Goal: Task Accomplishment & Management: Manage account settings

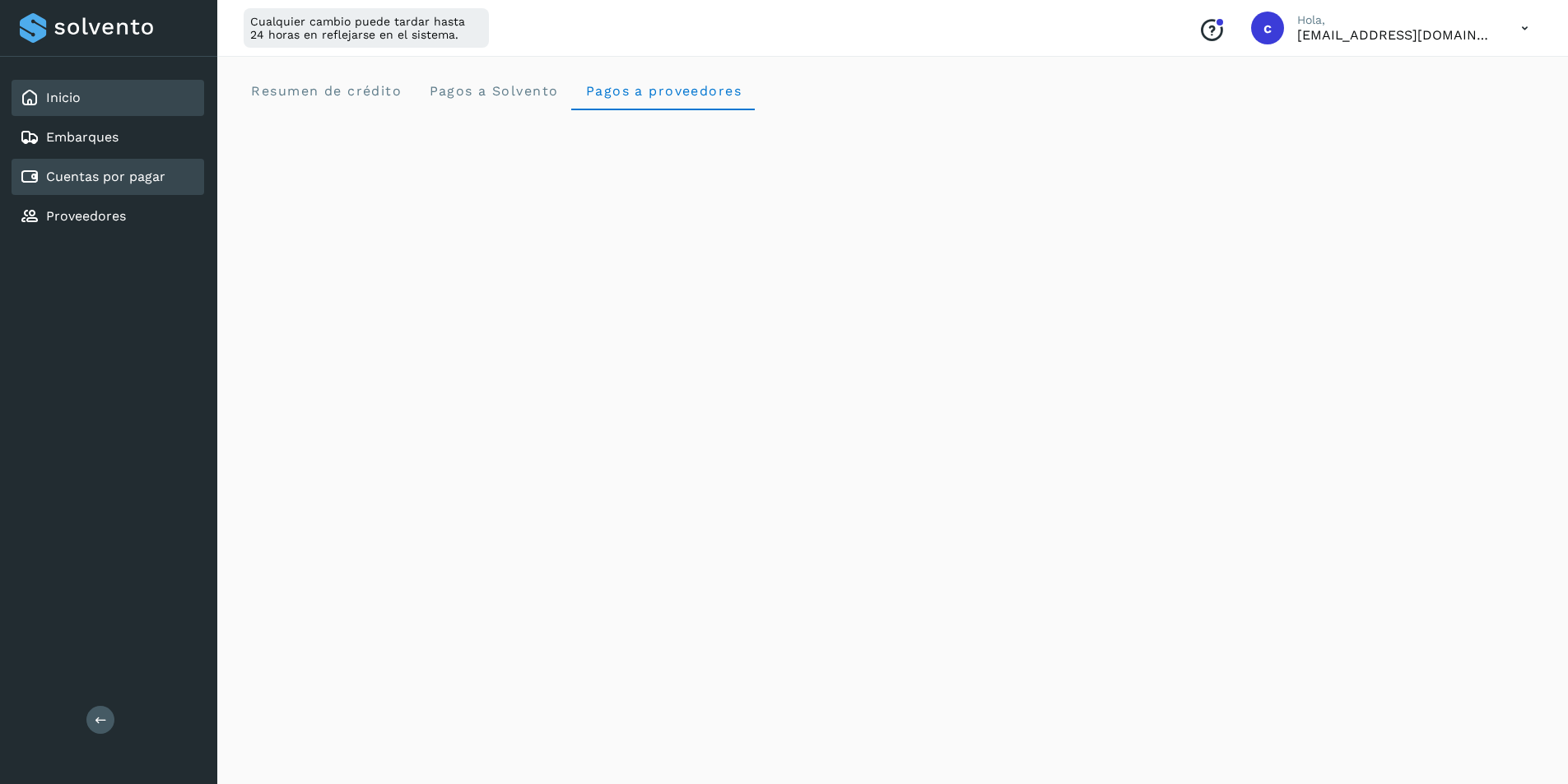
scroll to position [661, 0]
click at [85, 176] on link "Cuentas por pagar" at bounding box center [106, 176] width 120 height 15
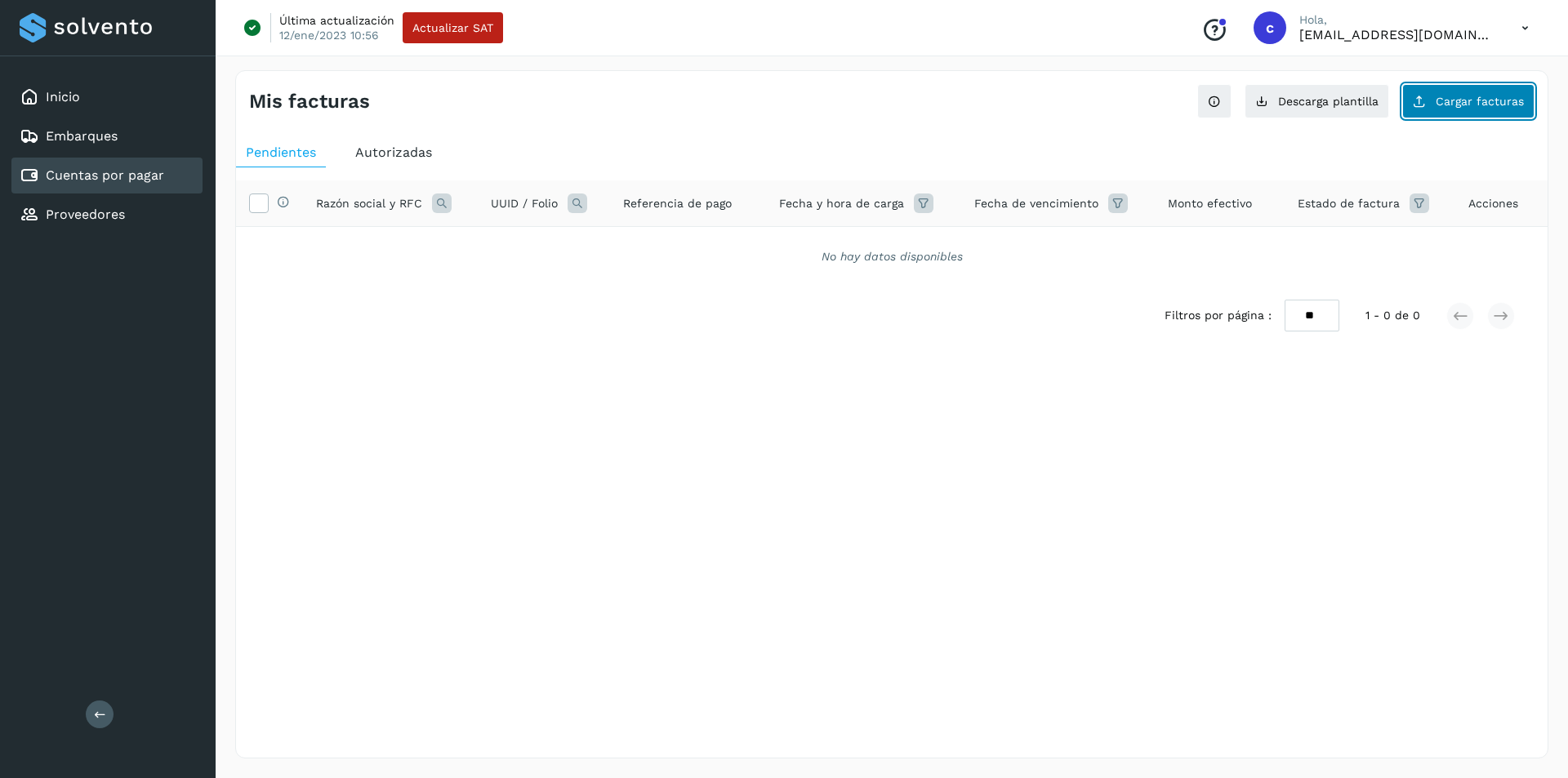
click at [1483, 97] on span "Cargar facturas" at bounding box center [1479, 101] width 88 height 11
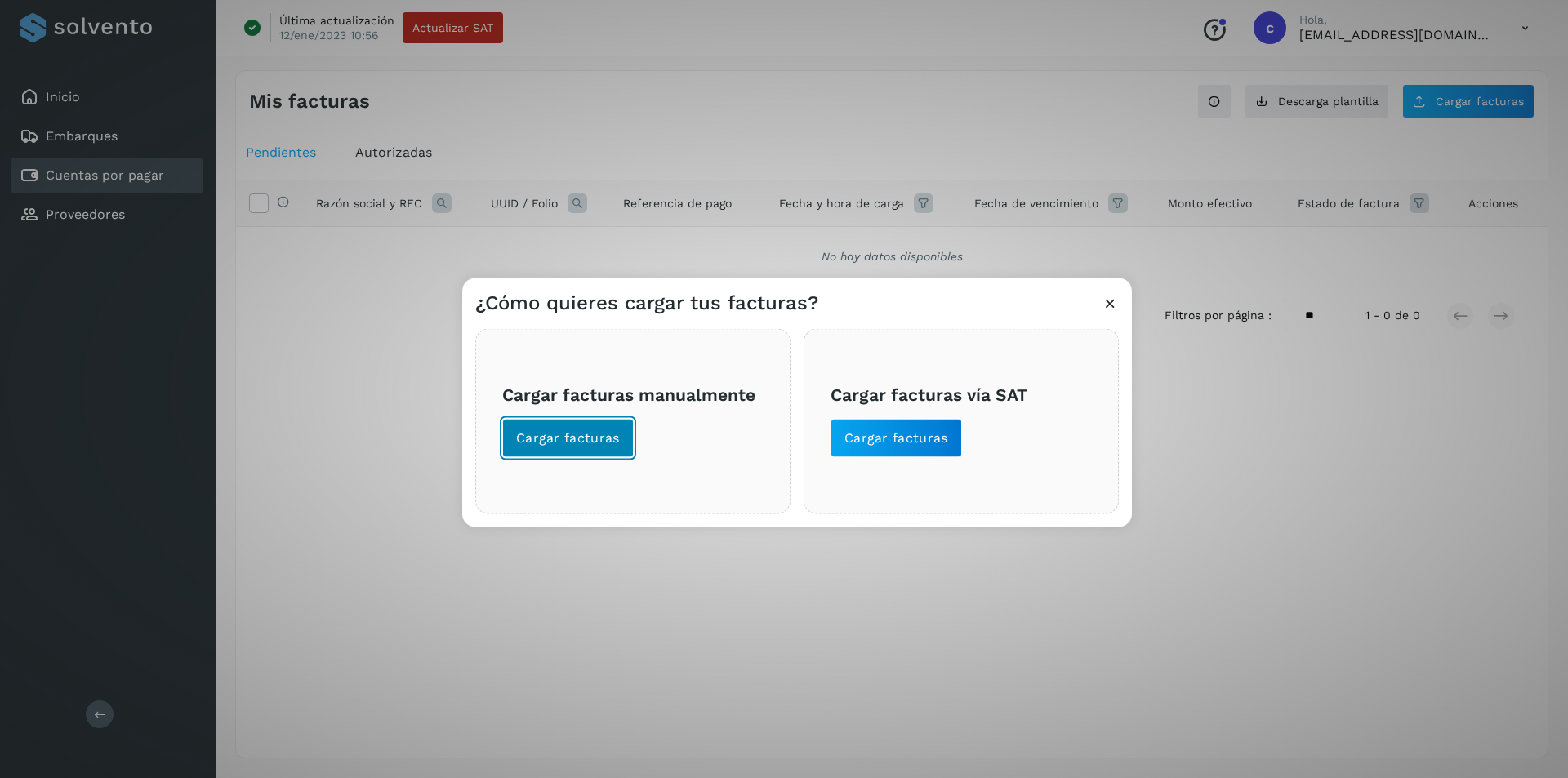
click at [570, 446] on span "Cargar facturas" at bounding box center [567, 437] width 103 height 18
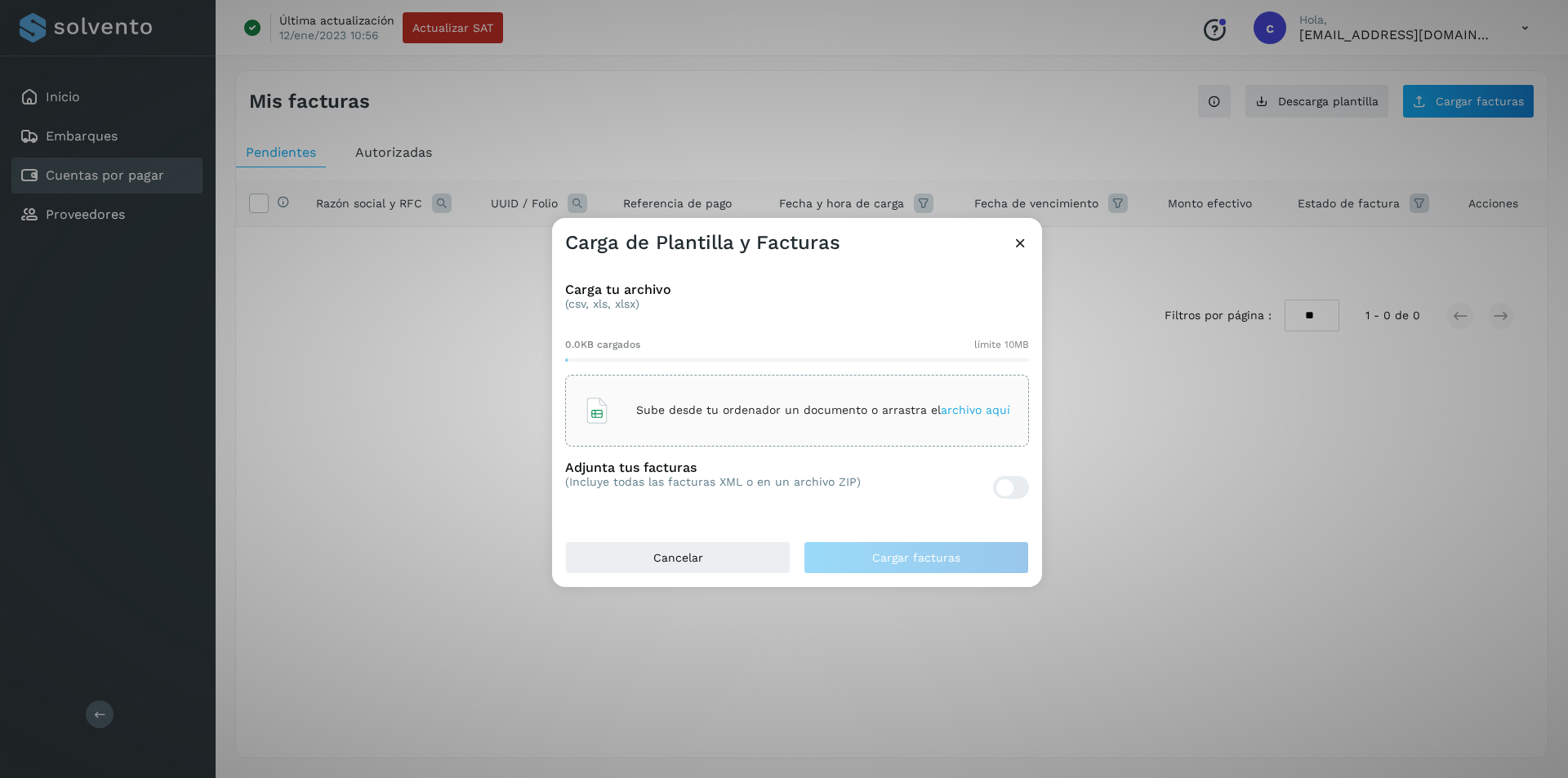
click at [667, 428] on div "Sube desde tu ordenador un documento o arrastra el archivo aquí" at bounding box center [797, 411] width 426 height 44
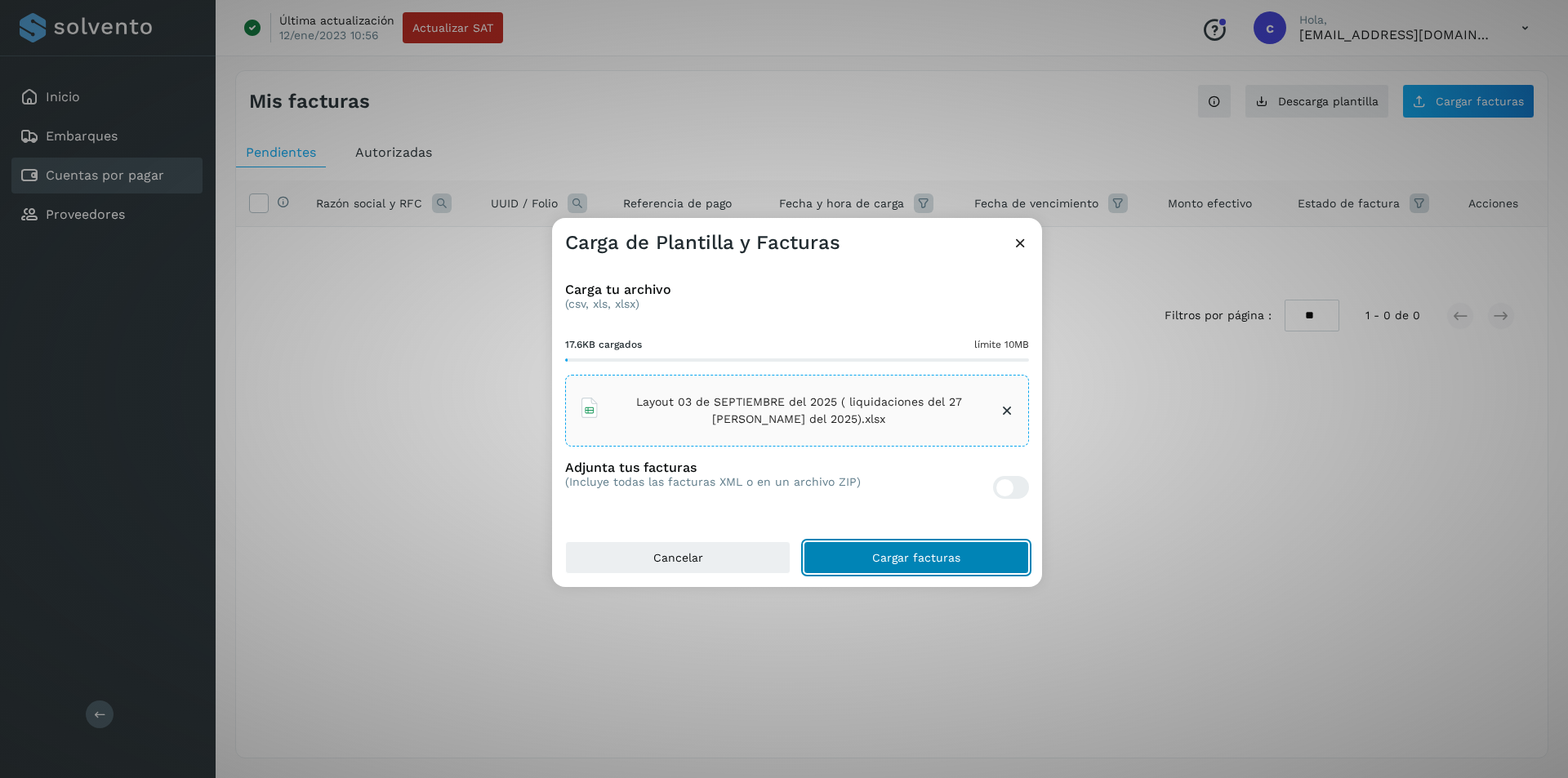
click at [892, 564] on span "Cargar facturas" at bounding box center [916, 557] width 88 height 11
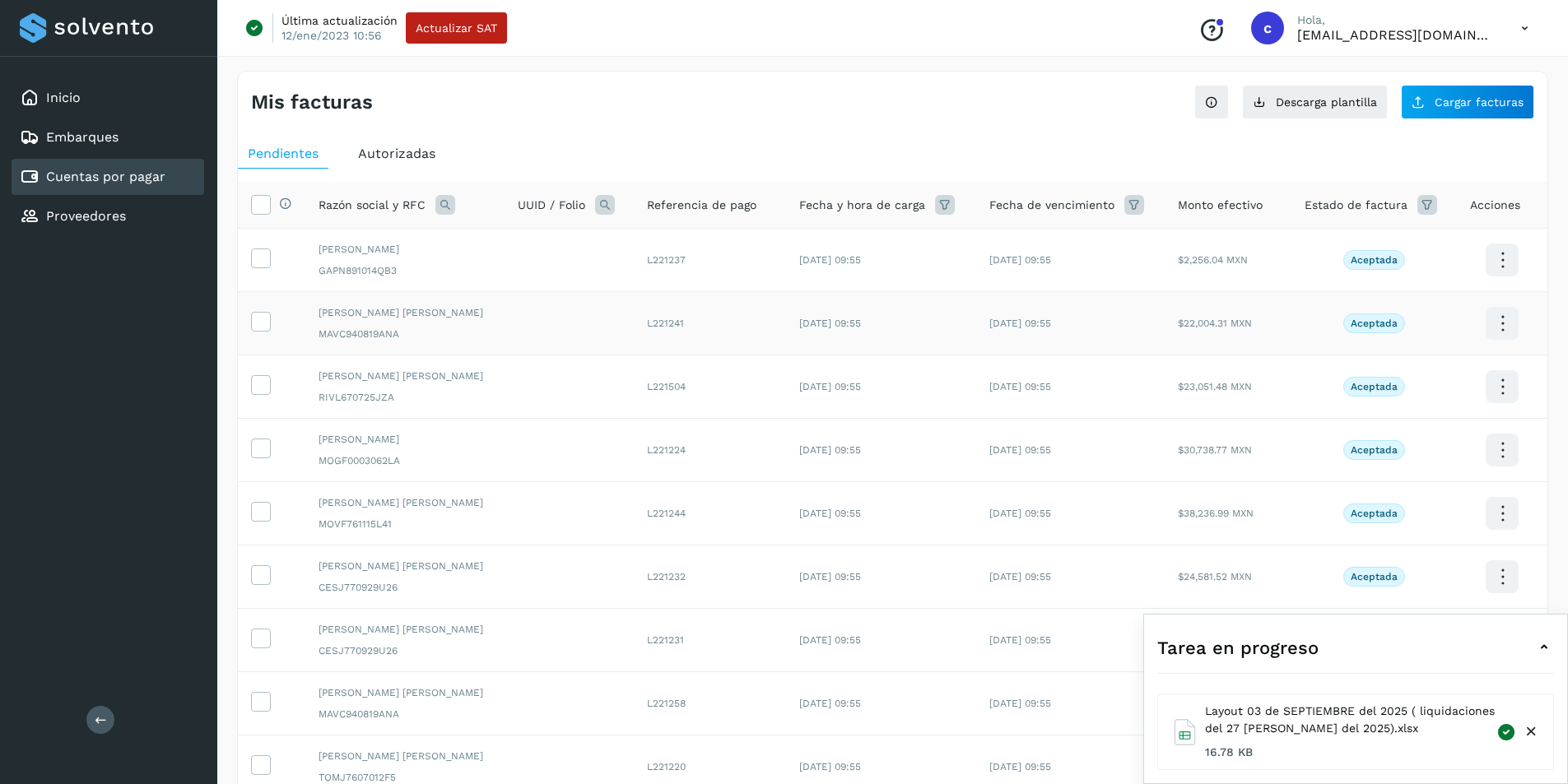
scroll to position [218, 0]
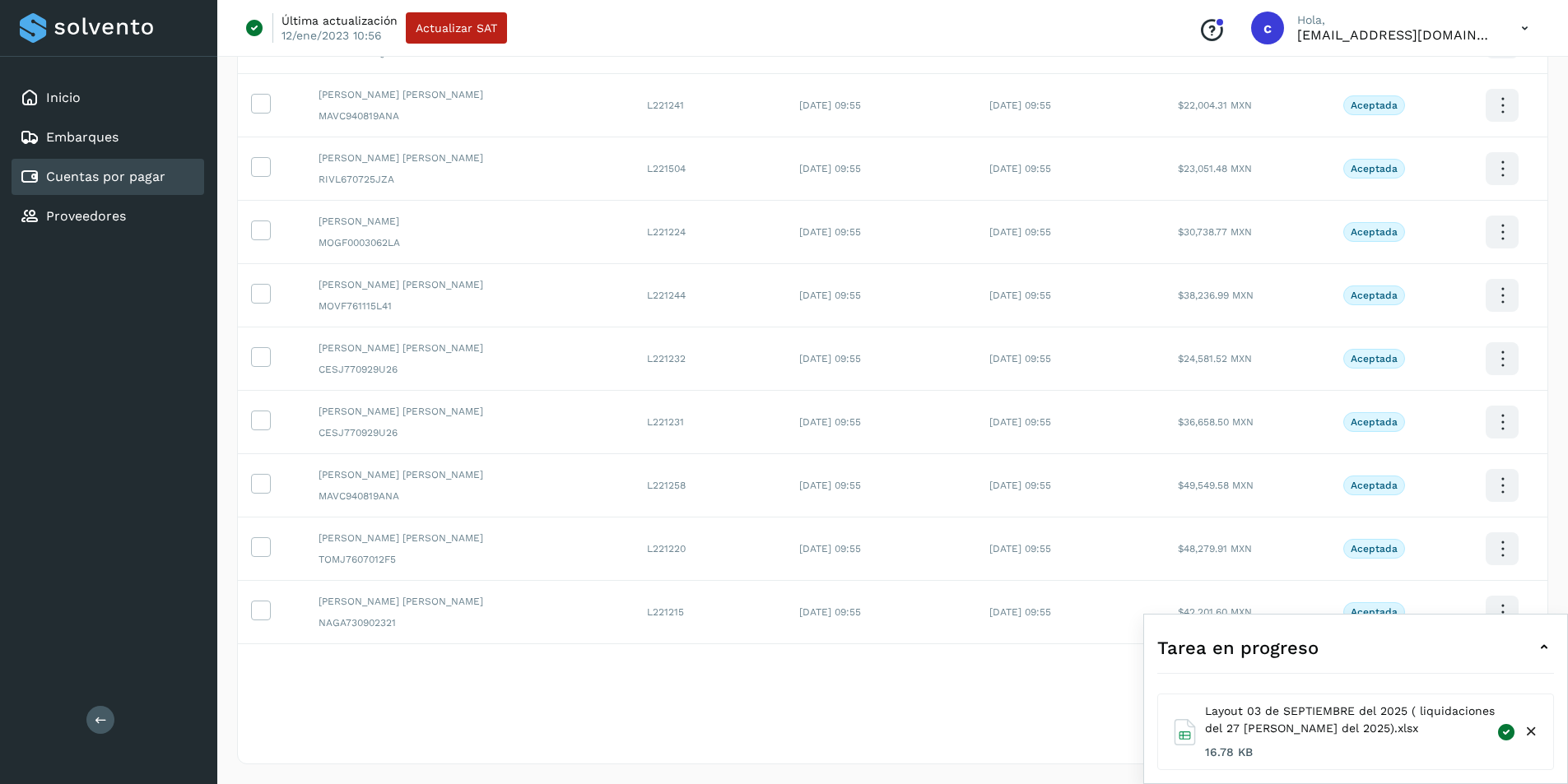
click at [1503, 736] on icon at bounding box center [1506, 732] width 21 height 20
click at [982, 757] on div "Pendientes Autorizadas Selecciona todas las facturas disponibles para autorizac…" at bounding box center [892, 339] width 1310 height 849
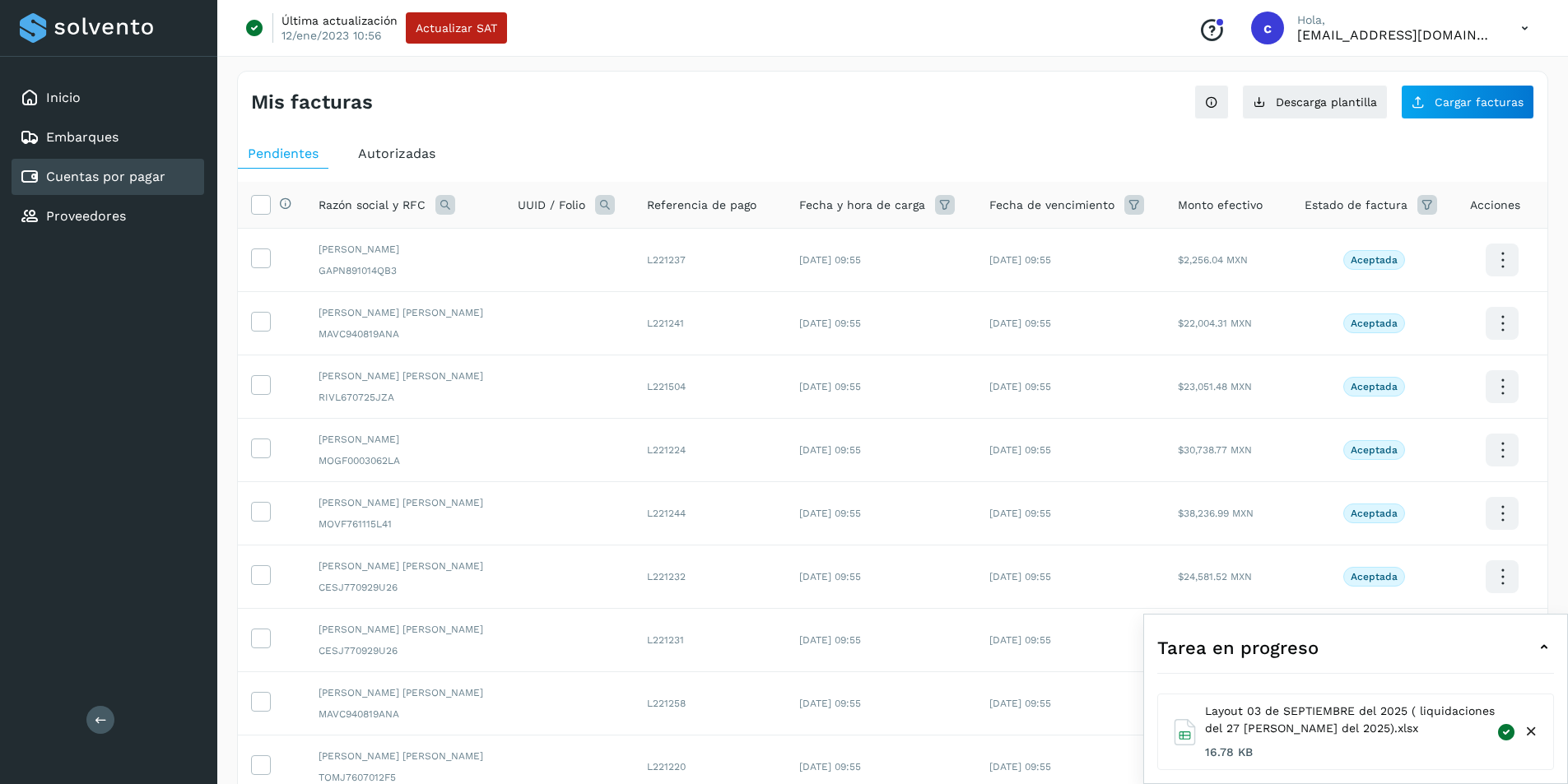
click at [1550, 647] on icon at bounding box center [1544, 647] width 20 height 20
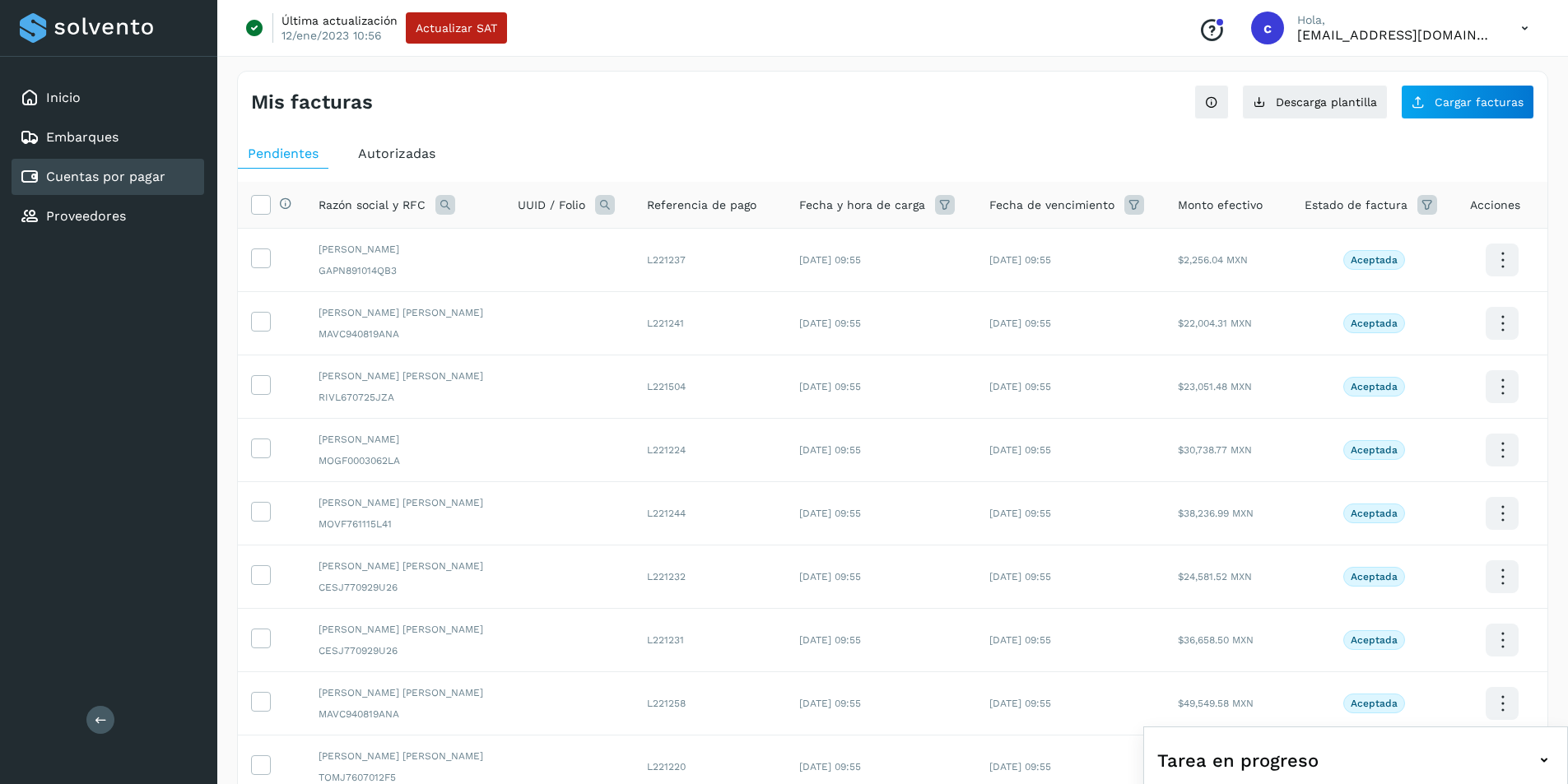
click at [1547, 760] on icon at bounding box center [1544, 760] width 20 height 20
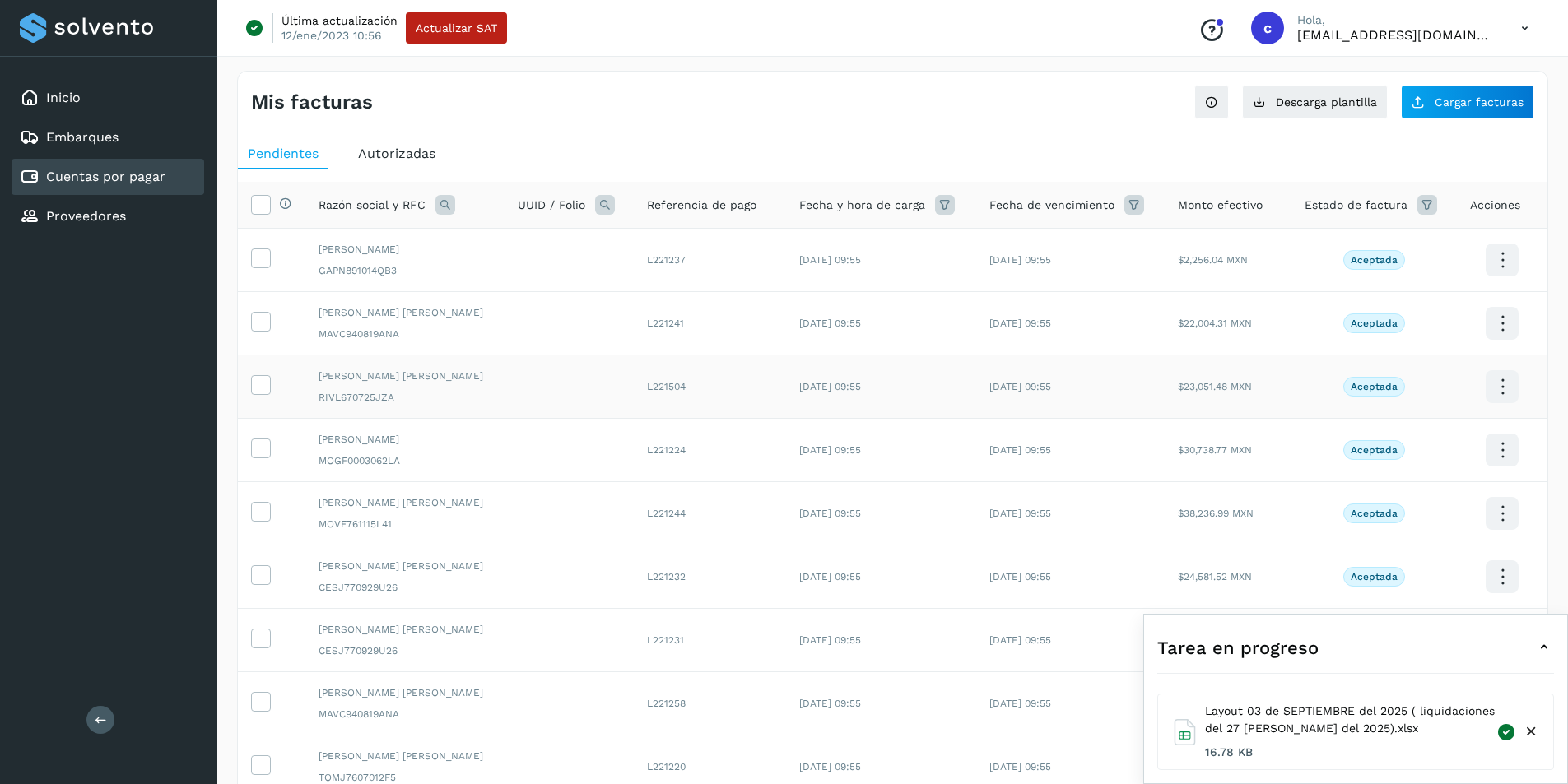
scroll to position [218, 0]
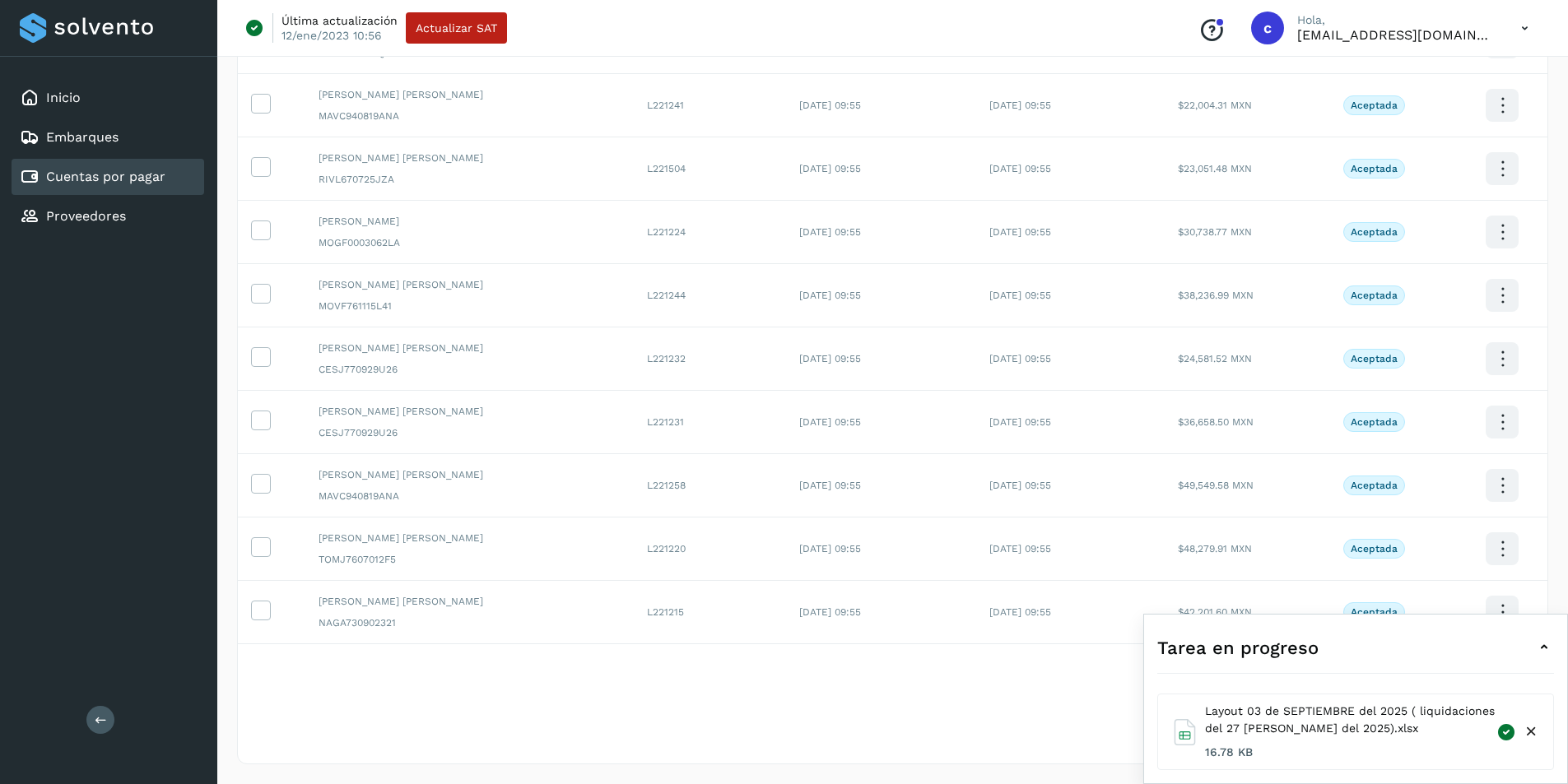
click at [1550, 651] on icon at bounding box center [1544, 647] width 20 height 20
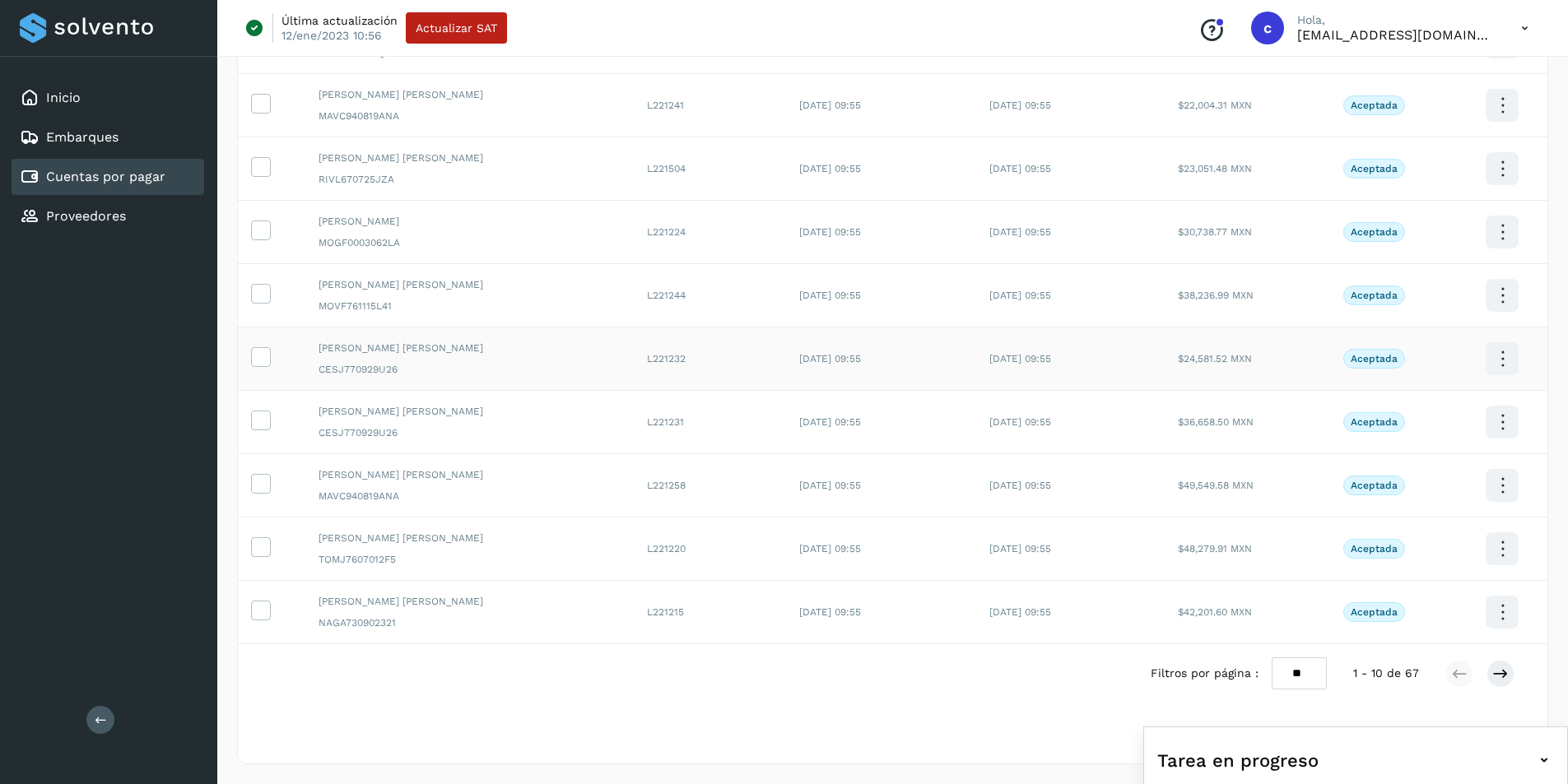
scroll to position [0, 0]
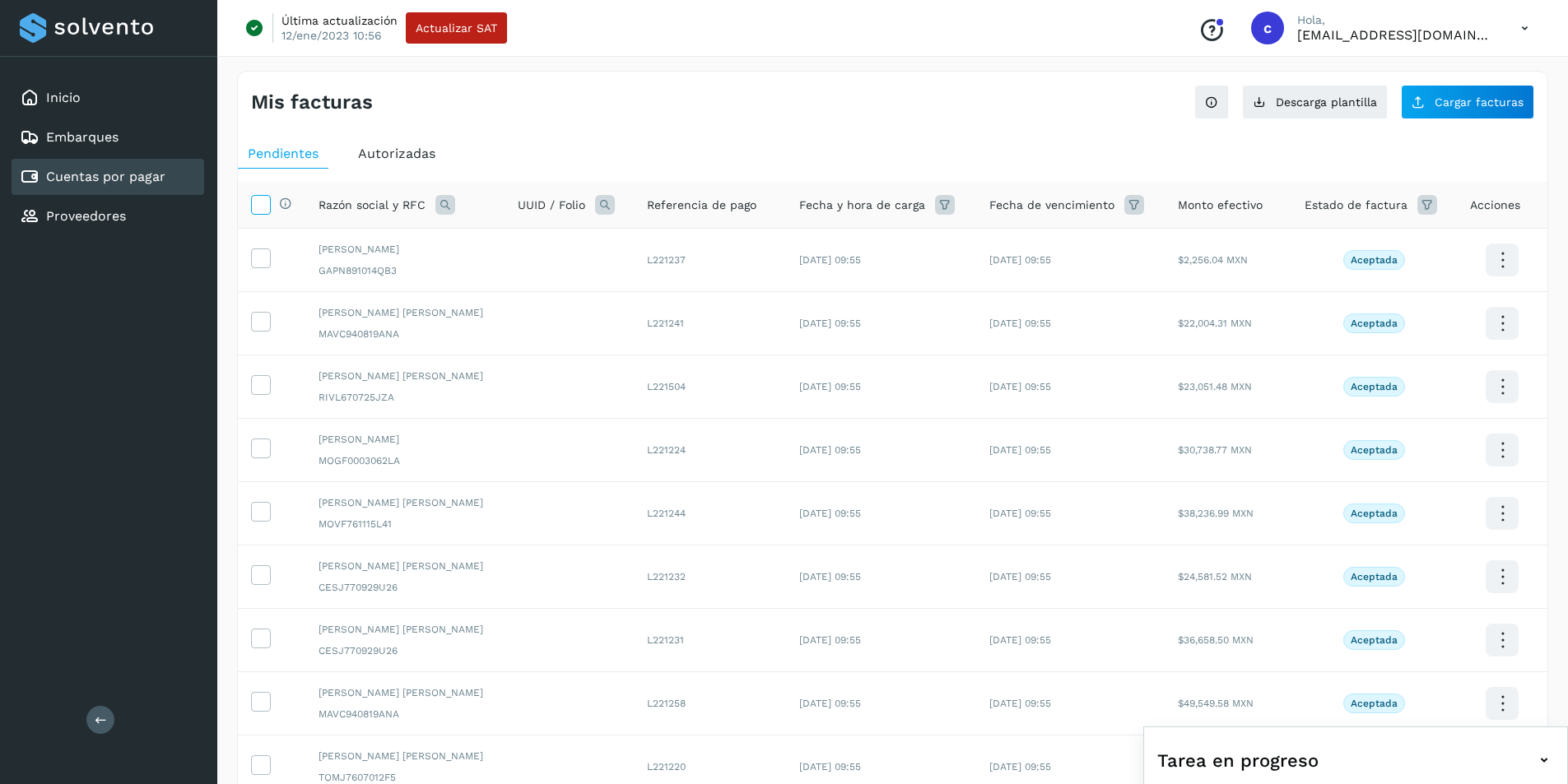
click at [257, 204] on icon at bounding box center [261, 204] width 17 height 17
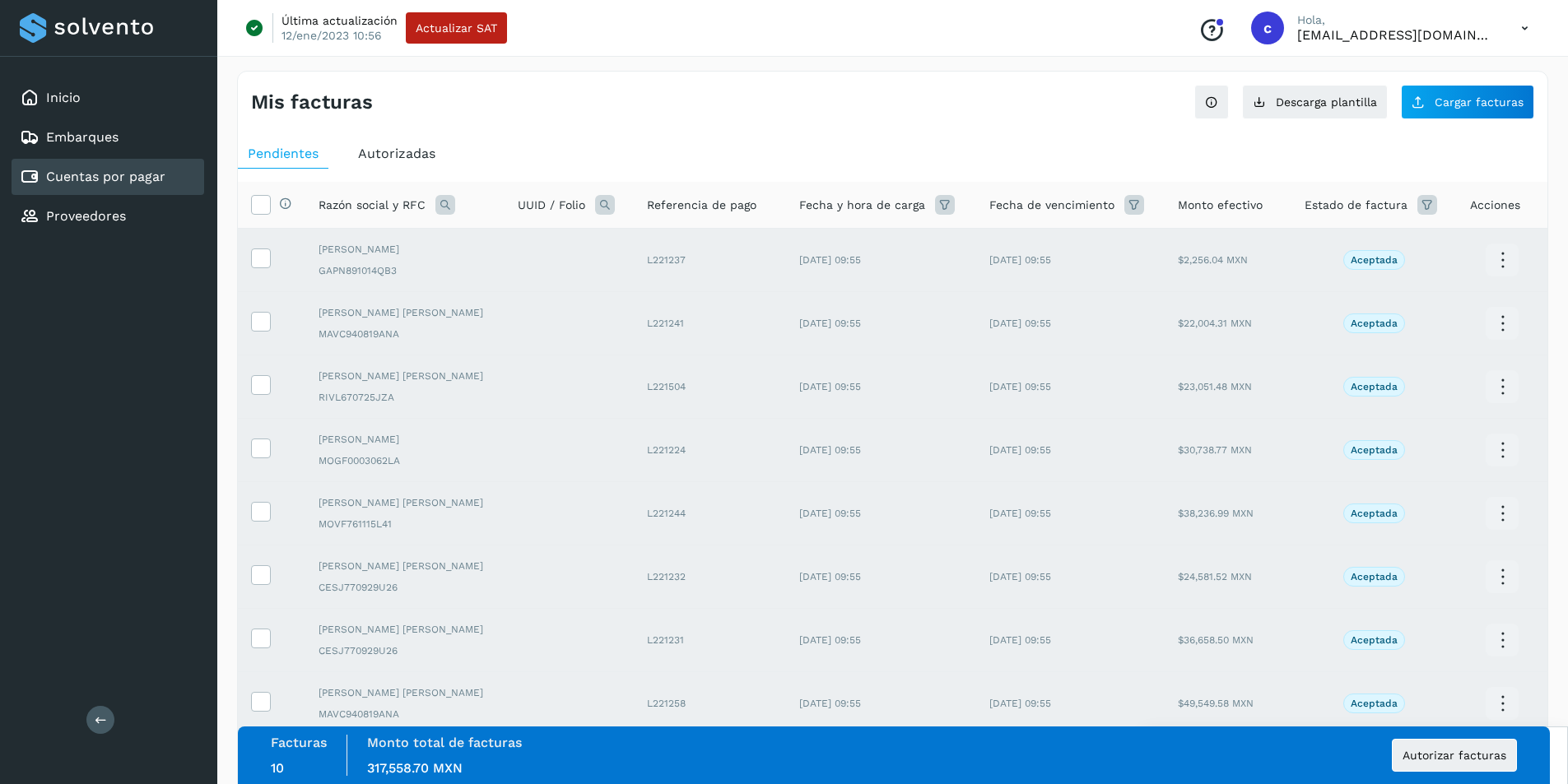
scroll to position [218, 0]
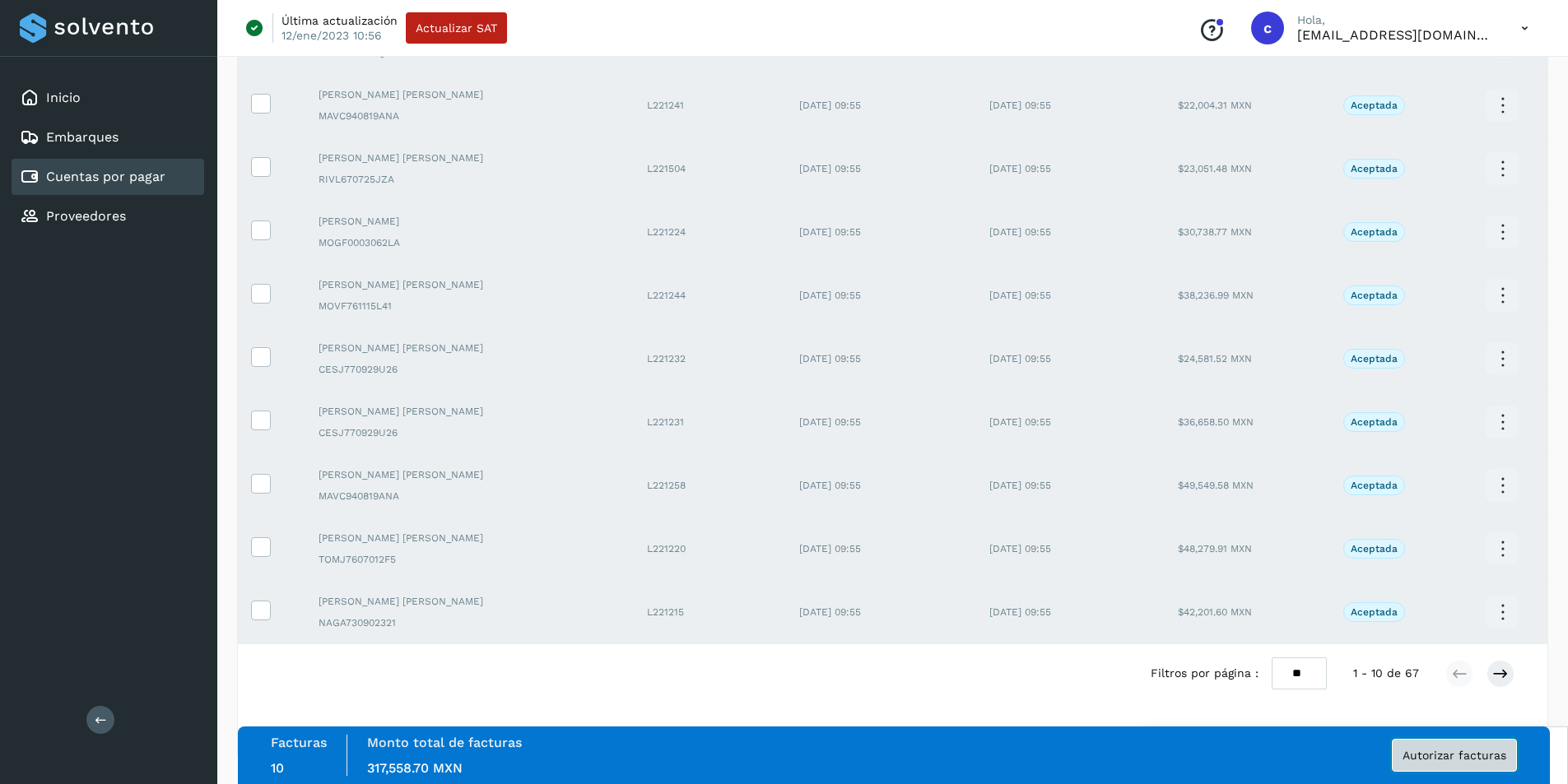
click at [1472, 769] on button "Autorizar facturas" at bounding box center [1454, 755] width 125 height 33
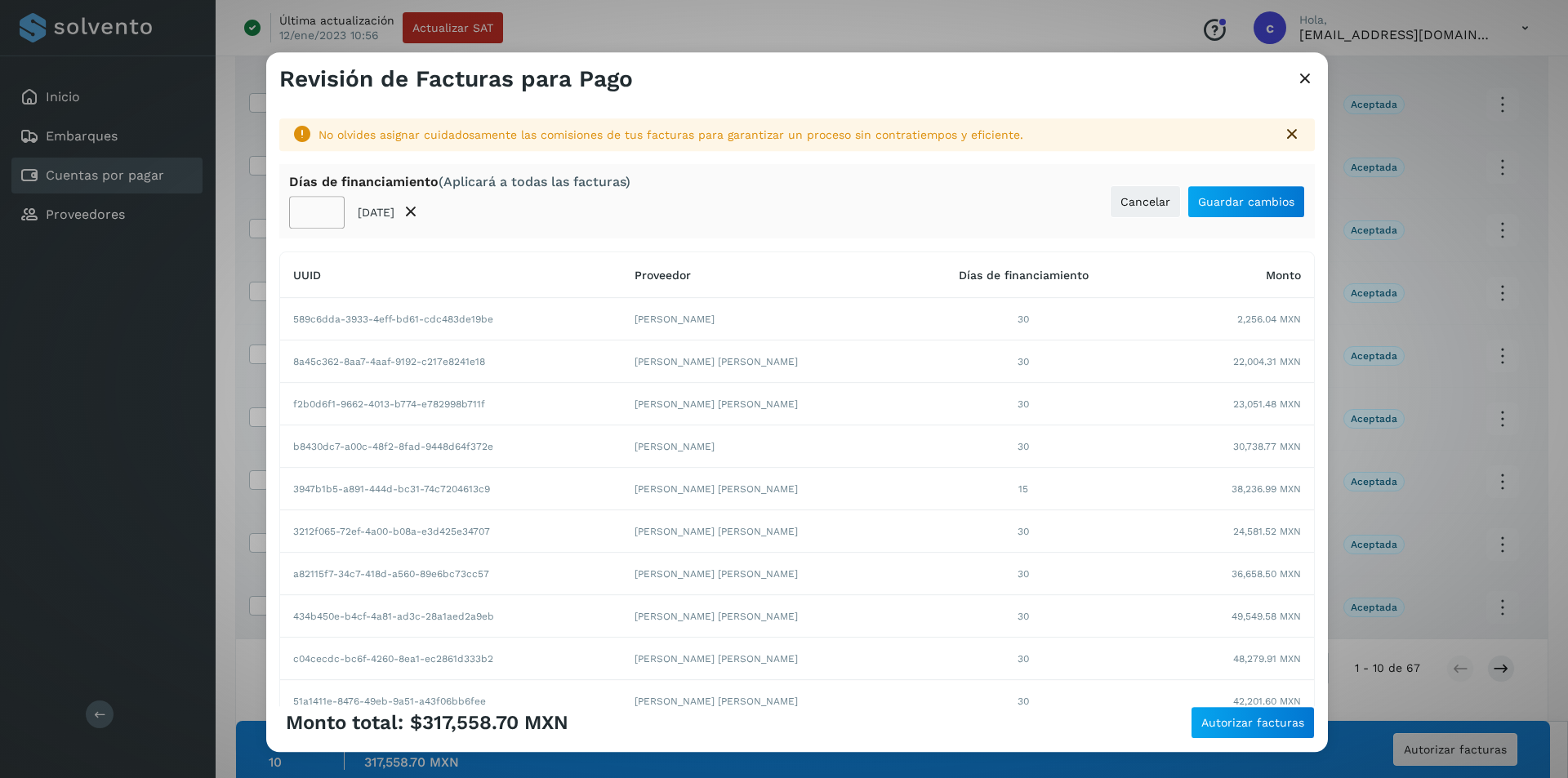
click at [312, 208] on input "**" at bounding box center [316, 212] width 56 height 32
type input "**"
click at [1274, 205] on span "Guardar cambios" at bounding box center [1245, 201] width 97 height 11
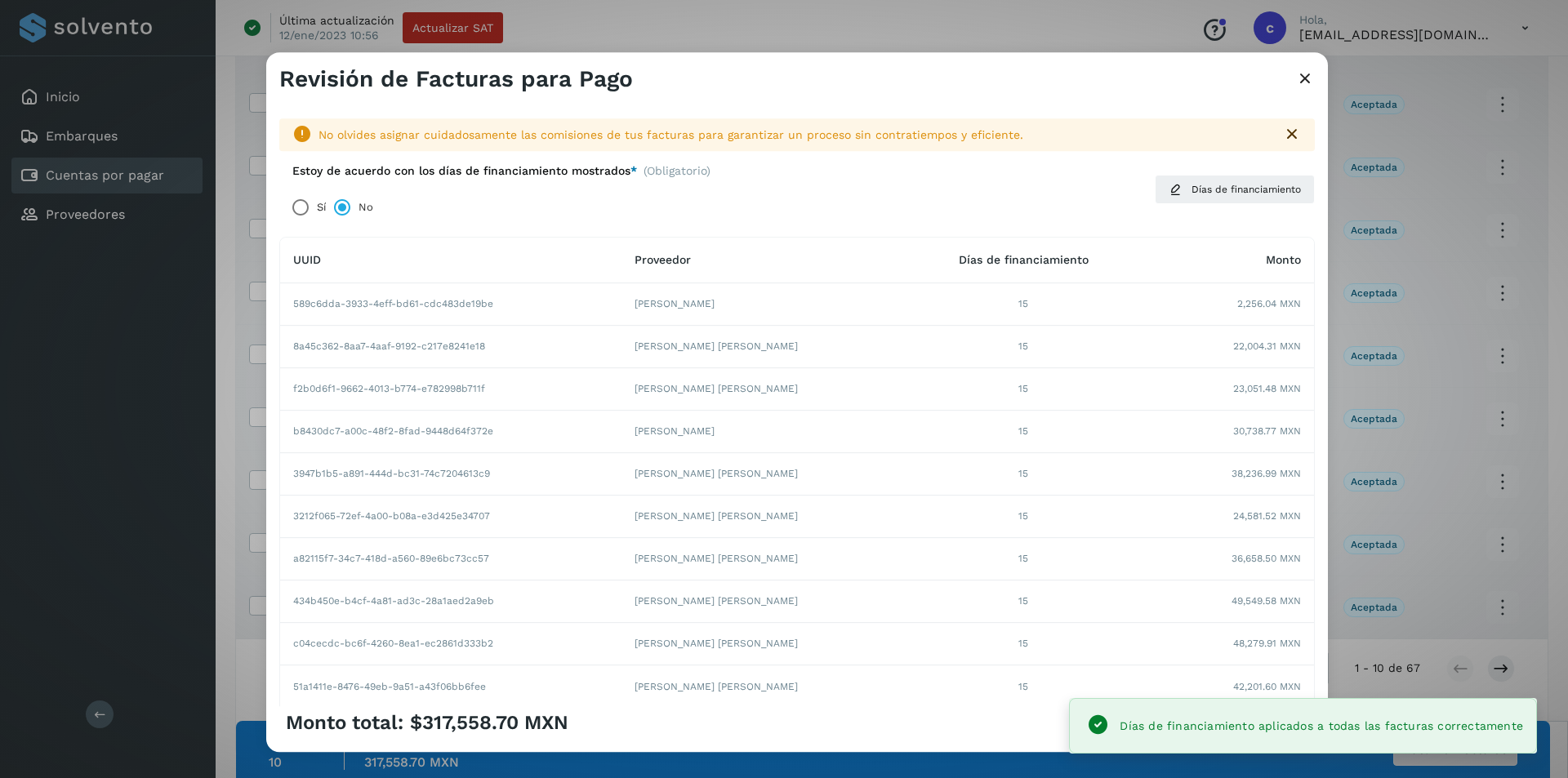
click at [965, 730] on div "Monto total: $317,558.70 MXN Autorizar facturas" at bounding box center [797, 722] width 1035 height 32
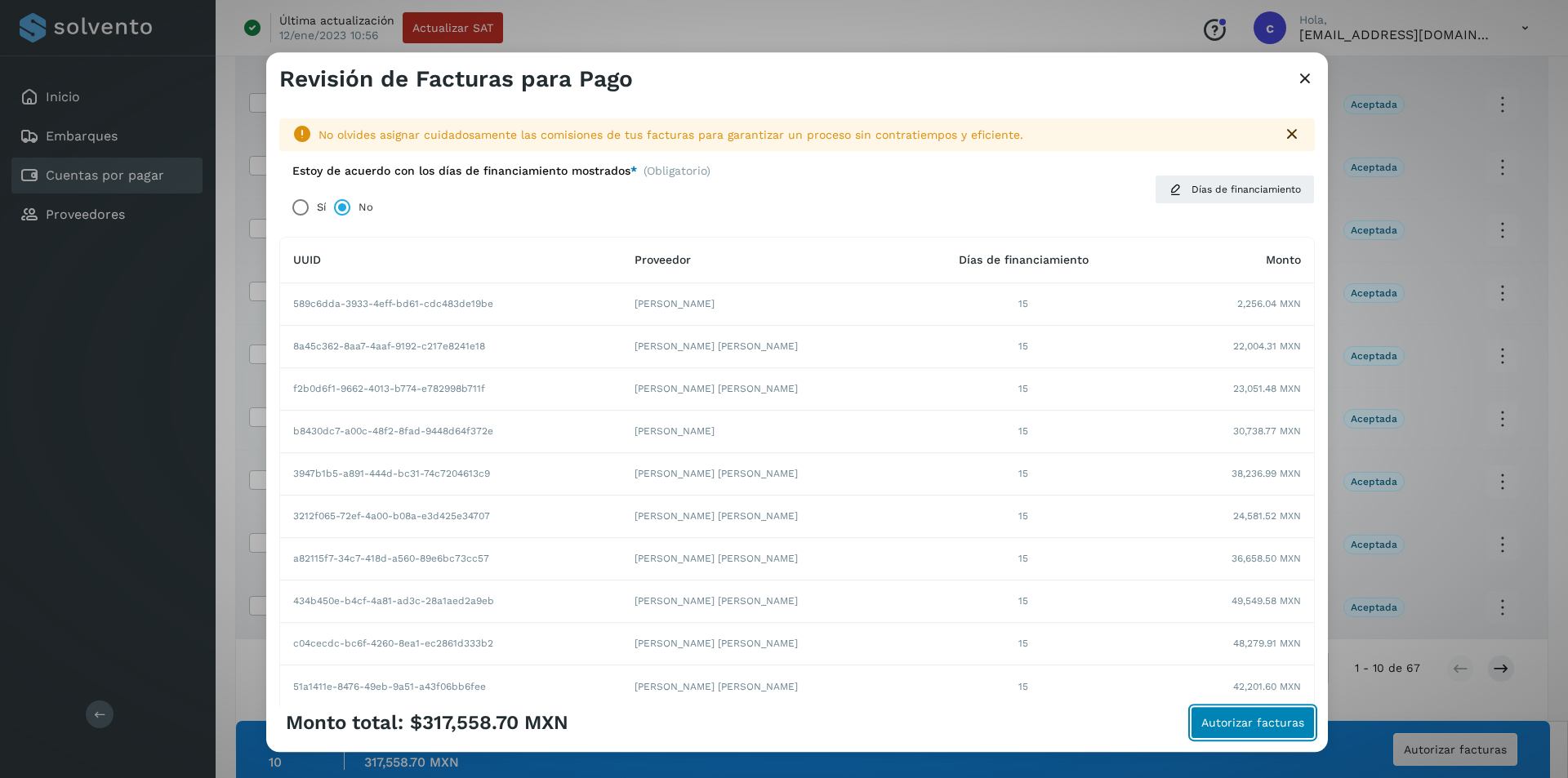
click at [1234, 713] on button "Autorizar facturas" at bounding box center [1252, 722] width 124 height 32
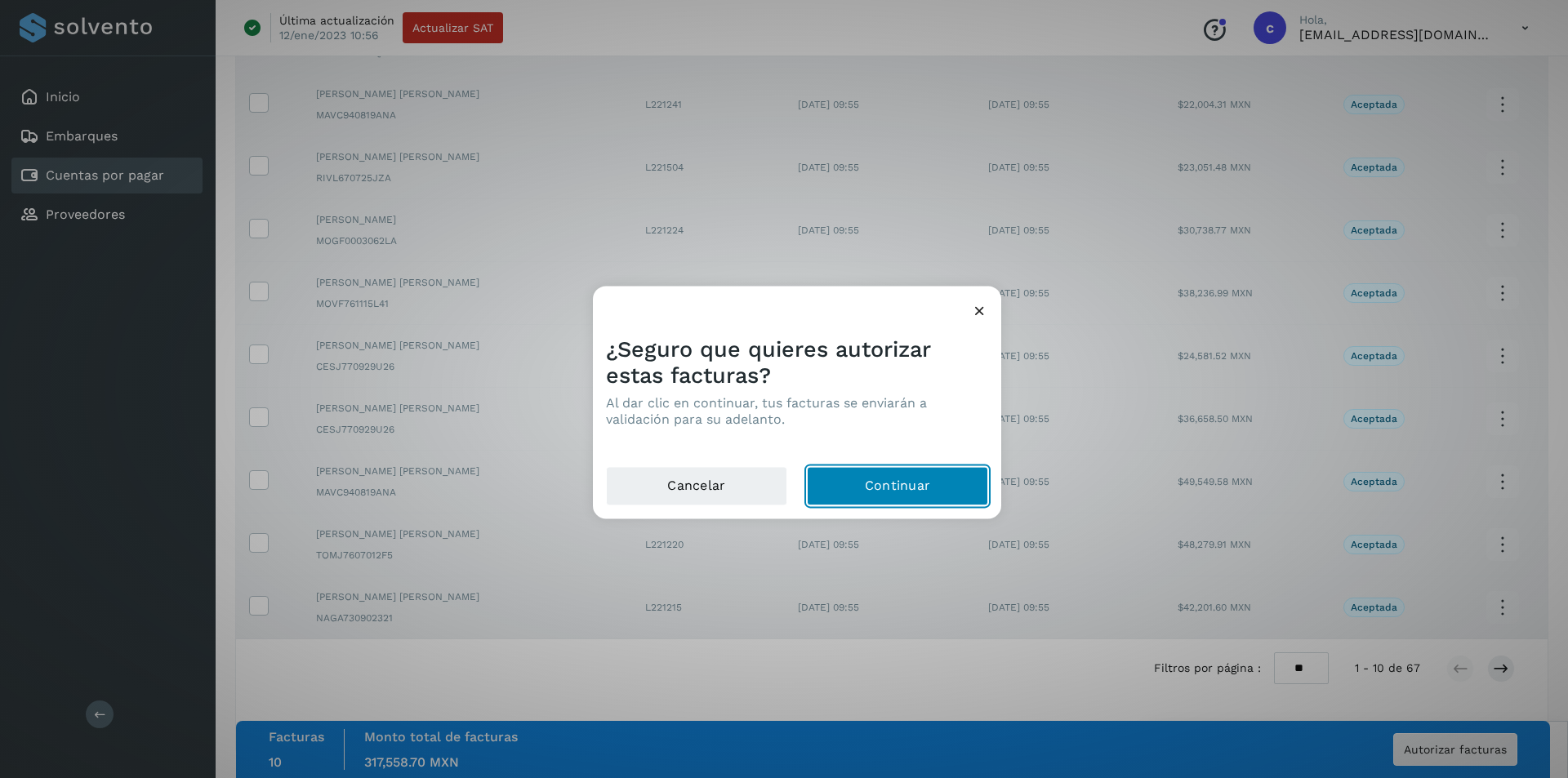
click at [931, 488] on button "Continuar" at bounding box center [898, 486] width 181 height 39
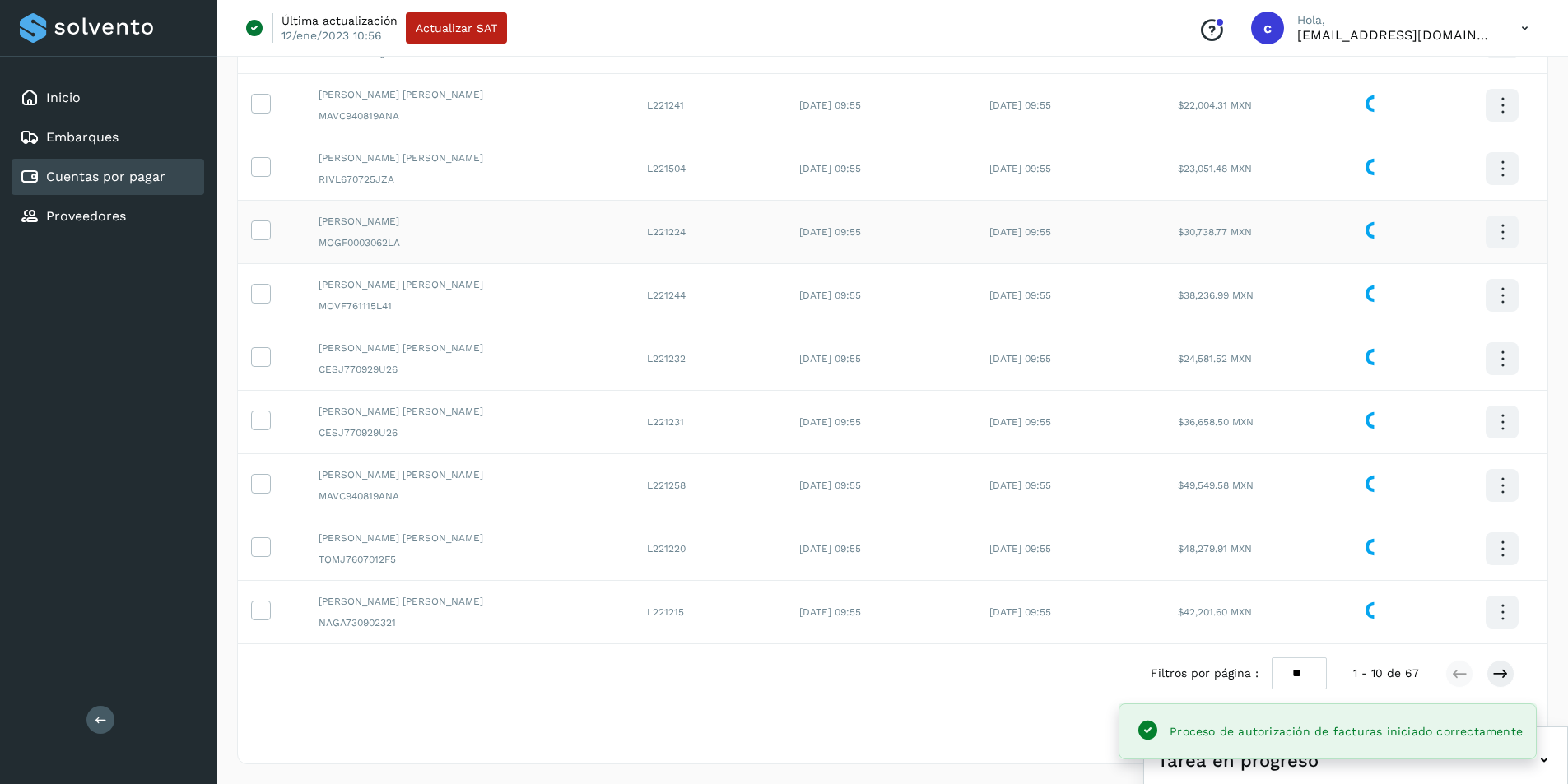
scroll to position [0, 0]
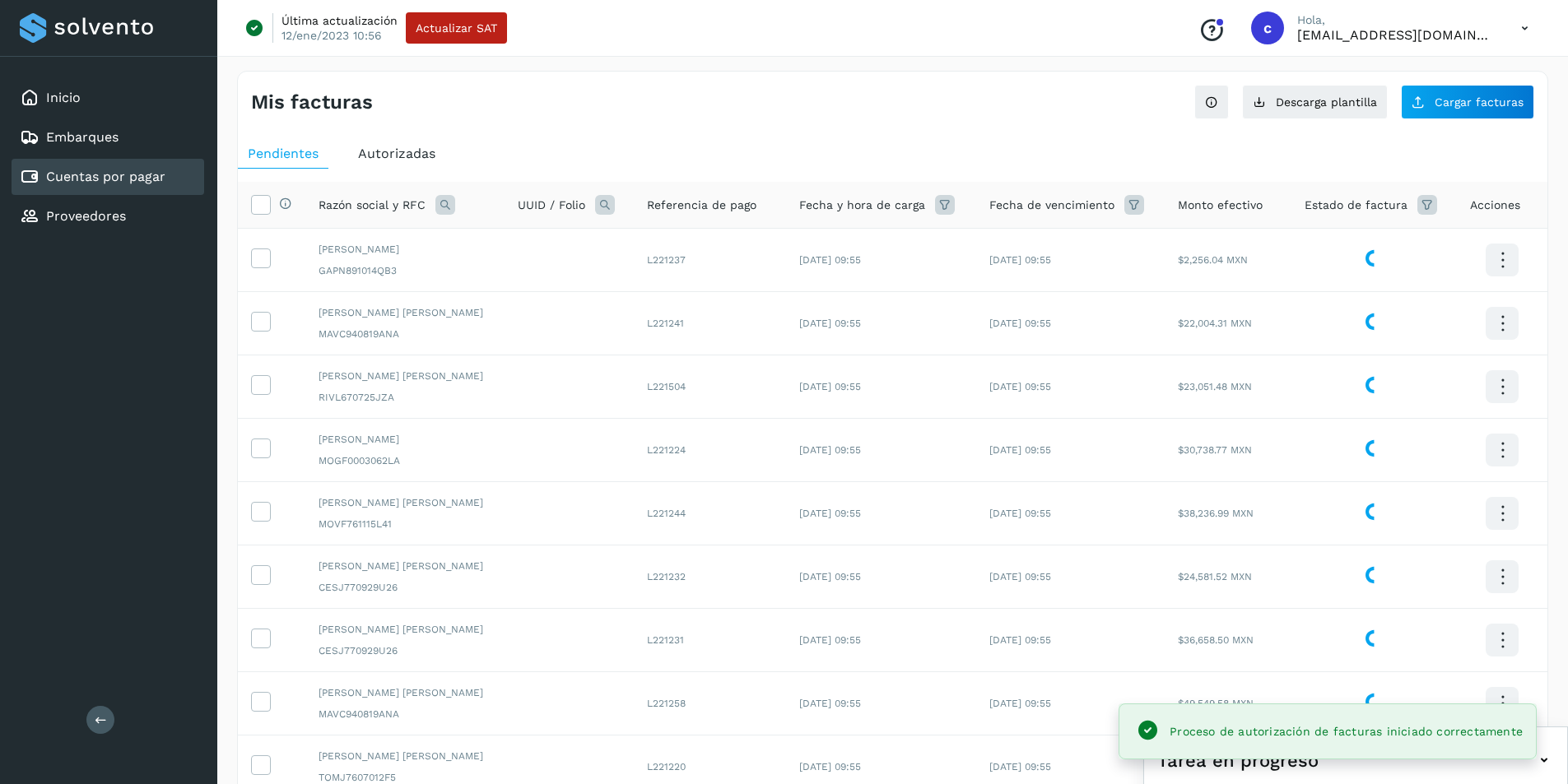
click at [1429, 206] on icon at bounding box center [1427, 205] width 20 height 20
click at [1331, 253] on input "text" at bounding box center [1309, 246] width 177 height 27
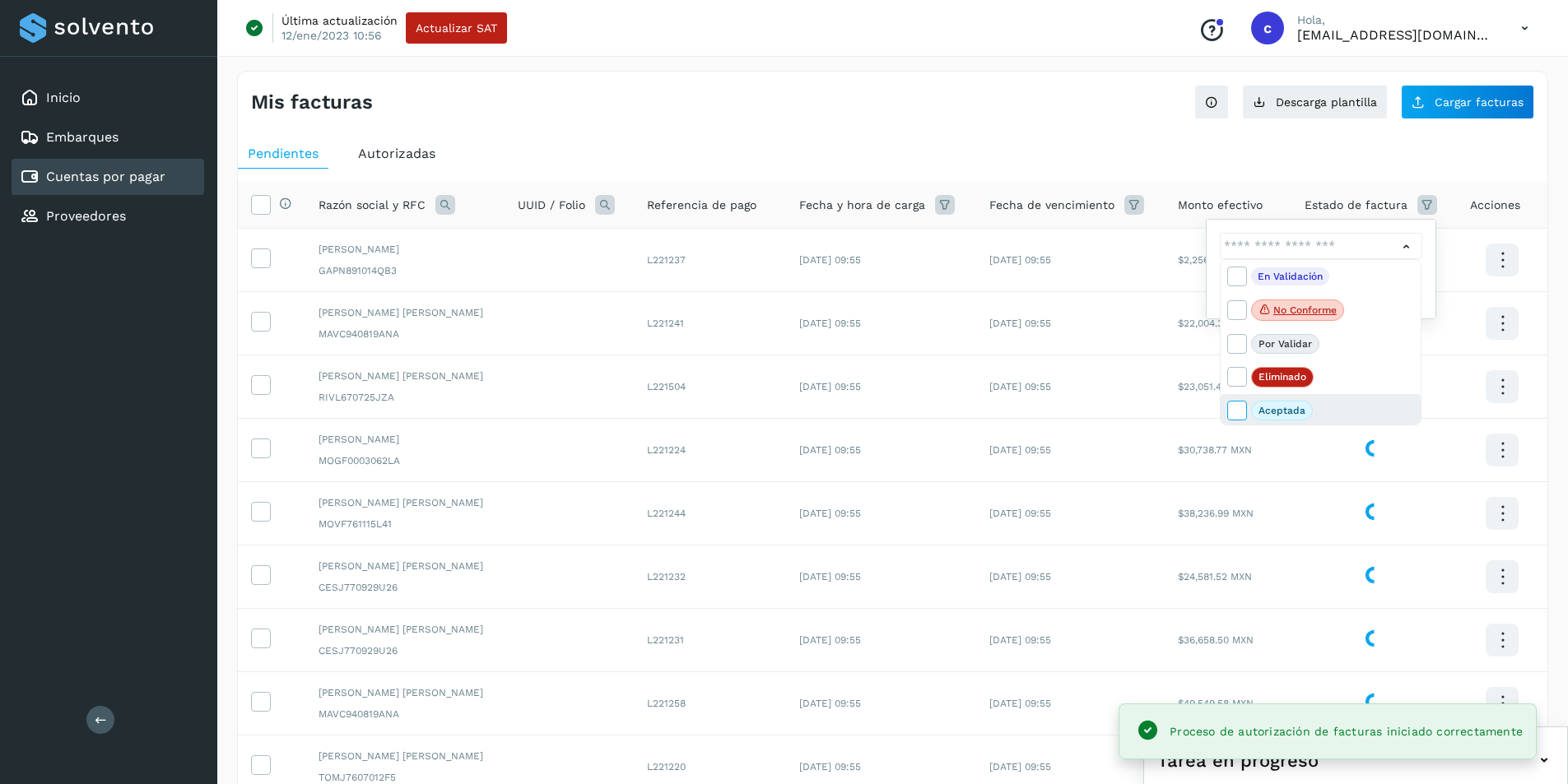
click at [1240, 405] on icon at bounding box center [1236, 410] width 16 height 16
type input "**********"
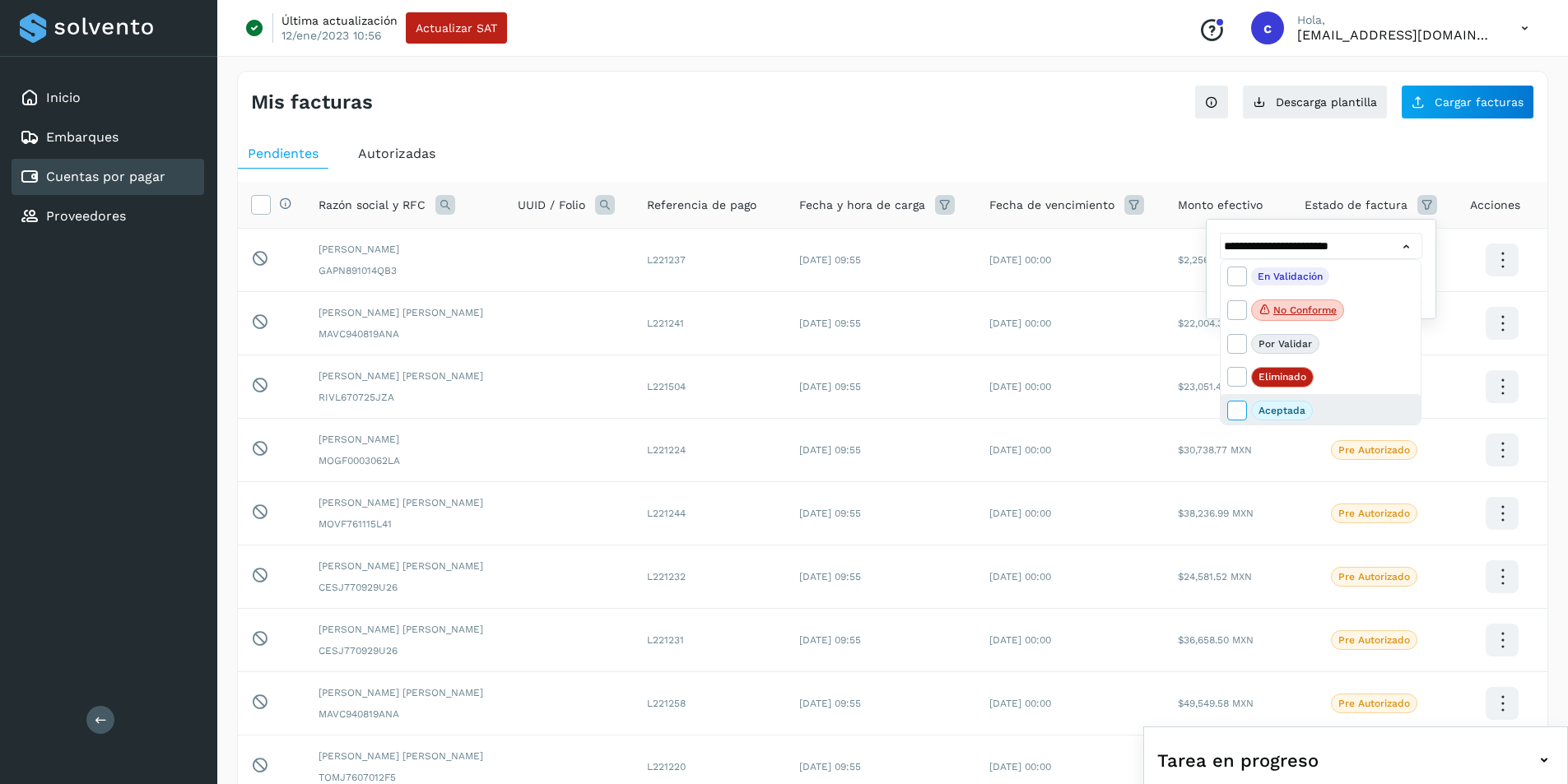
click at [1233, 402] on icon at bounding box center [1236, 410] width 16 height 16
type input "**********"
click at [1233, 402] on icon at bounding box center [1236, 410] width 16 height 16
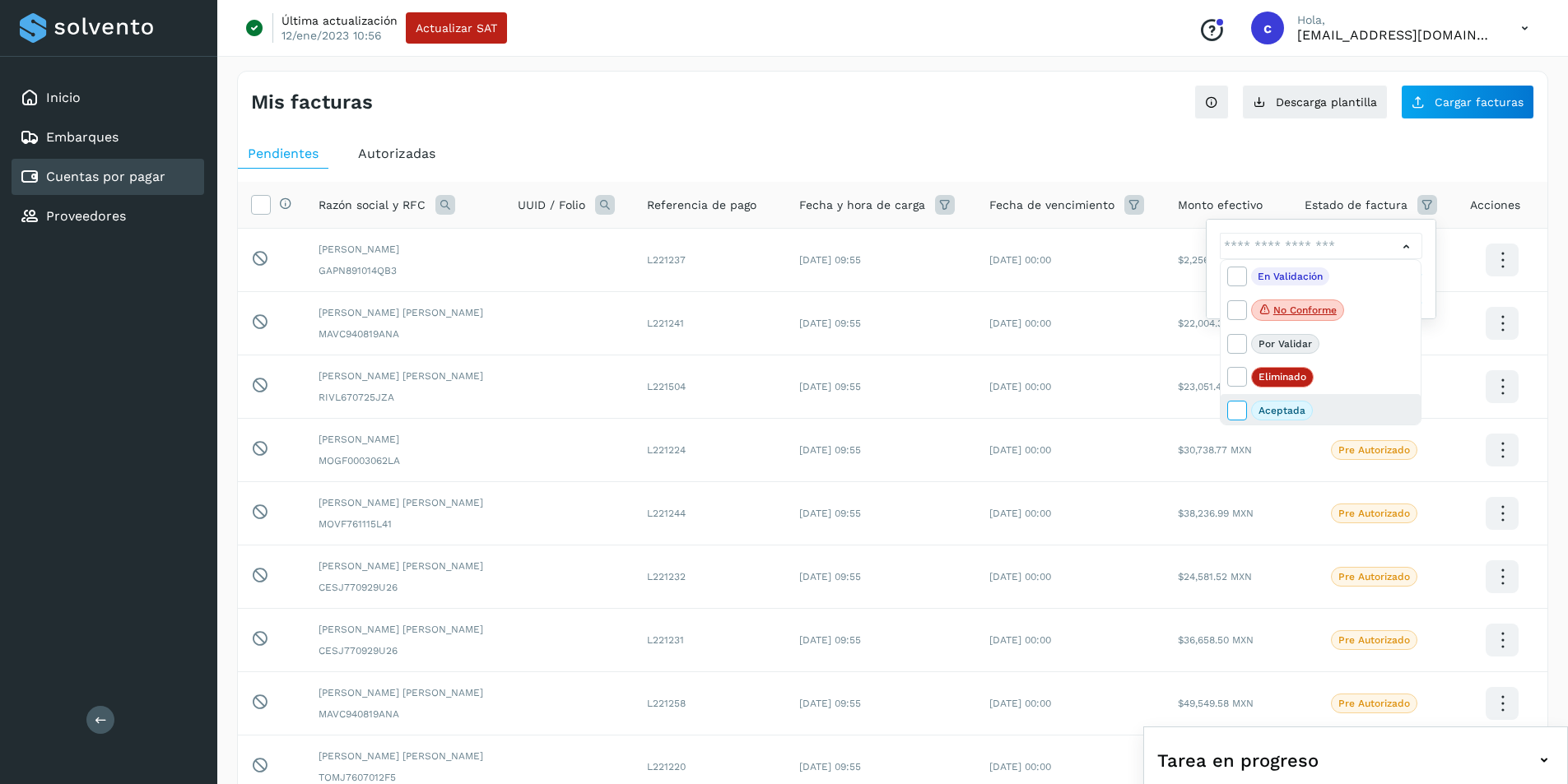
type input "**********"
click at [1431, 287] on div at bounding box center [784, 392] width 1568 height 784
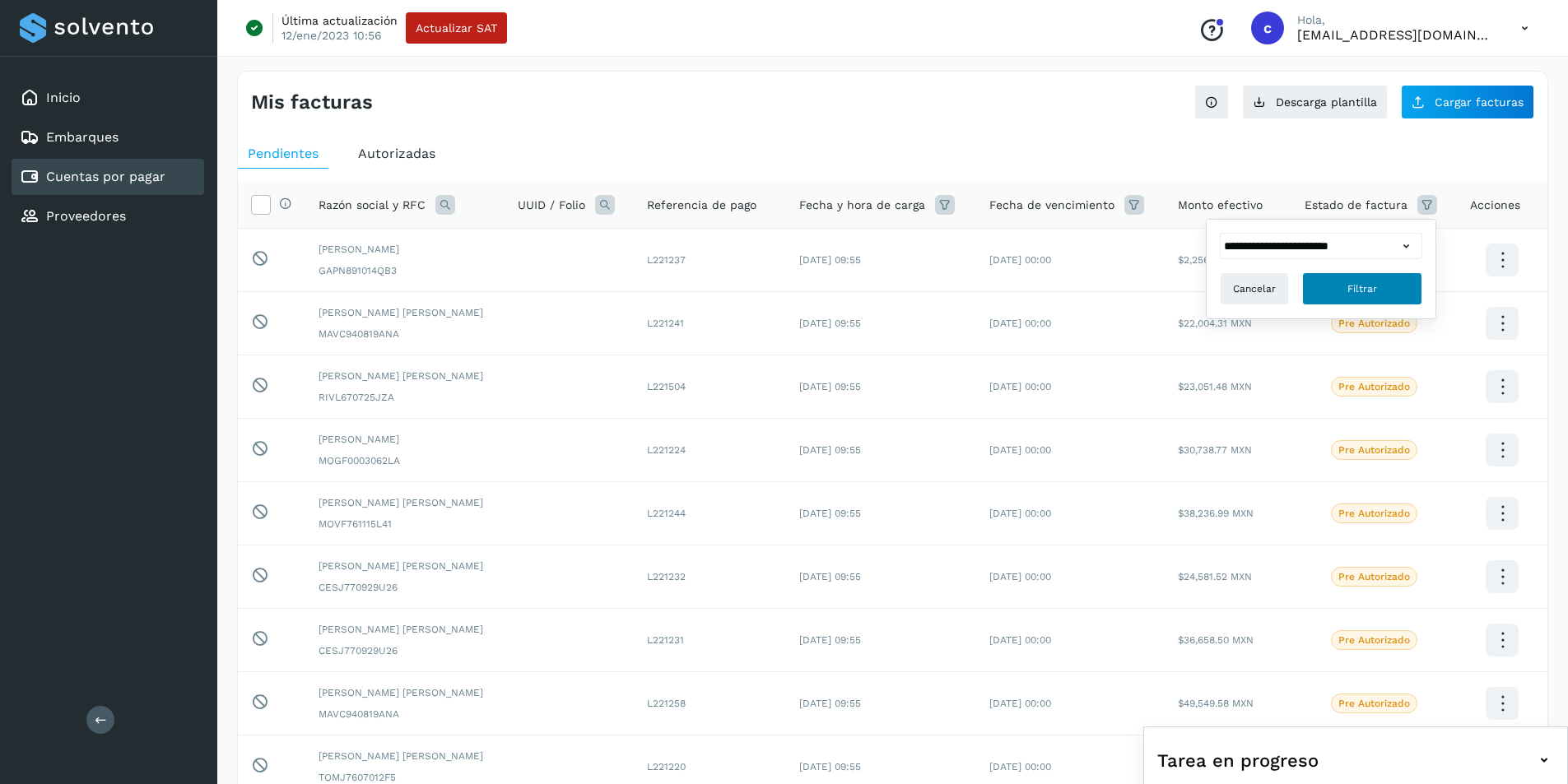
click at [1386, 287] on button "Filtrar" at bounding box center [1362, 288] width 121 height 33
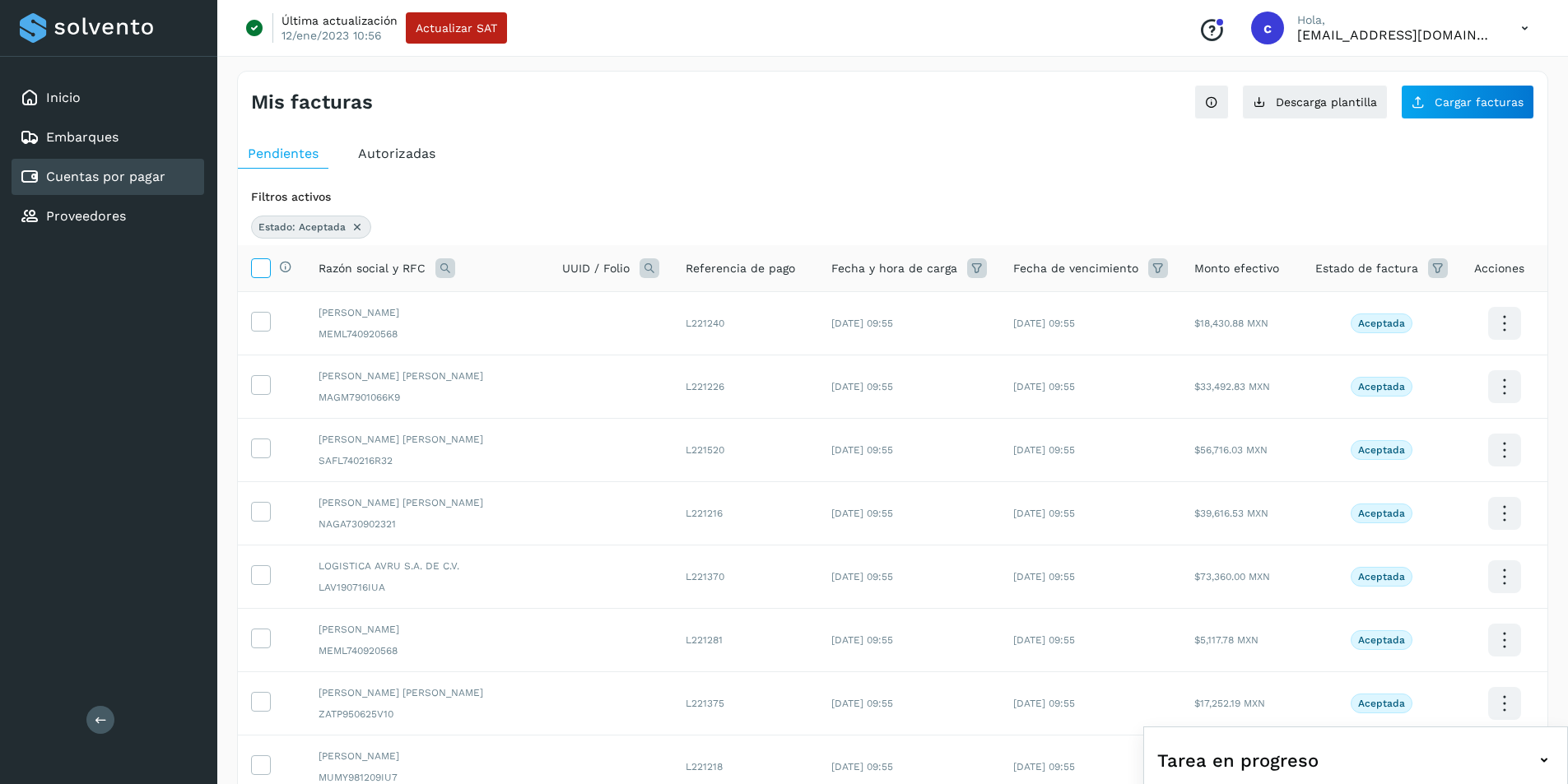
click at [259, 266] on icon at bounding box center [261, 267] width 17 height 17
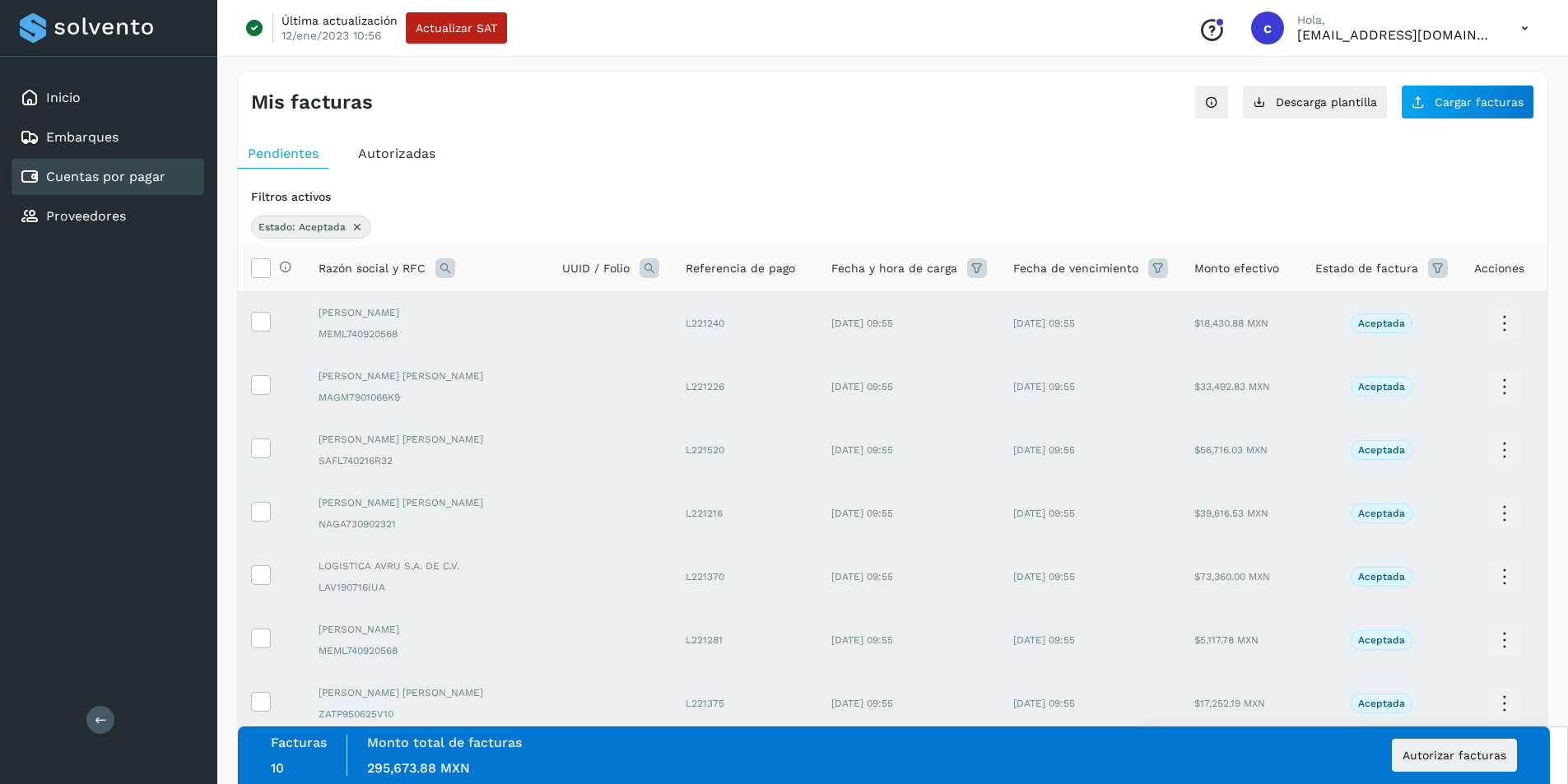
scroll to position [281, 0]
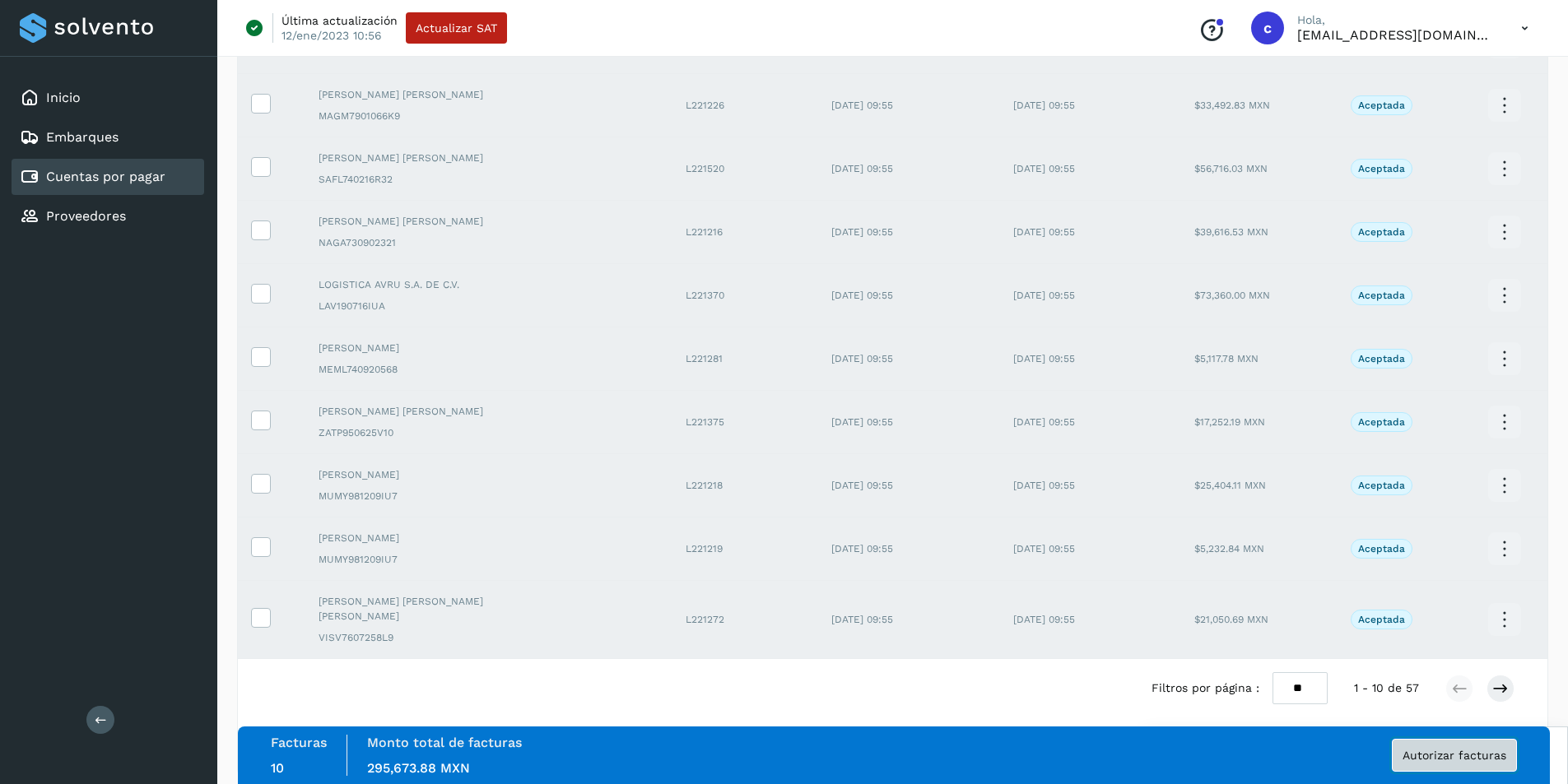
click at [1460, 755] on span "Autorizar facturas" at bounding box center [1454, 755] width 103 height 11
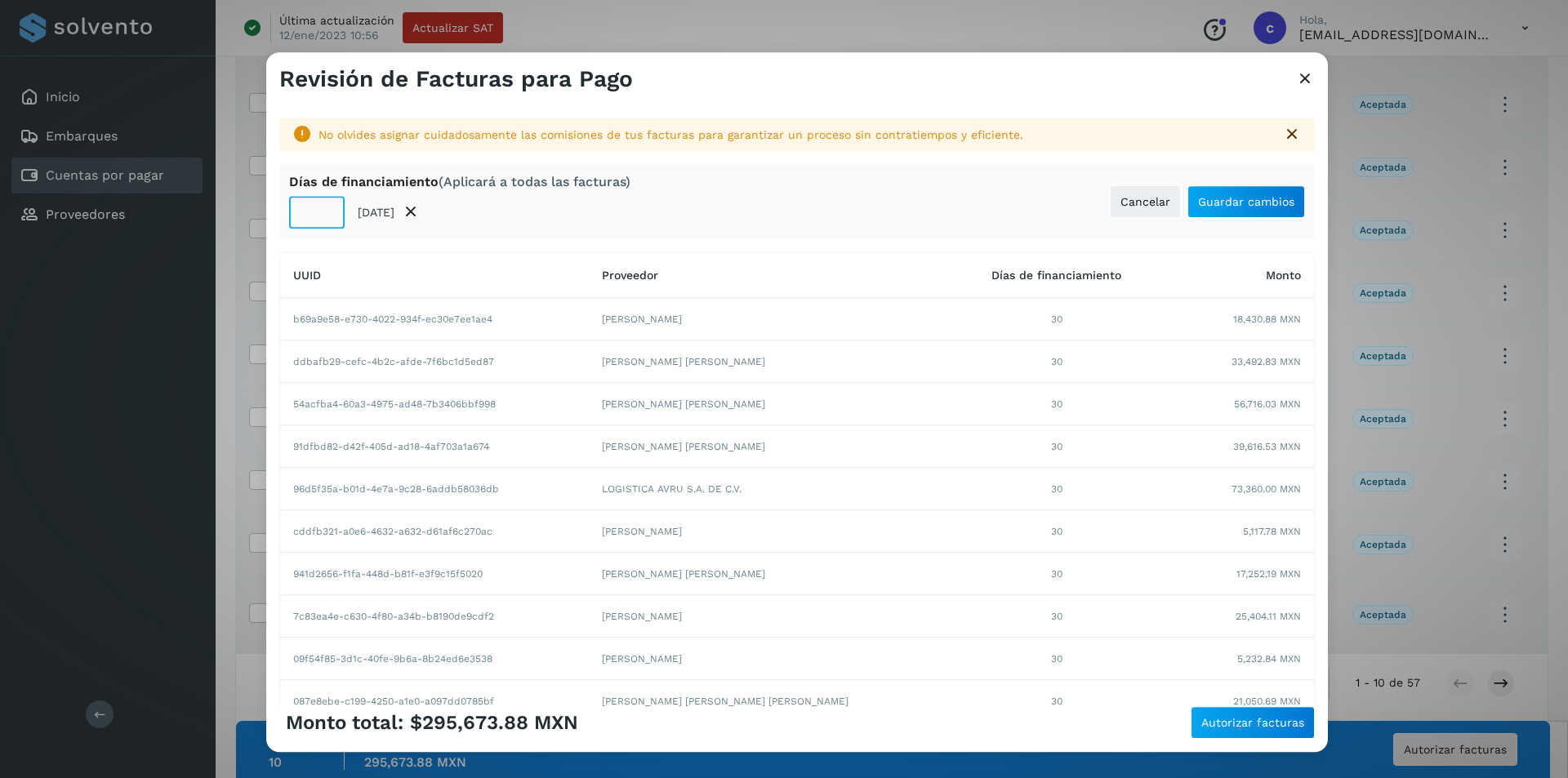
click at [296, 214] on input "**" at bounding box center [316, 212] width 56 height 32
type input "**"
click at [1229, 207] on span "Guardar cambios" at bounding box center [1245, 201] width 97 height 11
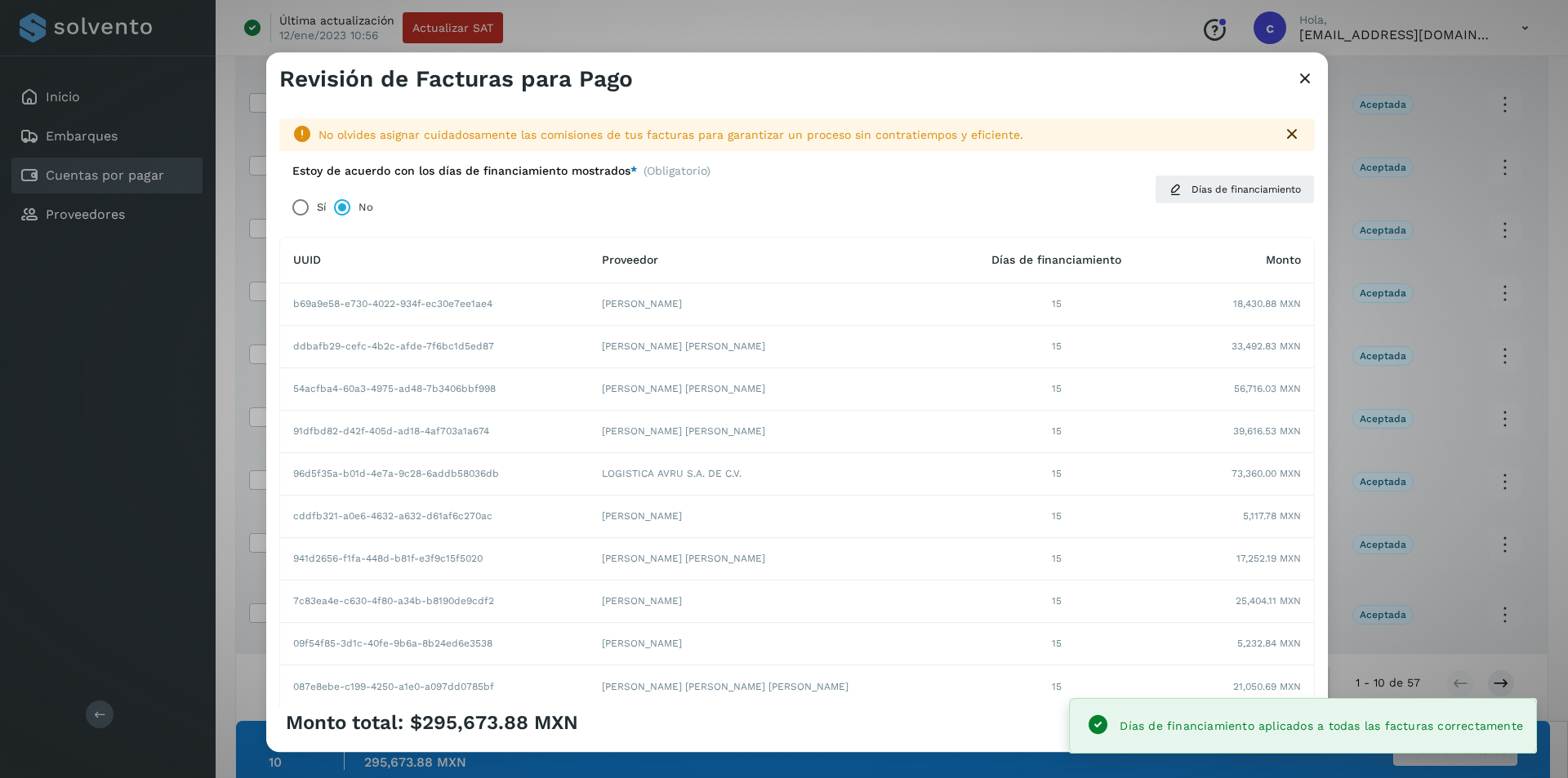
click at [1001, 709] on div "Monto total: $295,673.88 MXN Autorizar facturas" at bounding box center [797, 722] width 1035 height 32
click at [1030, 717] on div "Monto total: $295,673.88 MXN Autorizar facturas" at bounding box center [797, 722] width 1035 height 32
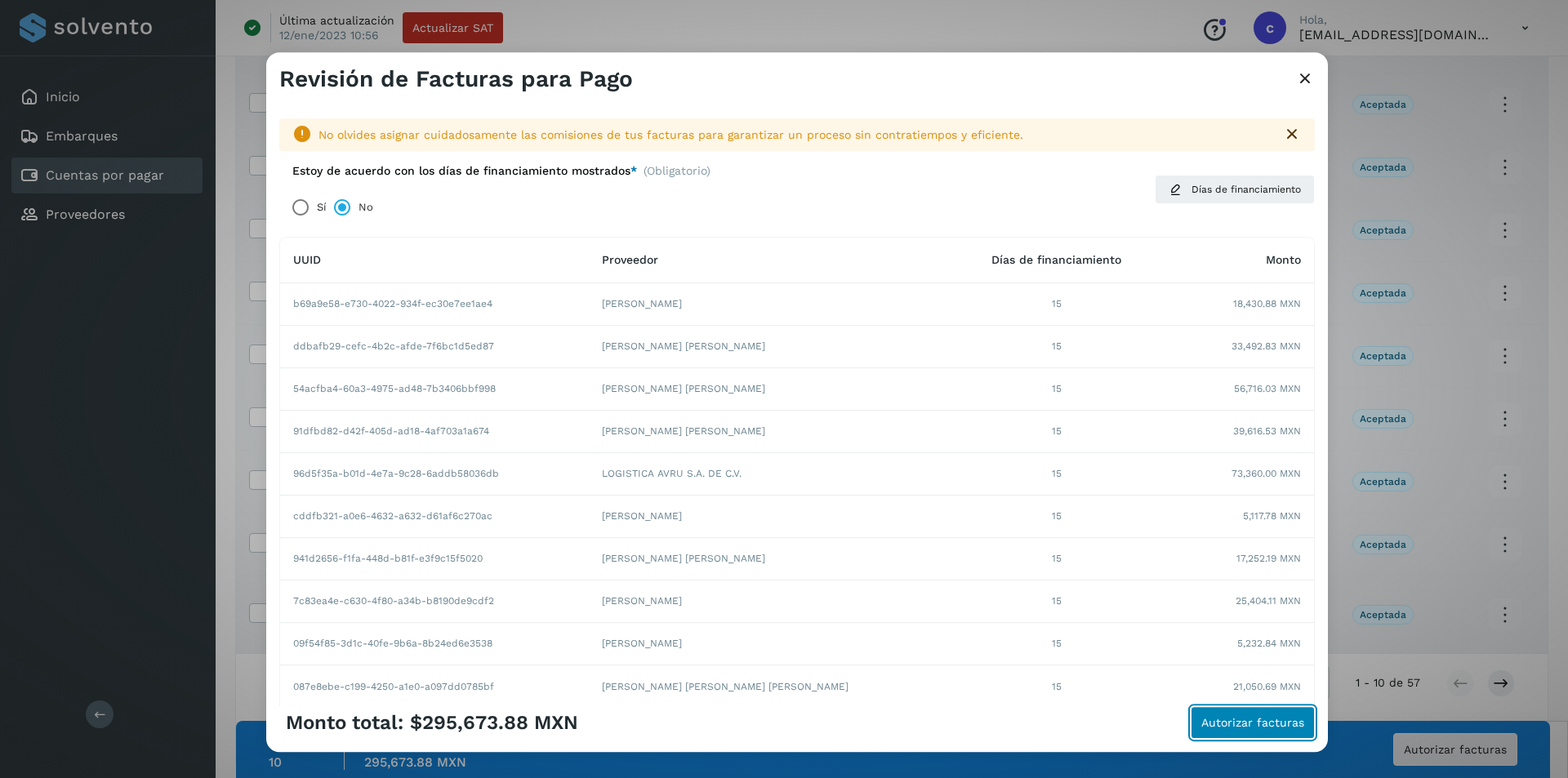
click at [1302, 719] on span "Autorizar facturas" at bounding box center [1252, 722] width 102 height 11
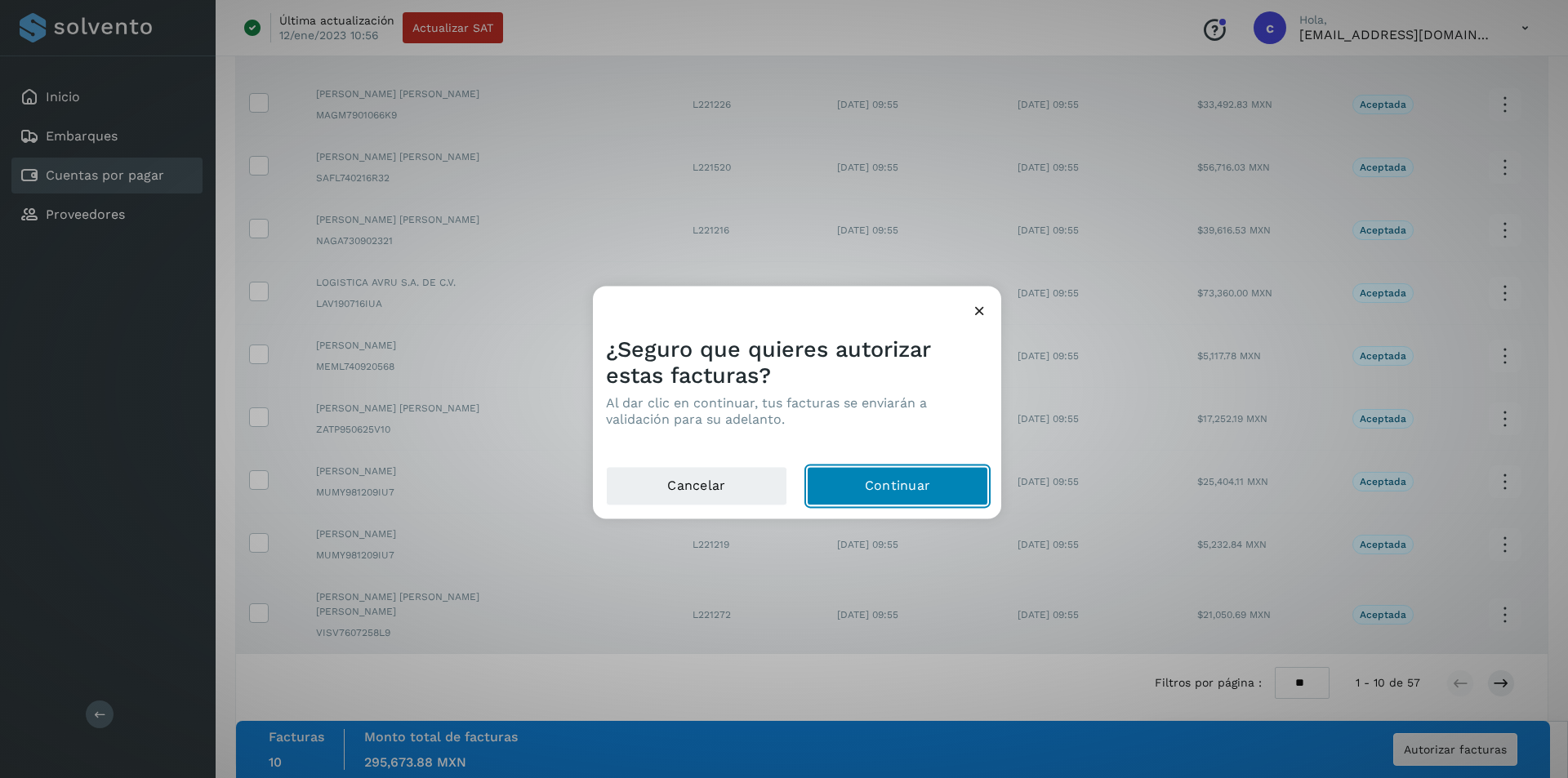
click at [976, 497] on button "Continuar" at bounding box center [898, 486] width 181 height 39
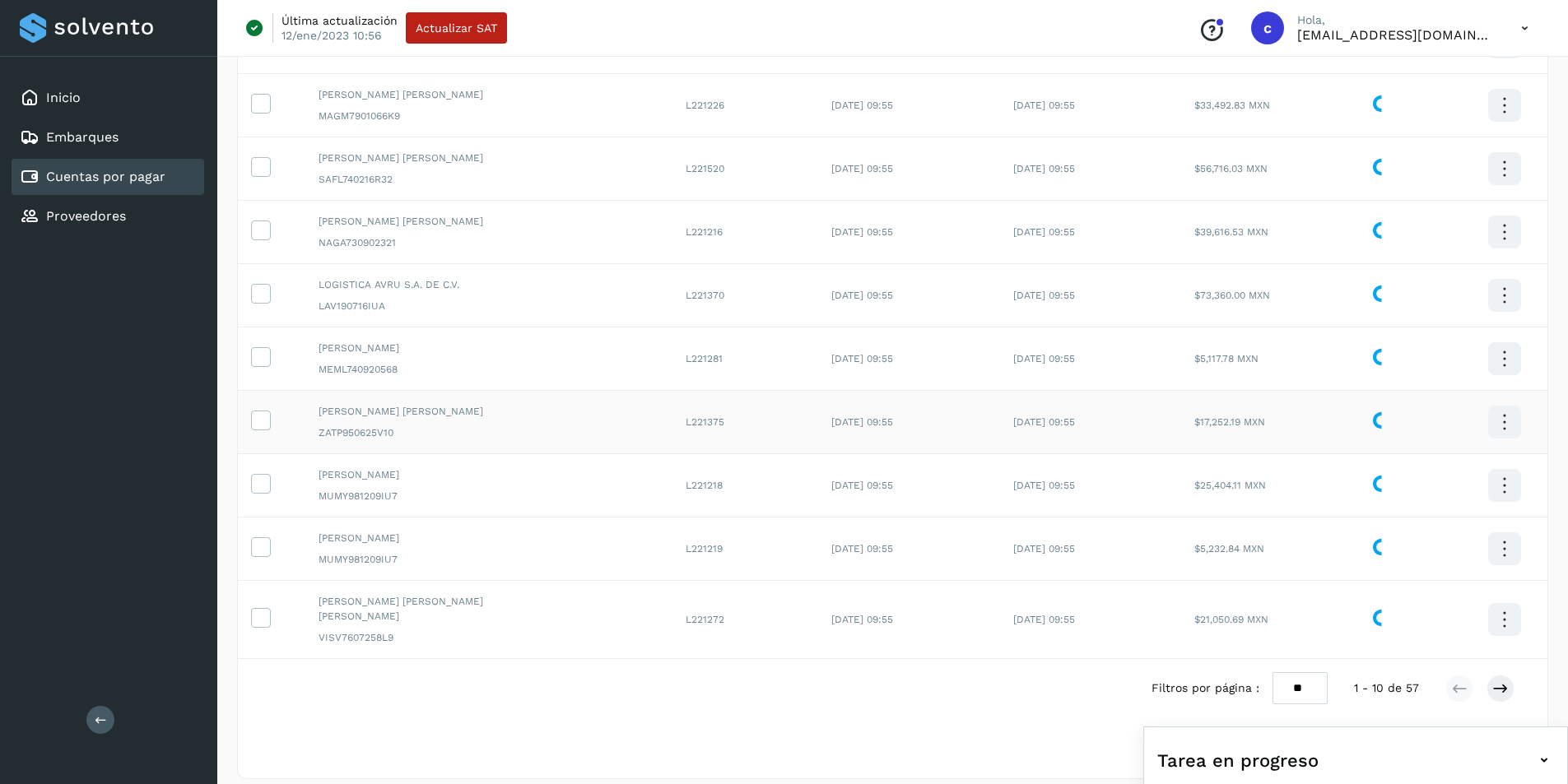
scroll to position [0, 0]
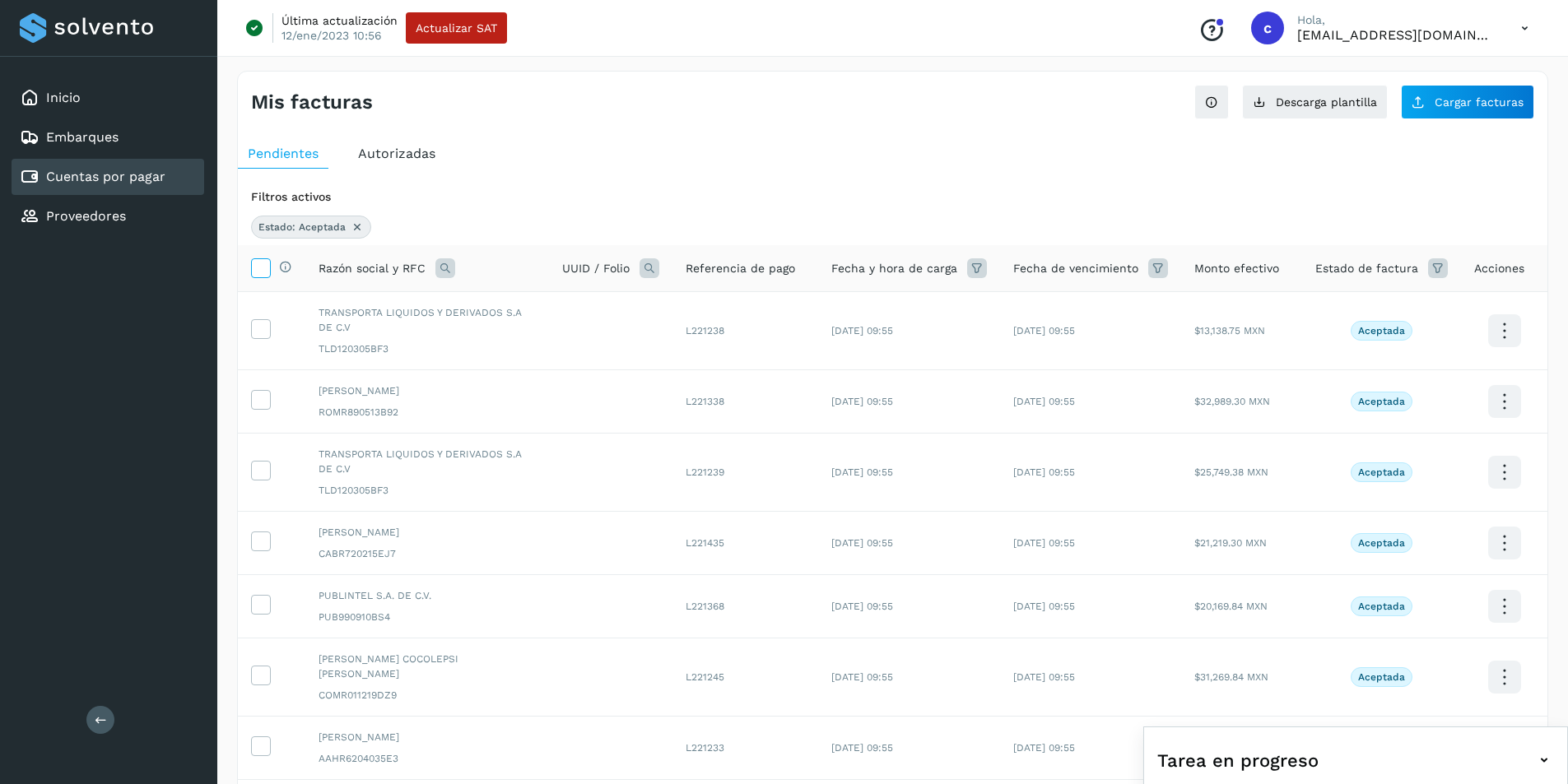
click at [262, 263] on icon at bounding box center [261, 267] width 17 height 17
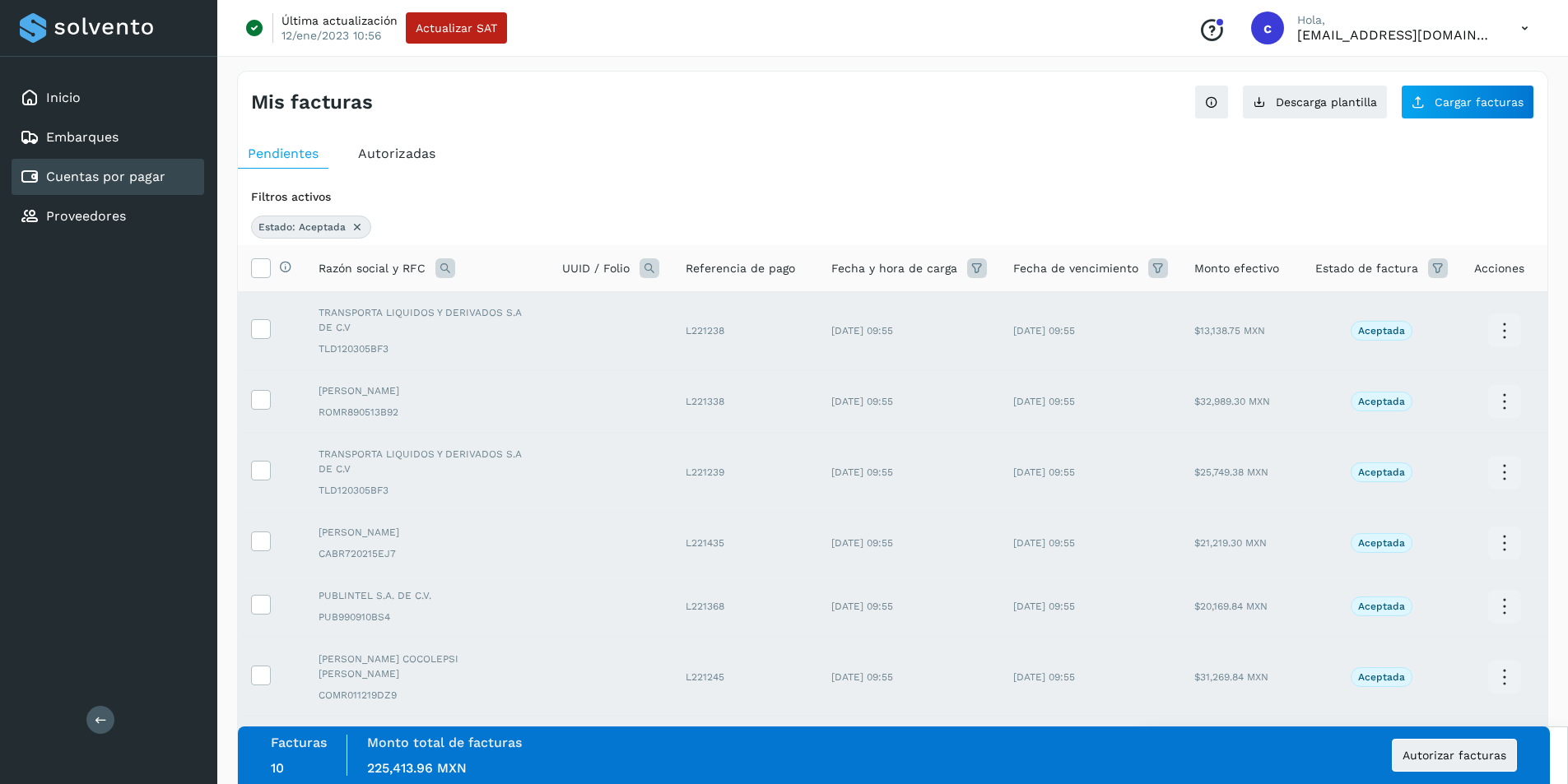
scroll to position [311, 0]
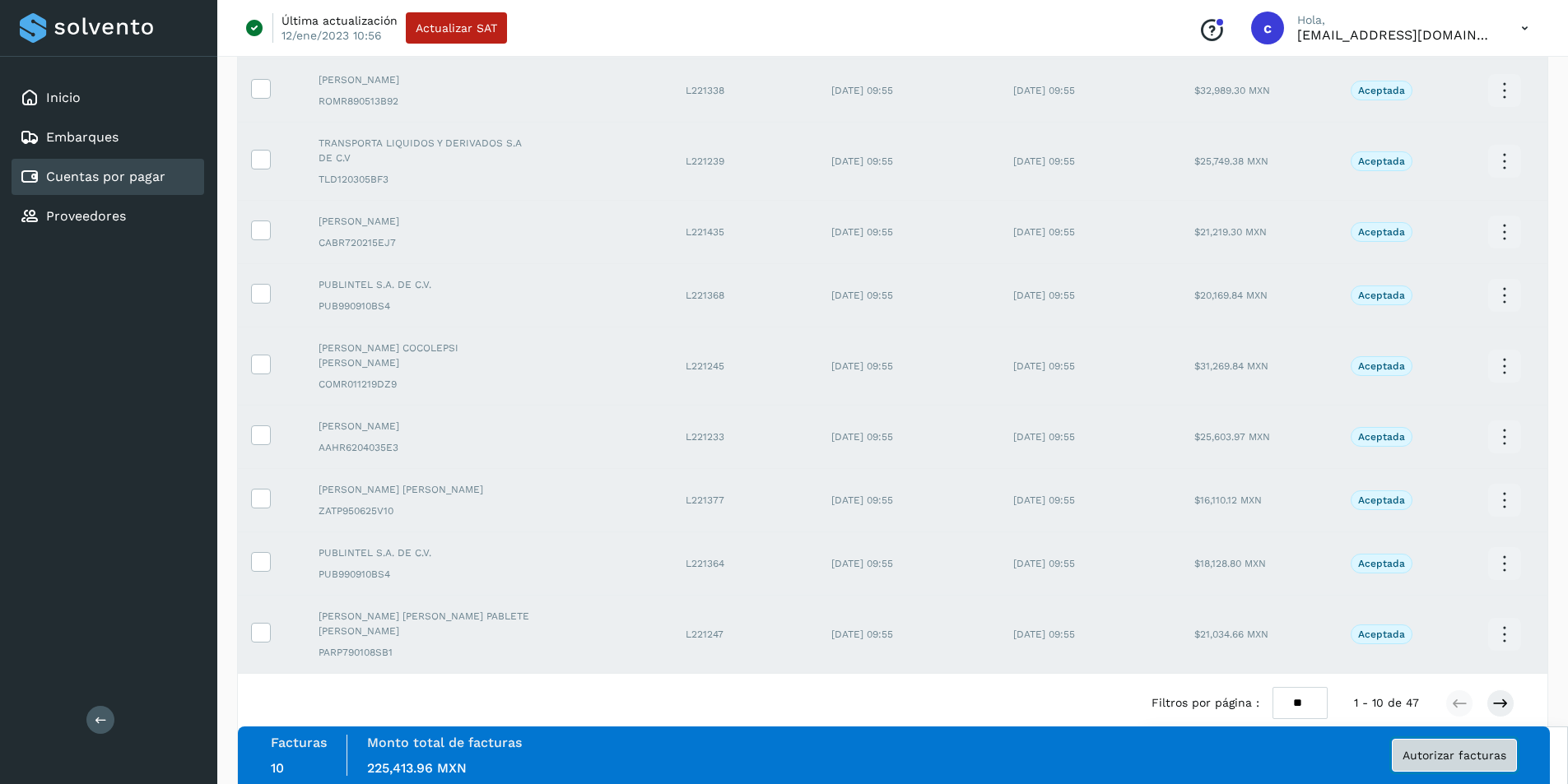
click at [1506, 755] on button "Autorizar facturas" at bounding box center [1454, 755] width 125 height 33
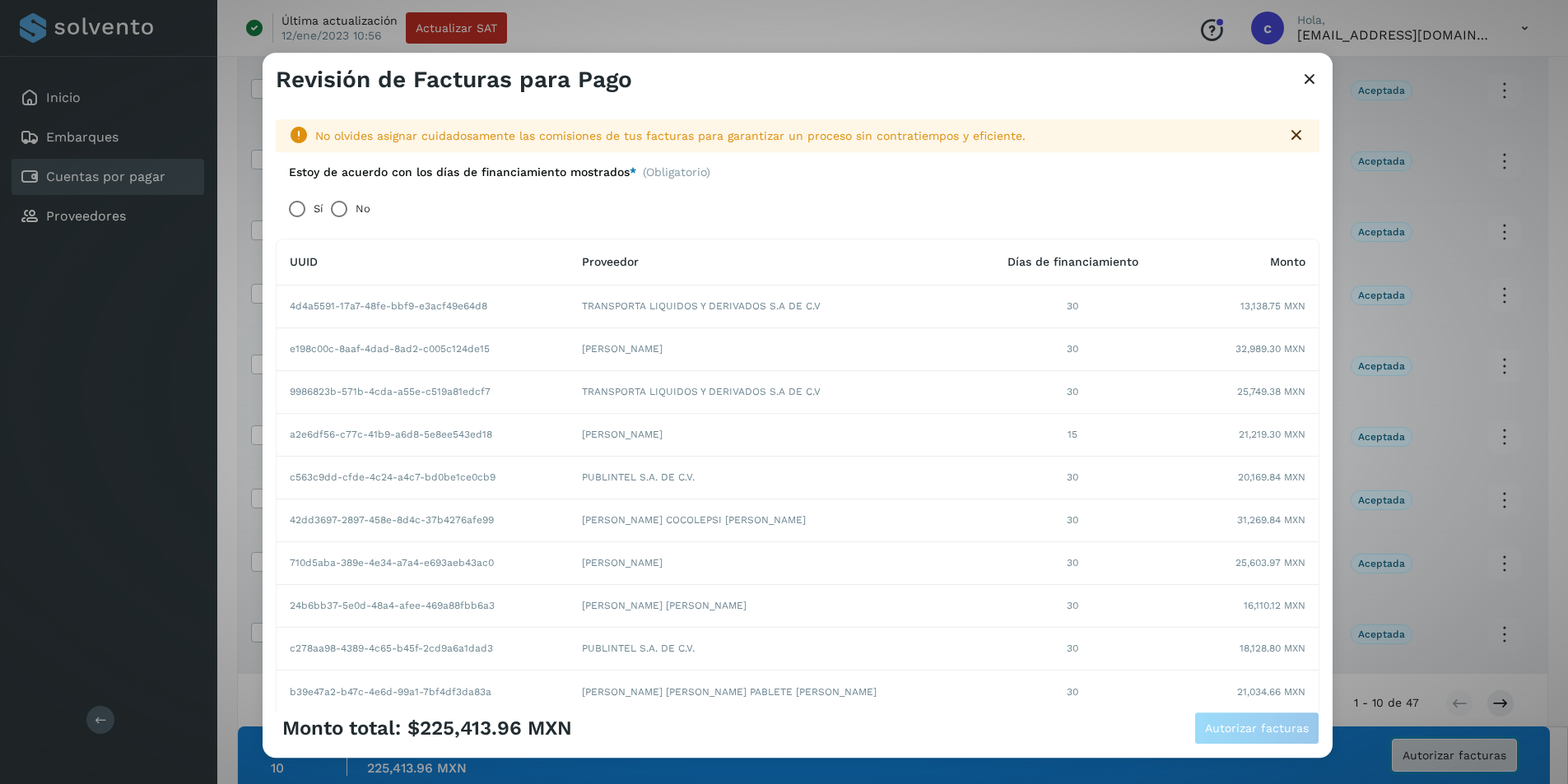
scroll to position [281, 0]
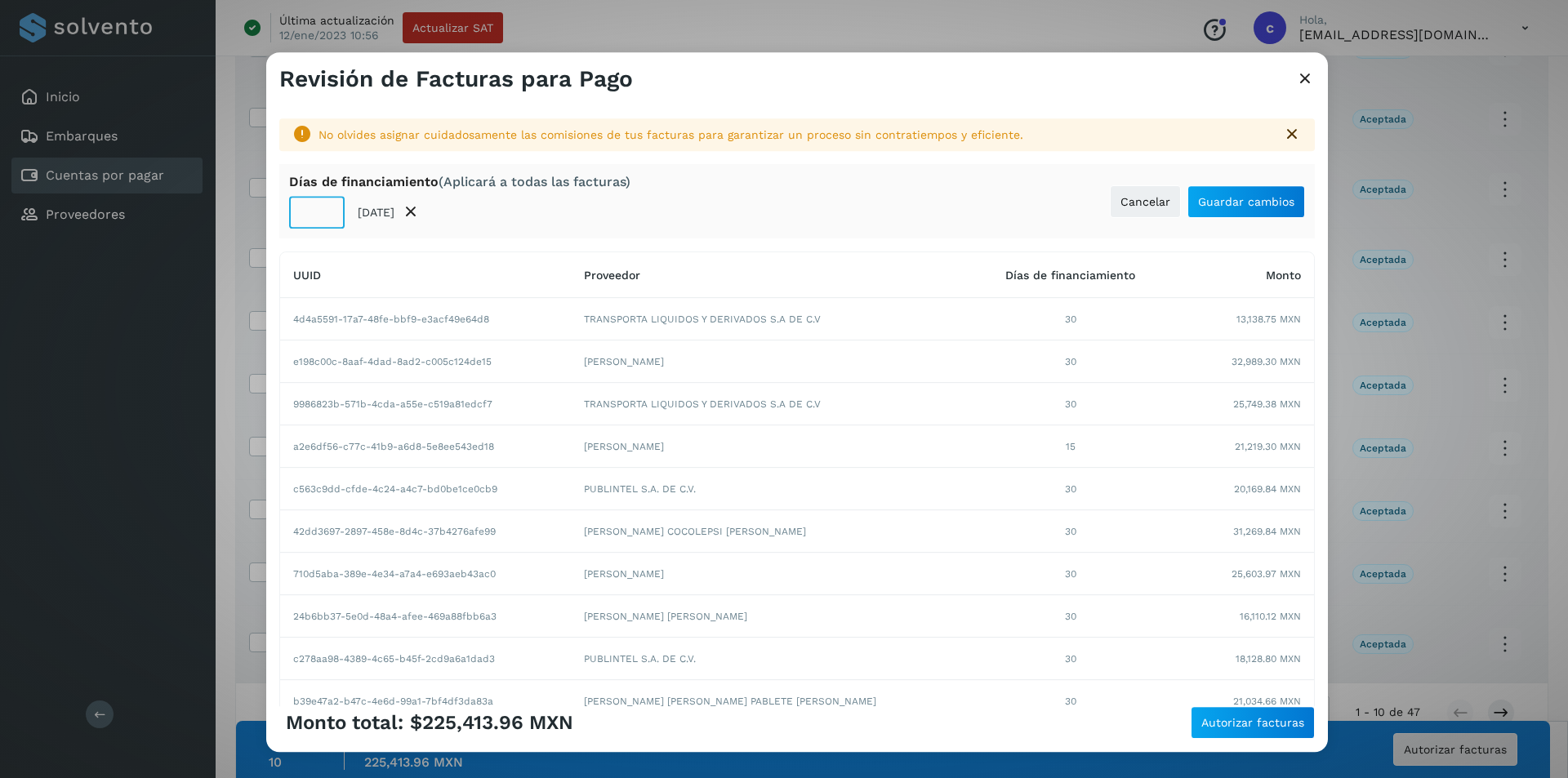
click at [313, 214] on input "**" at bounding box center [316, 212] width 56 height 32
type input "**"
click at [1243, 196] on span "Guardar cambios" at bounding box center [1245, 201] width 97 height 11
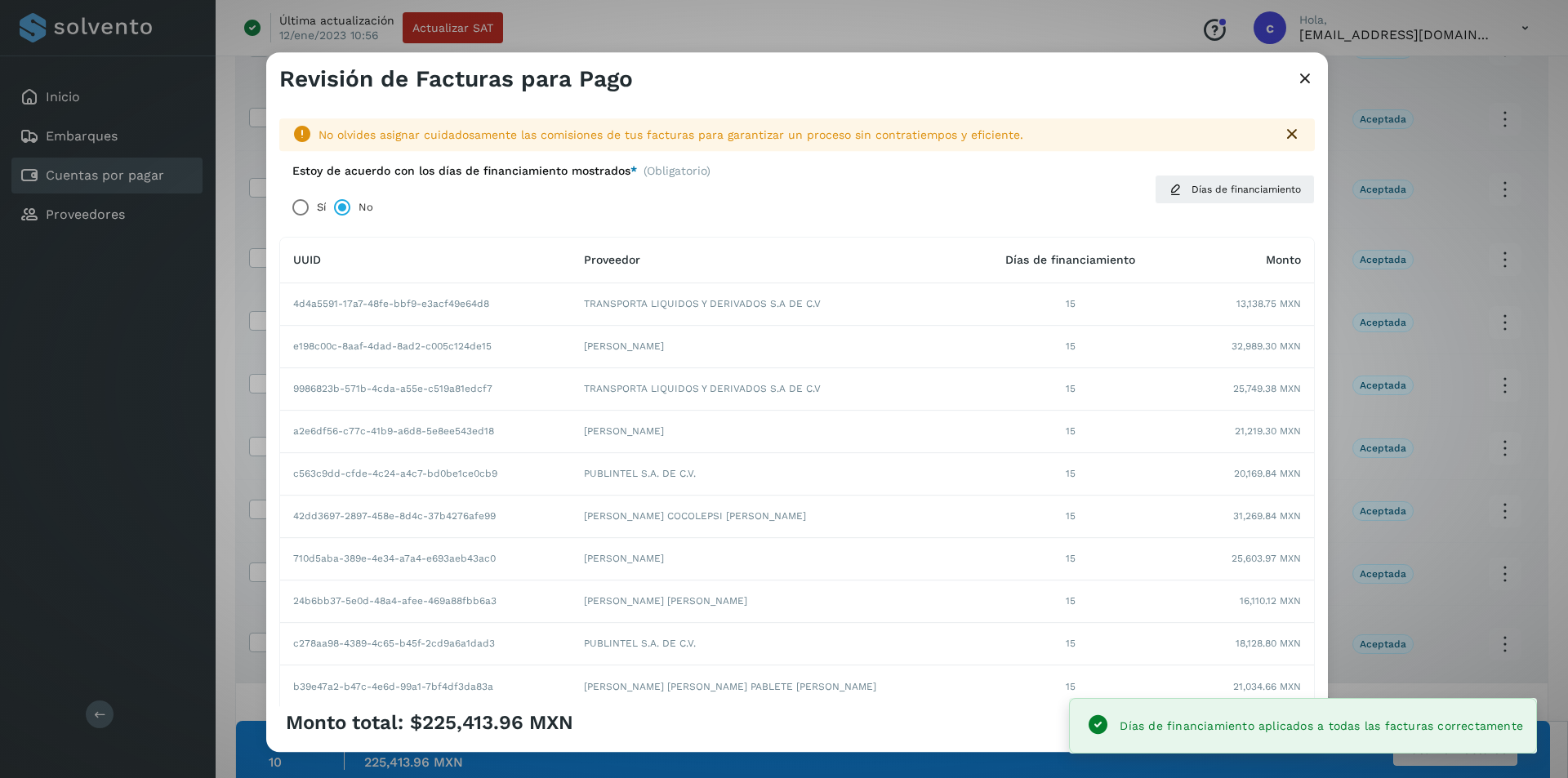
click at [1012, 740] on div "Monto total: $225,413.96 MXN Autorizar facturas" at bounding box center [797, 729] width 1062 height 46
click at [1016, 732] on div "Monto total: $225,413.96 MXN Autorizar facturas" at bounding box center [797, 722] width 1035 height 32
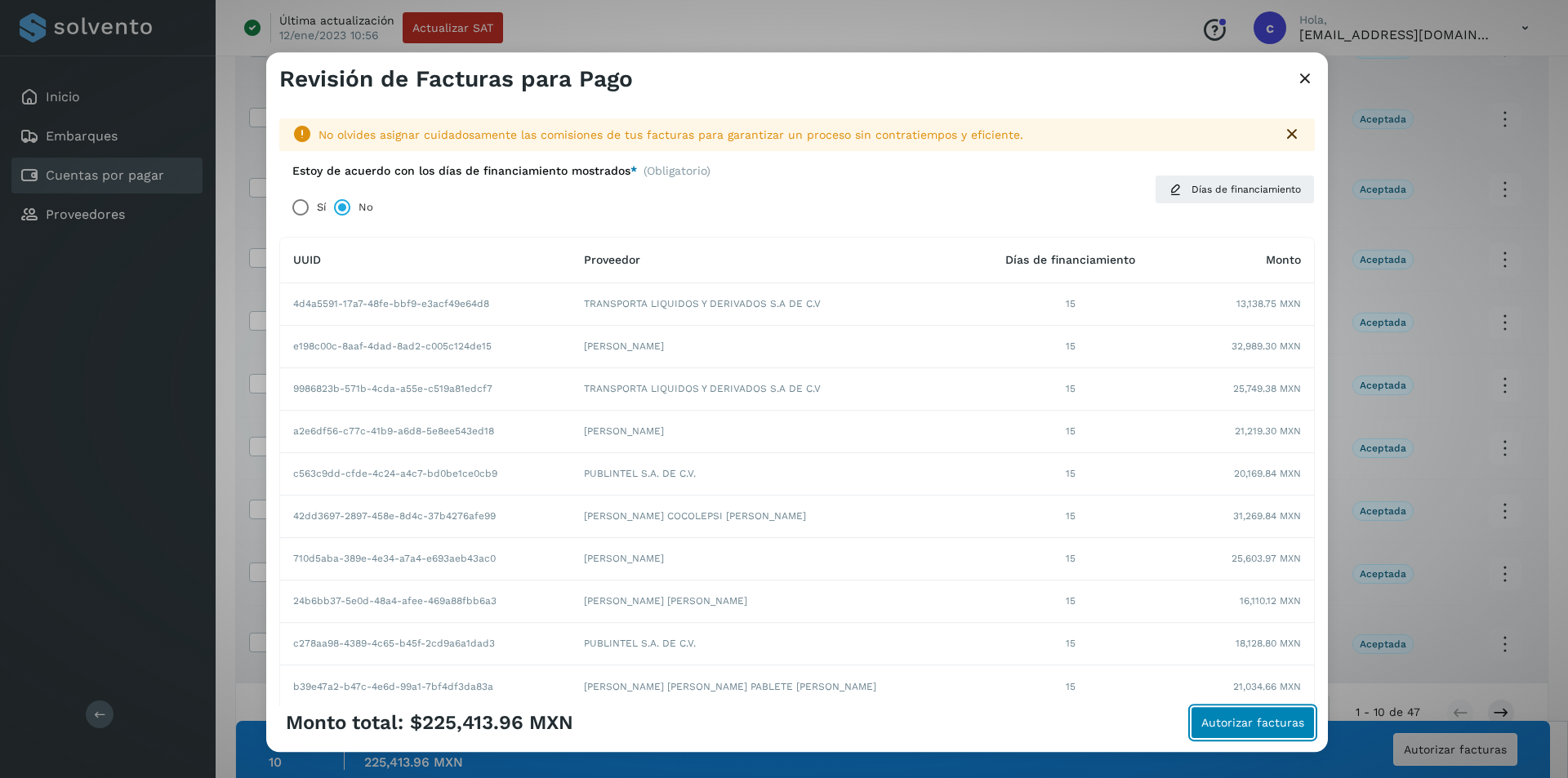
click at [1244, 734] on button "Autorizar facturas" at bounding box center [1252, 722] width 124 height 32
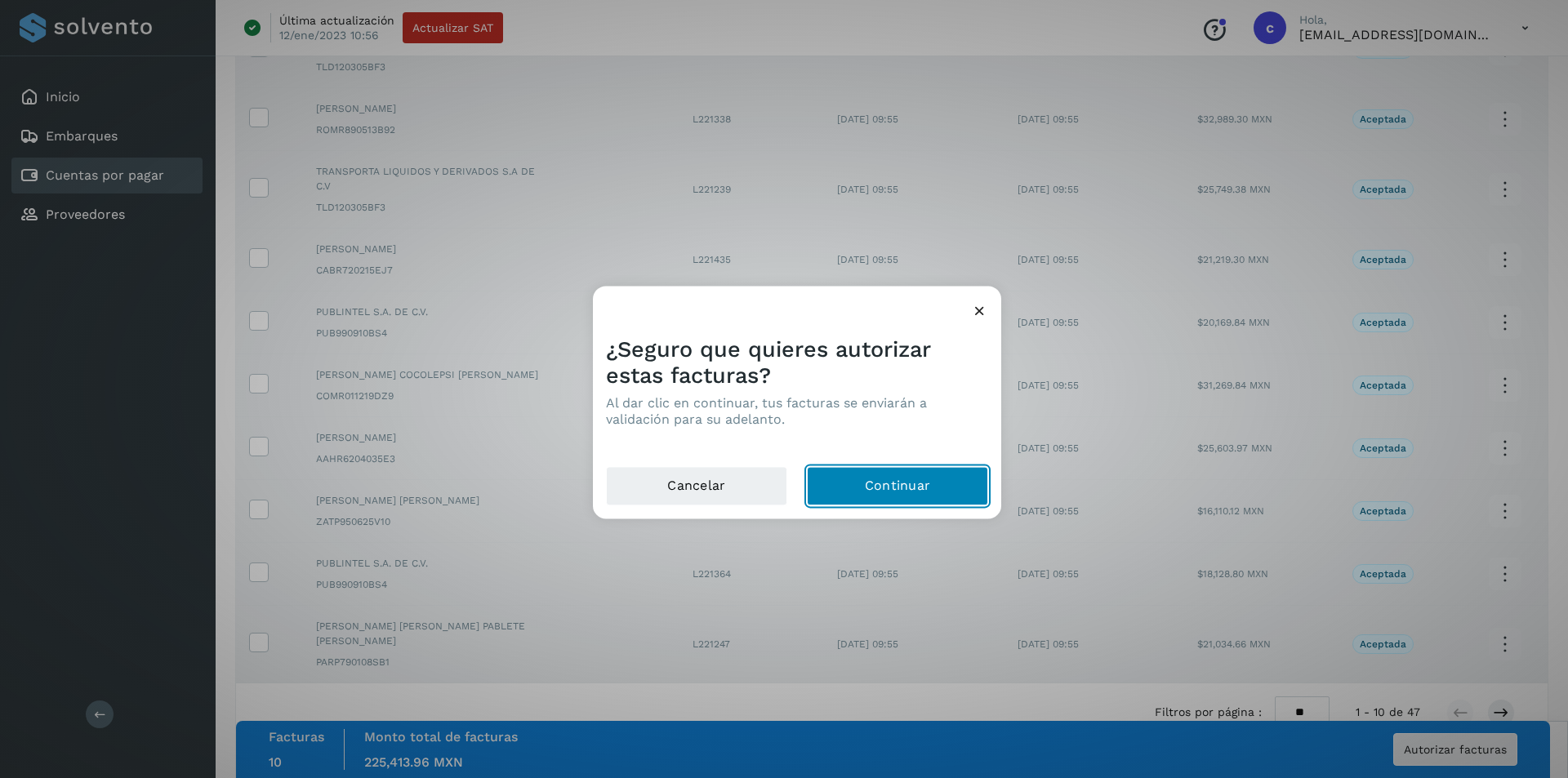
click at [931, 490] on button "Continuar" at bounding box center [898, 486] width 181 height 39
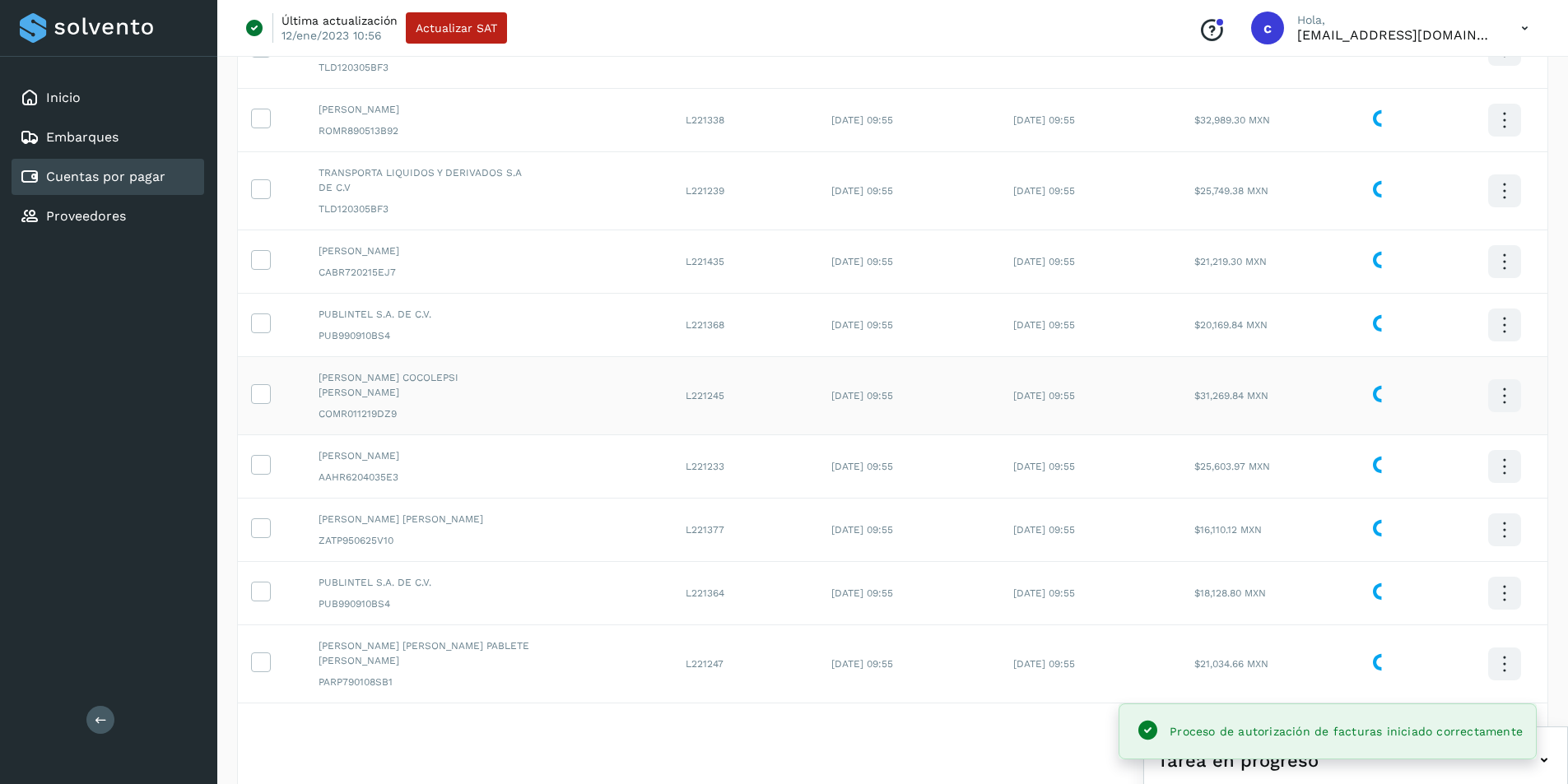
scroll to position [0, 0]
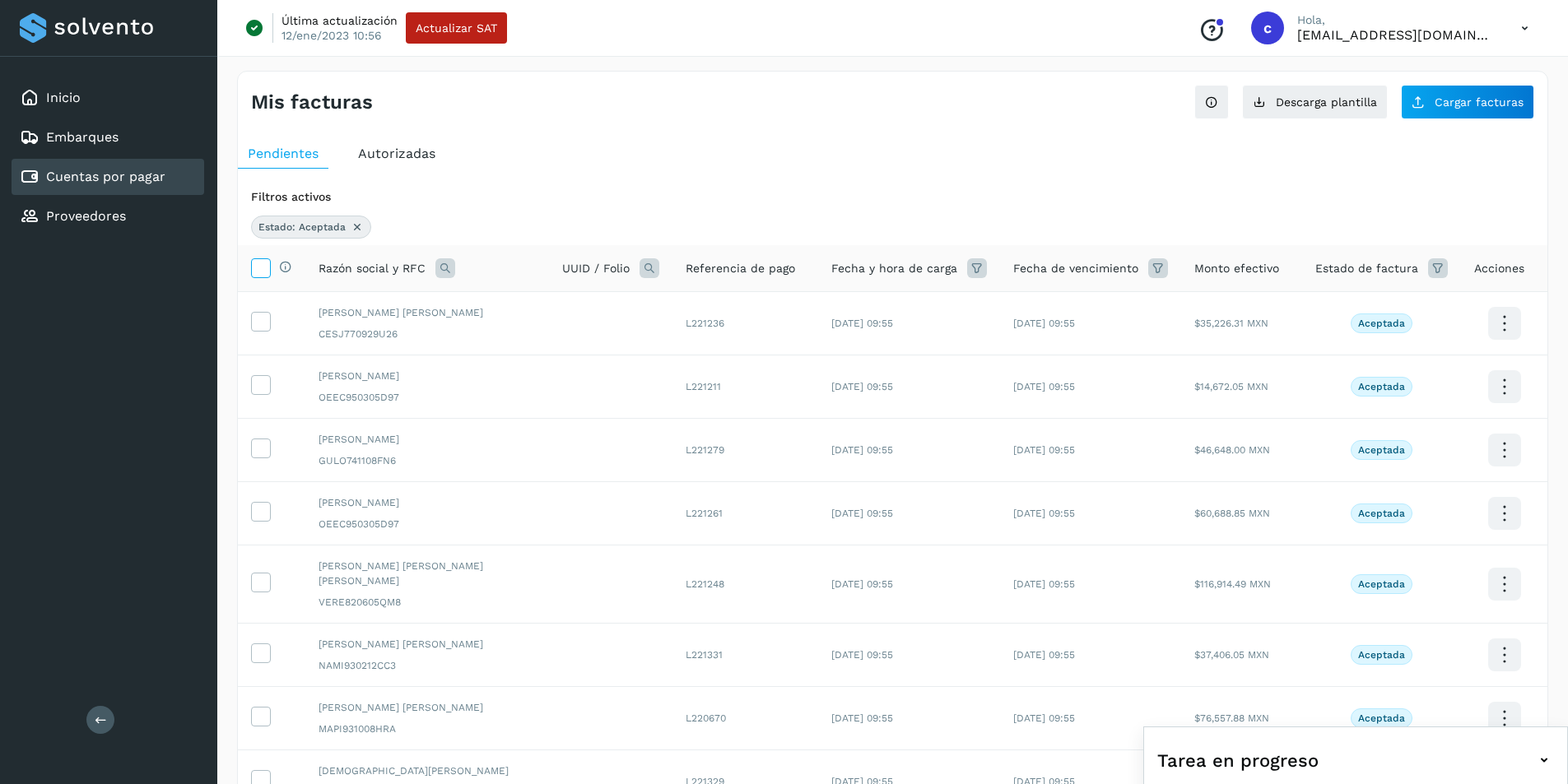
click at [267, 266] on icon at bounding box center [261, 267] width 17 height 17
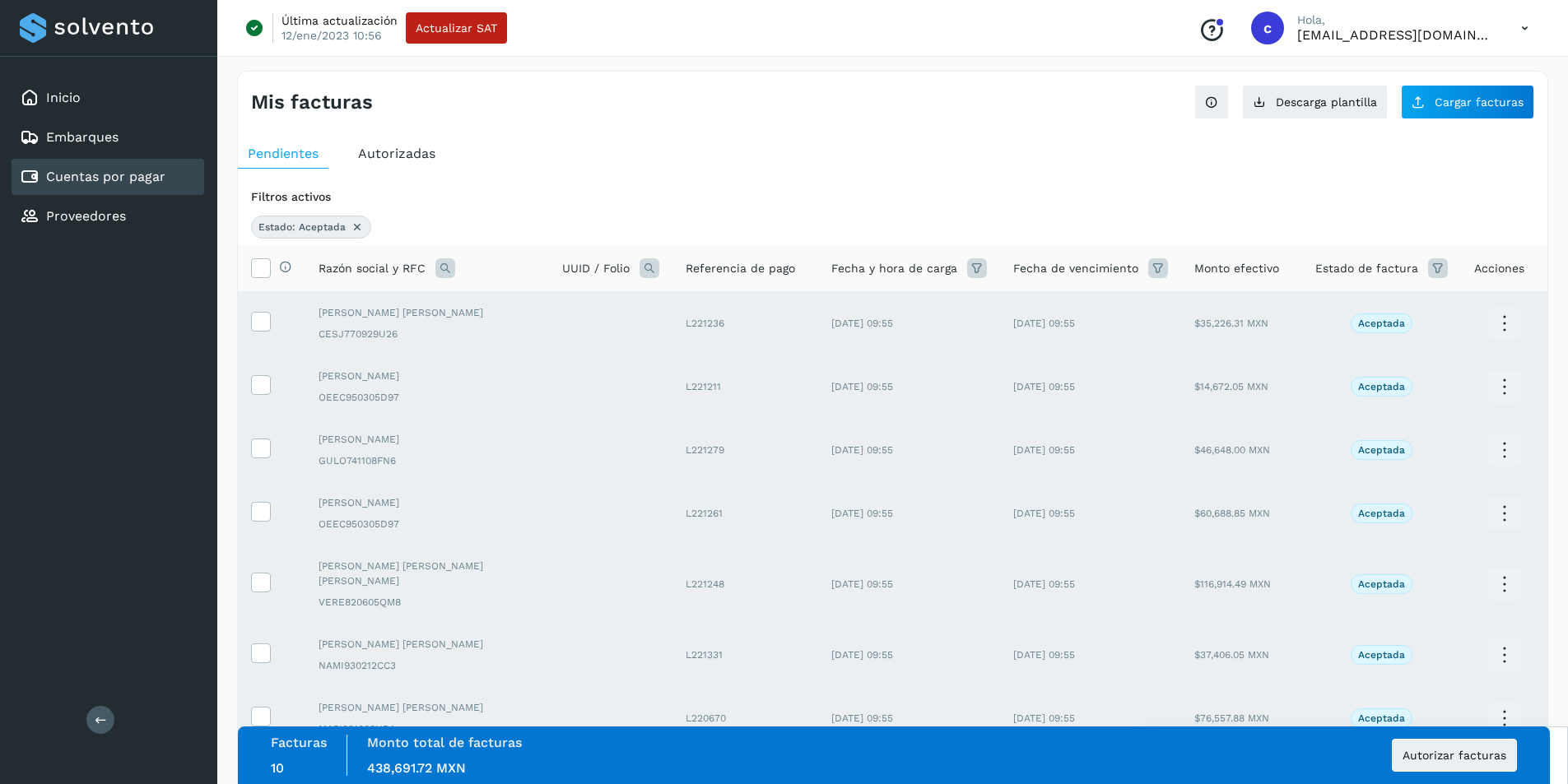
scroll to position [281, 0]
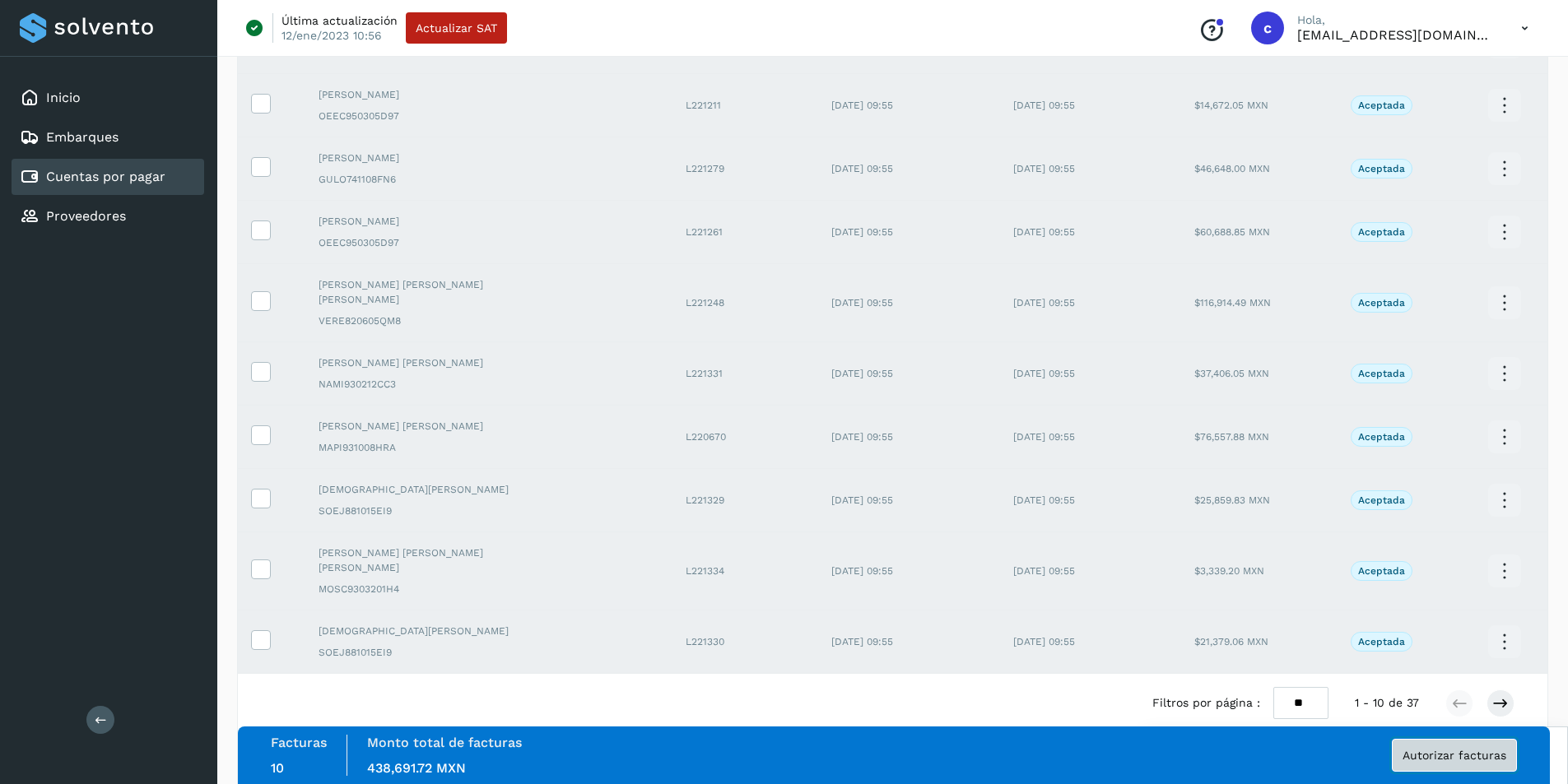
click at [1448, 755] on span "Autorizar facturas" at bounding box center [1454, 755] width 103 height 11
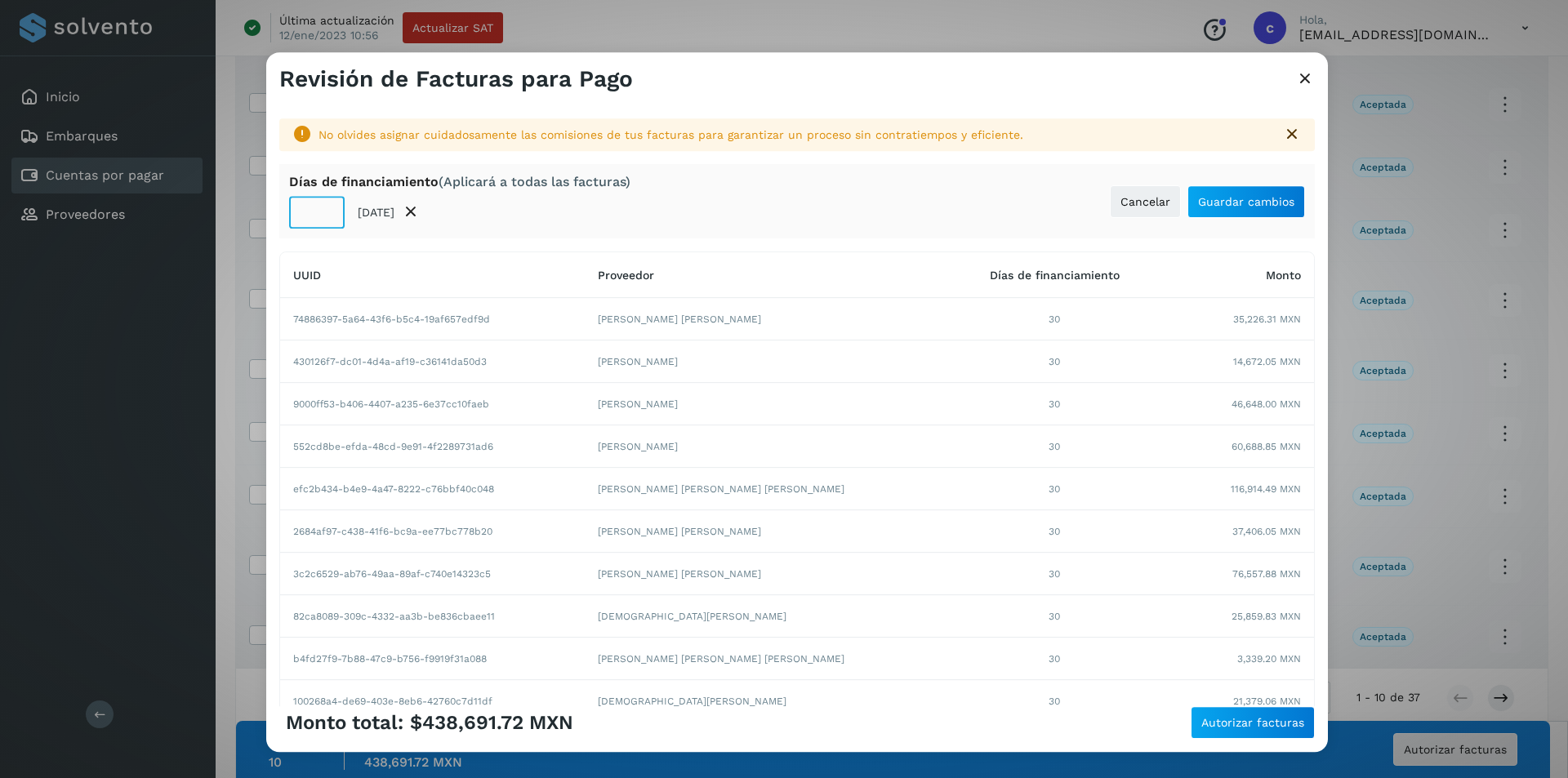
click at [300, 214] on input "**" at bounding box center [316, 212] width 56 height 32
type input "**"
click at [1281, 720] on span "Autorizar facturas" at bounding box center [1252, 722] width 102 height 11
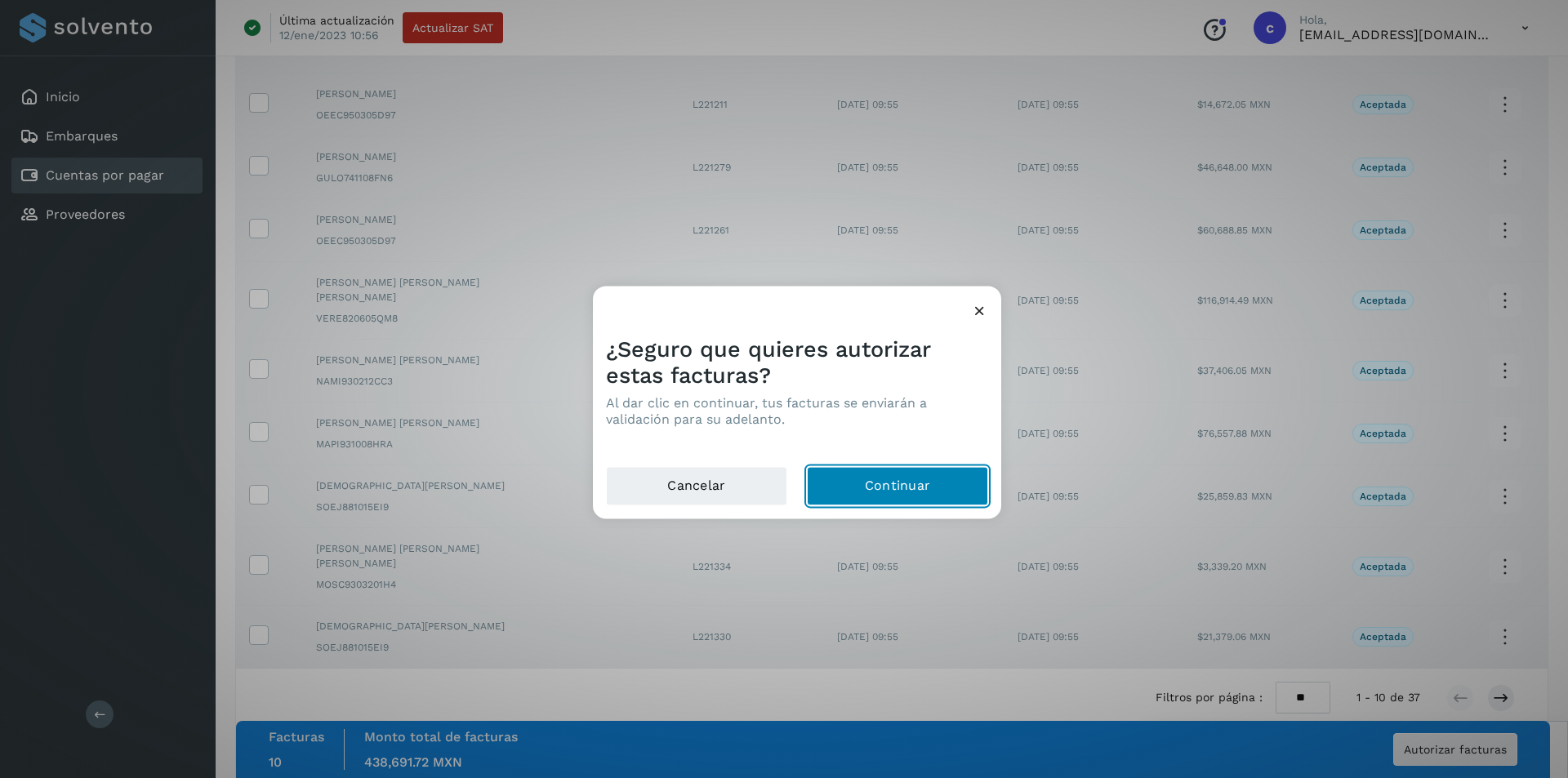
click at [919, 473] on button "Continuar" at bounding box center [898, 486] width 181 height 39
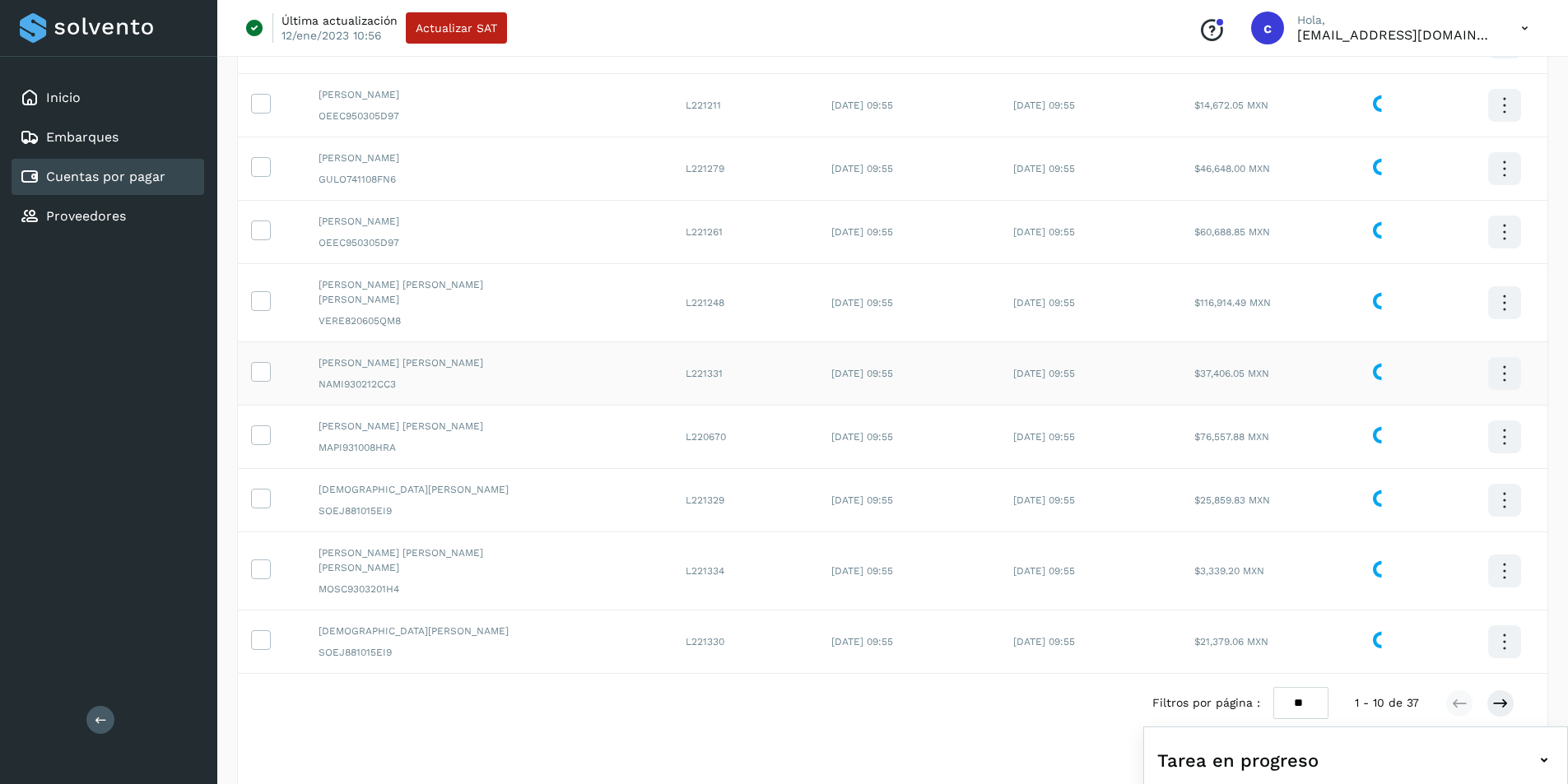
scroll to position [0, 0]
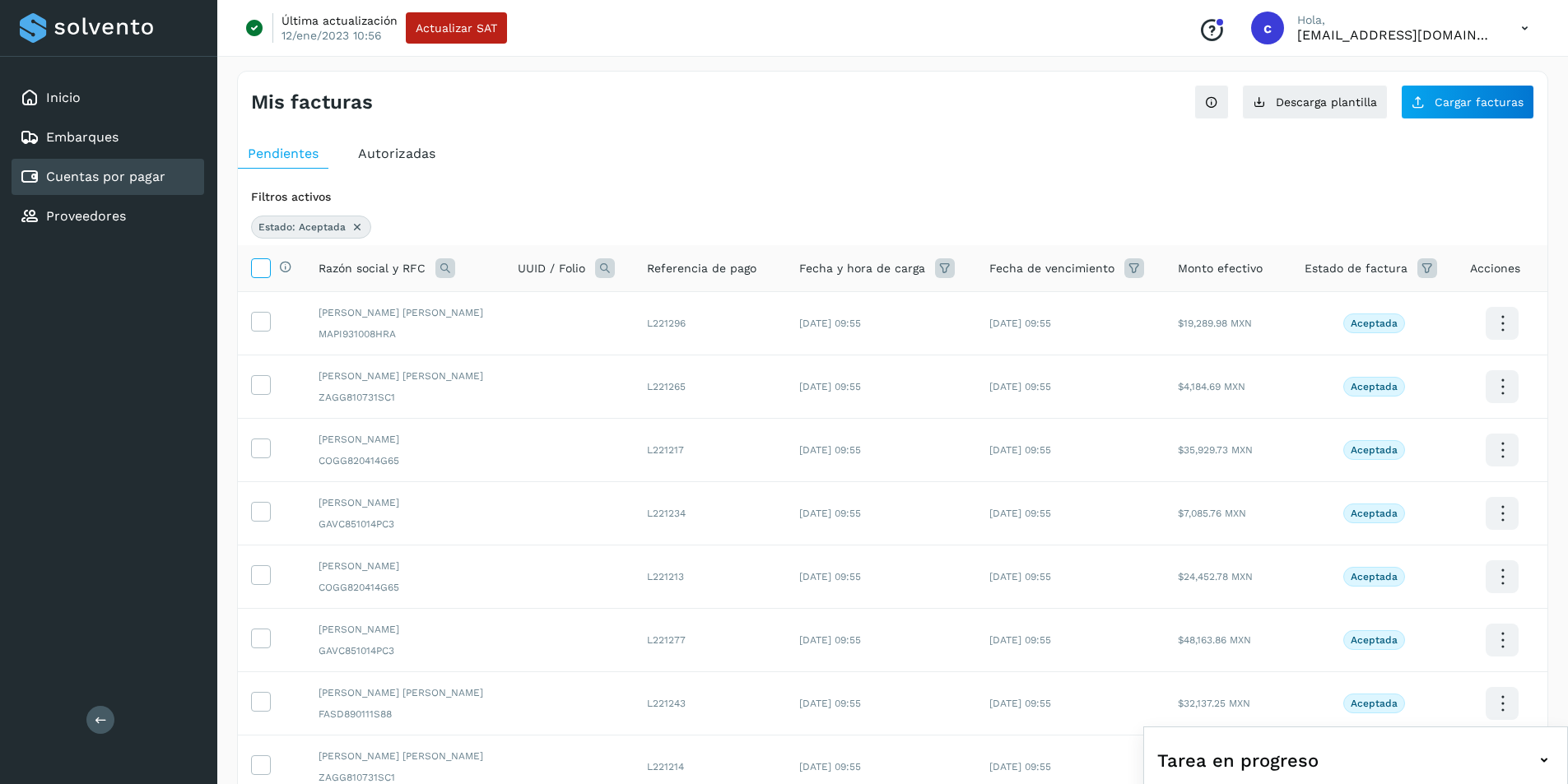
click at [260, 267] on icon at bounding box center [261, 267] width 17 height 17
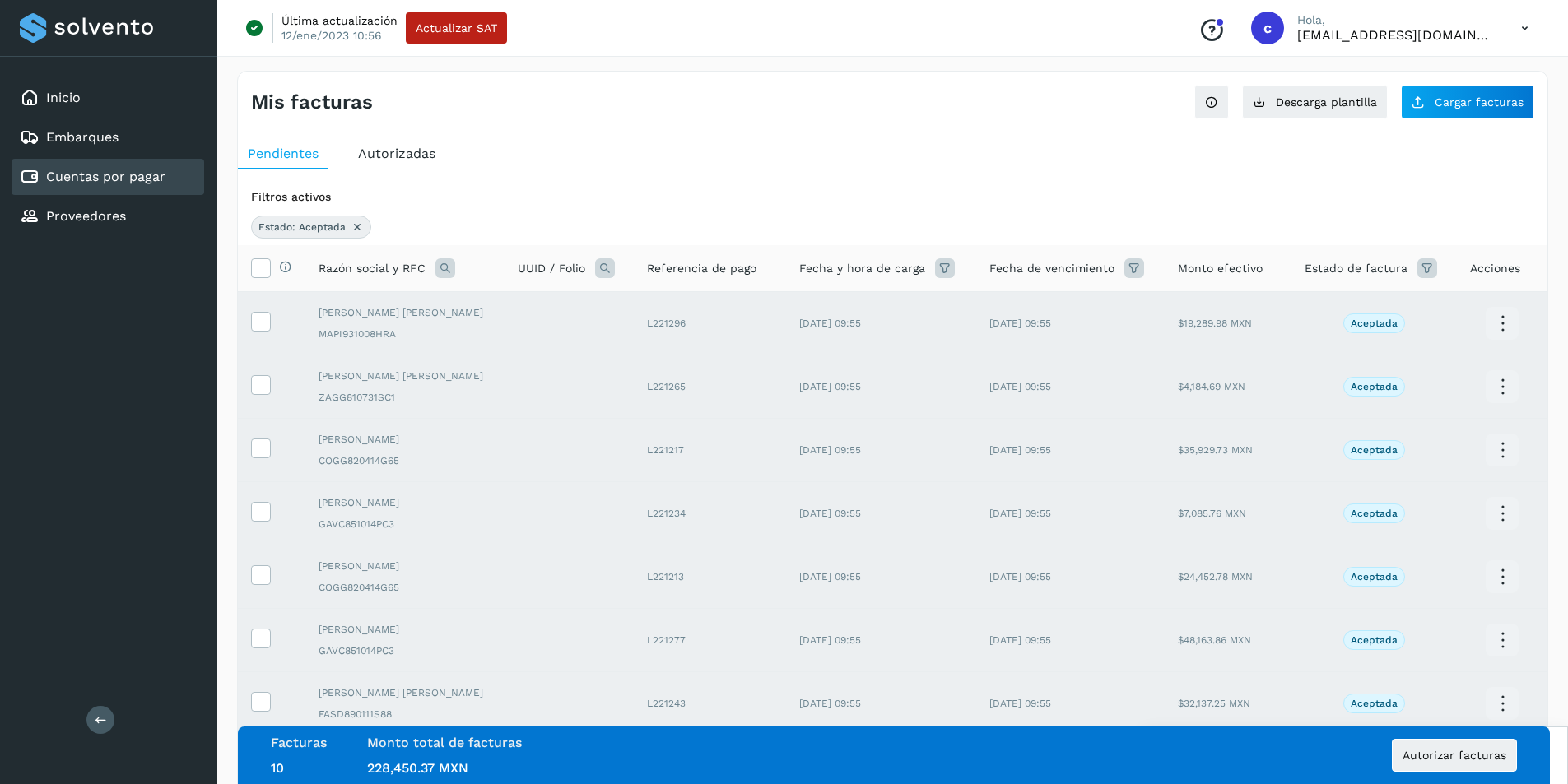
scroll to position [281, 0]
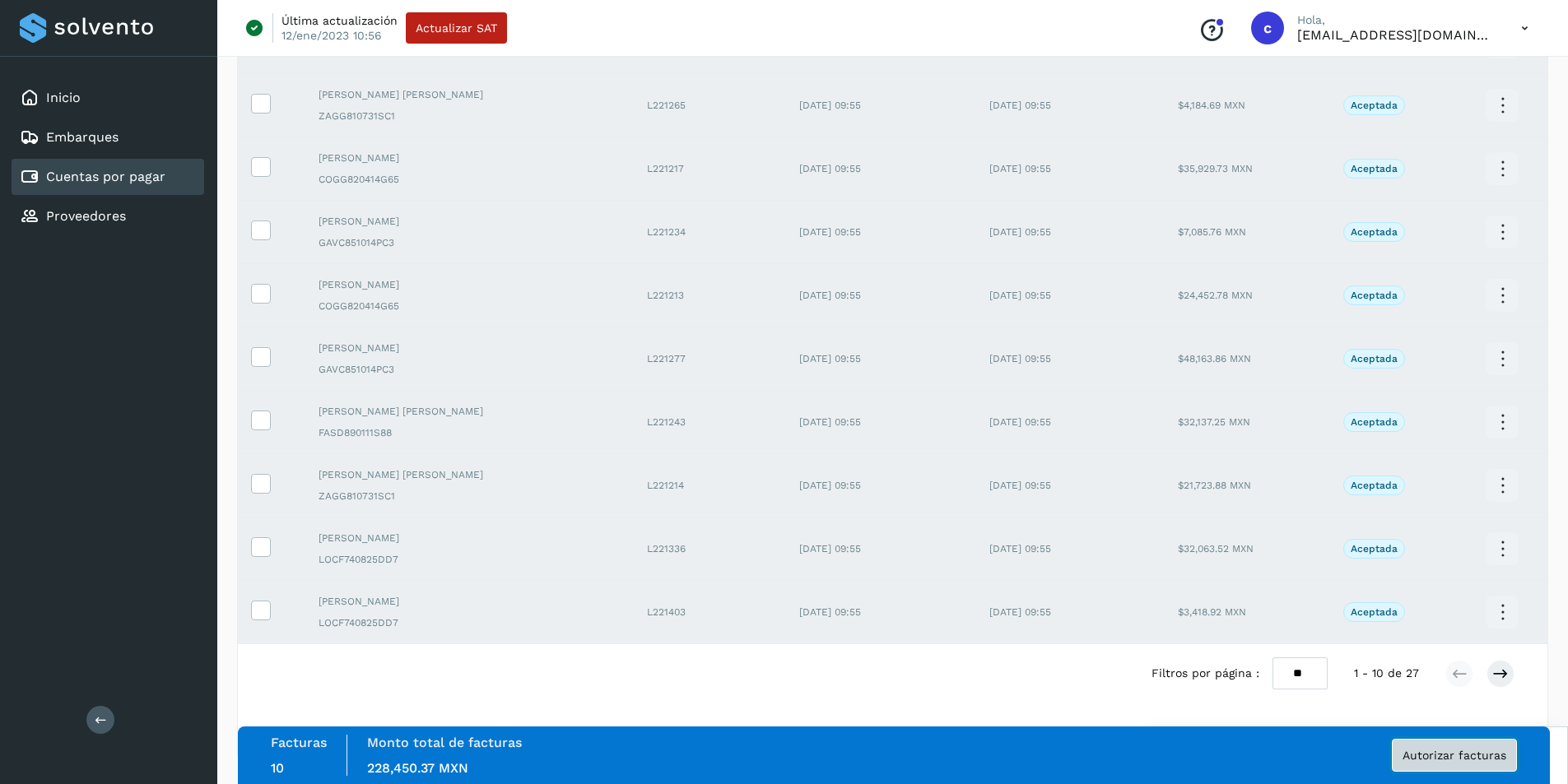
click at [1471, 757] on span "Autorizar facturas" at bounding box center [1454, 755] width 103 height 11
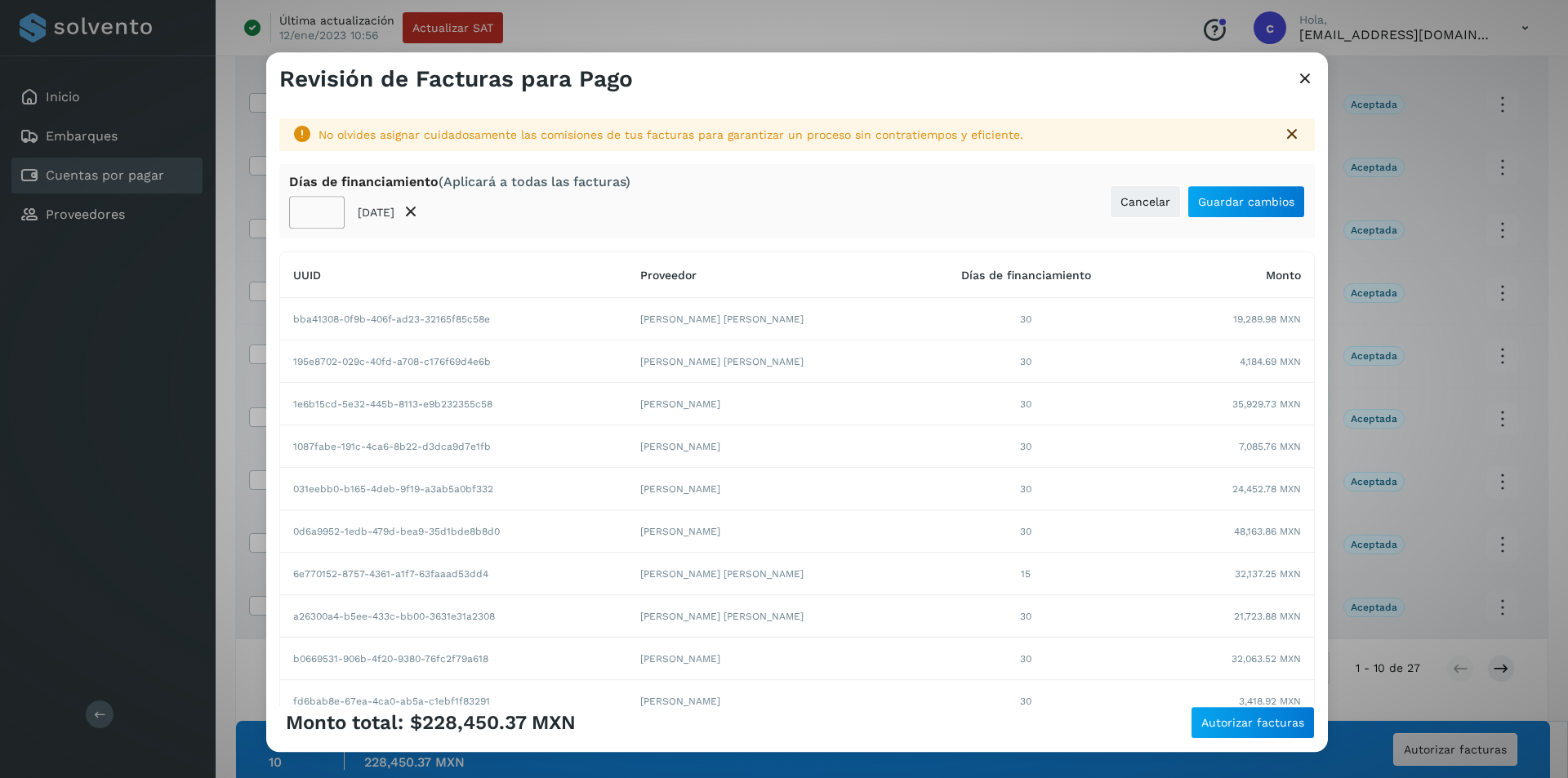
click at [306, 212] on input "**" at bounding box center [316, 212] width 56 height 32
type input "**"
click at [1279, 727] on span "Autorizar facturas" at bounding box center [1252, 722] width 102 height 11
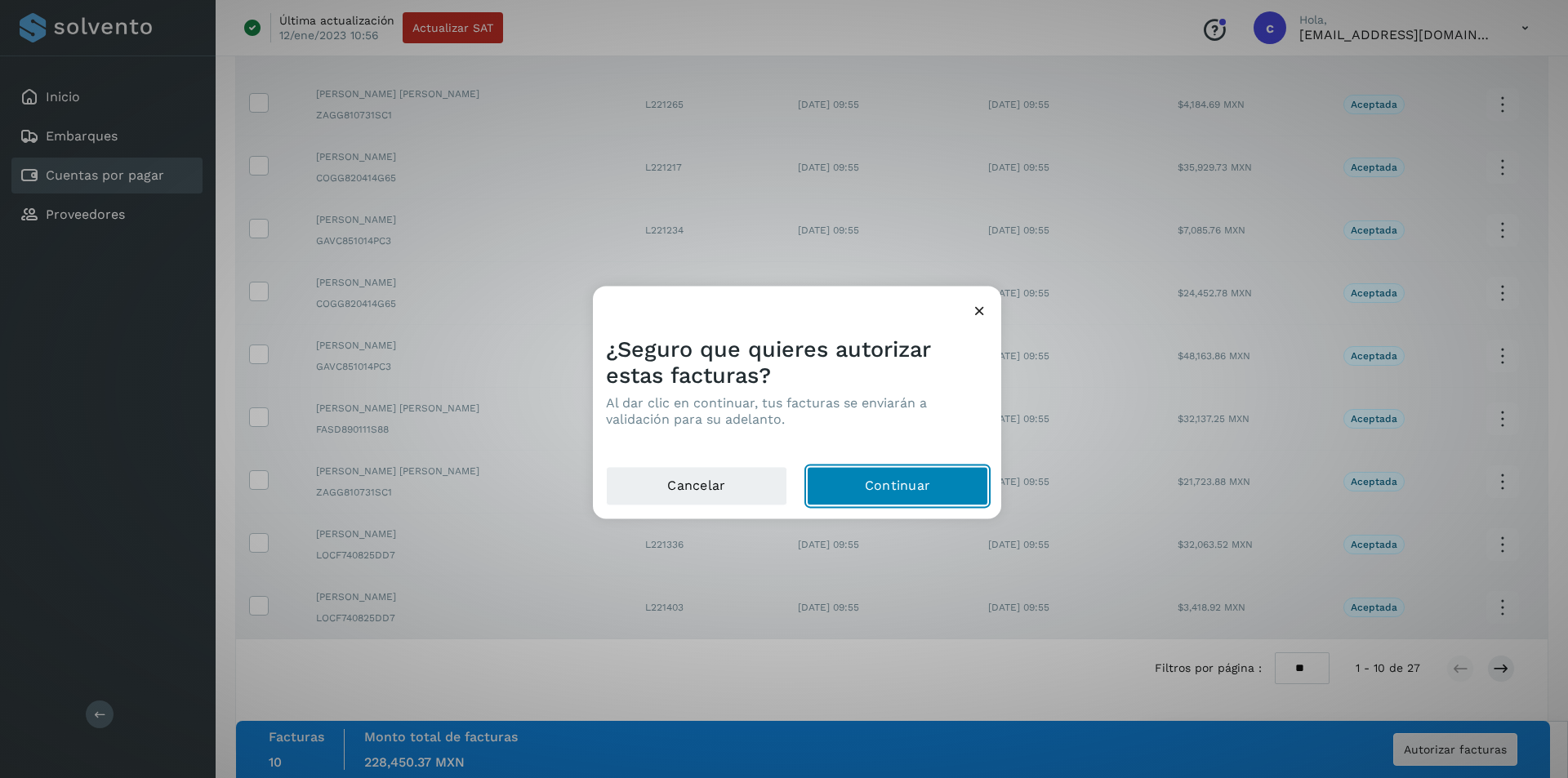
click at [944, 473] on button "Continuar" at bounding box center [898, 486] width 181 height 39
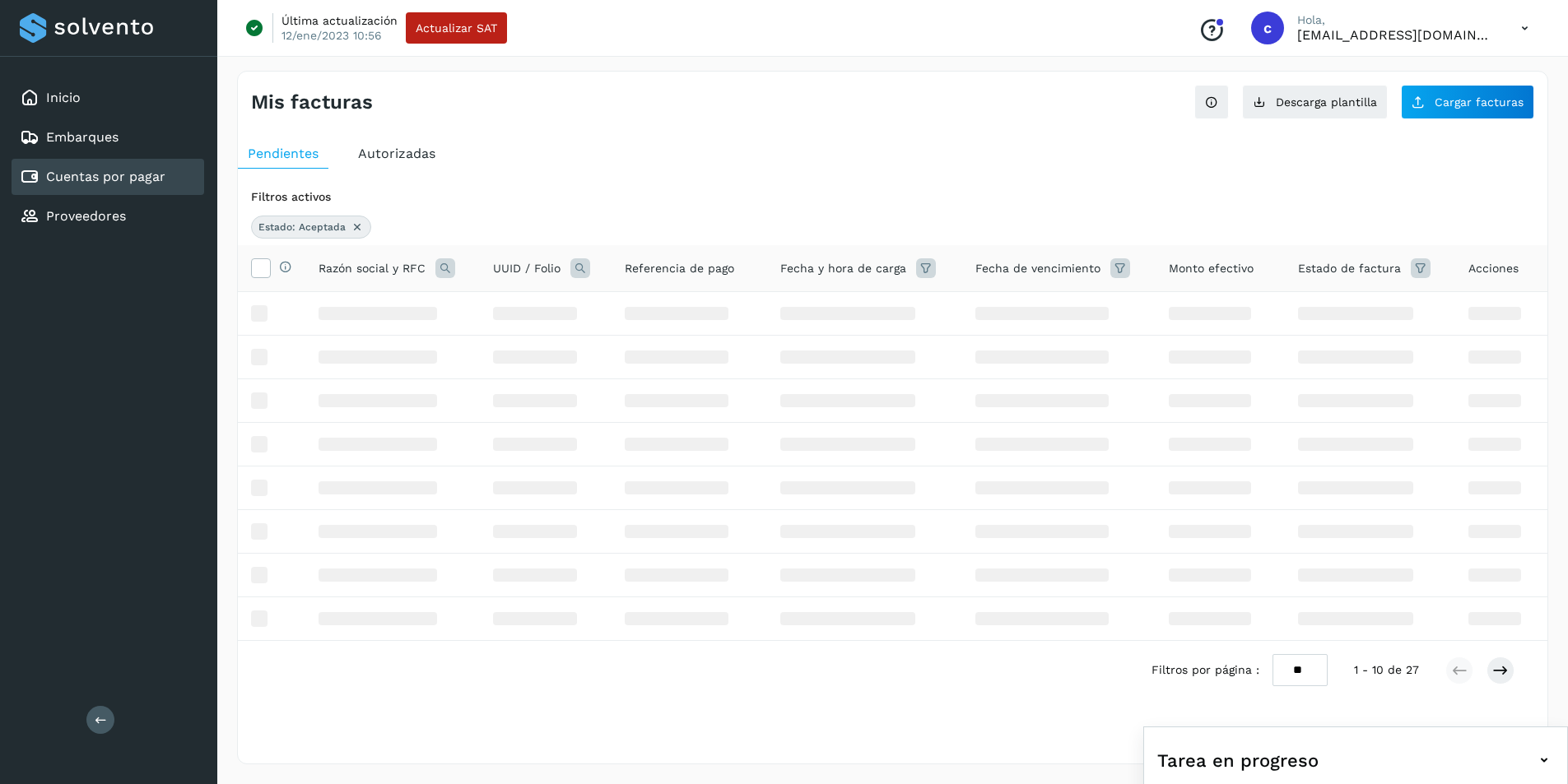
scroll to position [0, 0]
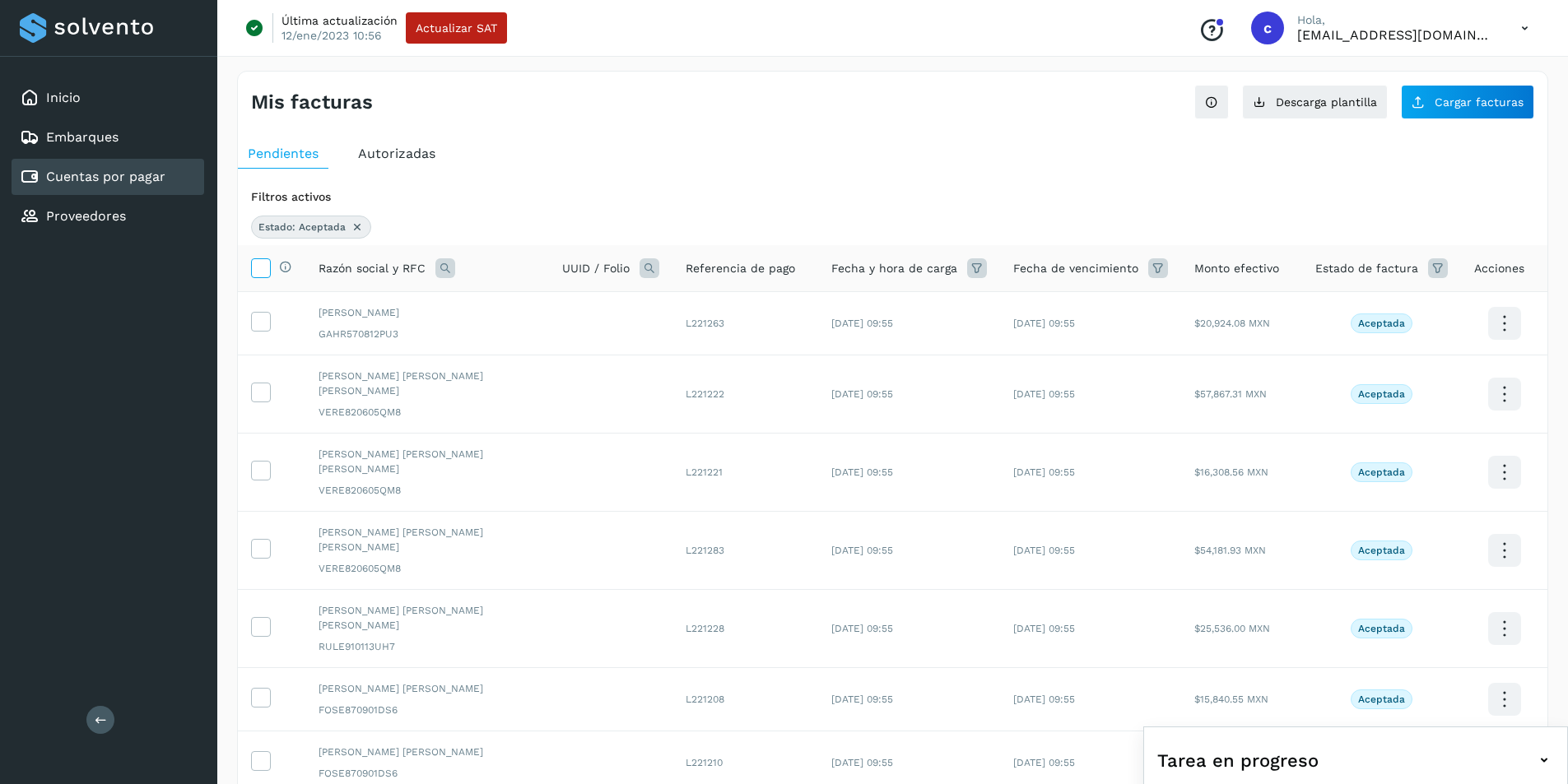
click at [265, 266] on icon at bounding box center [261, 267] width 17 height 17
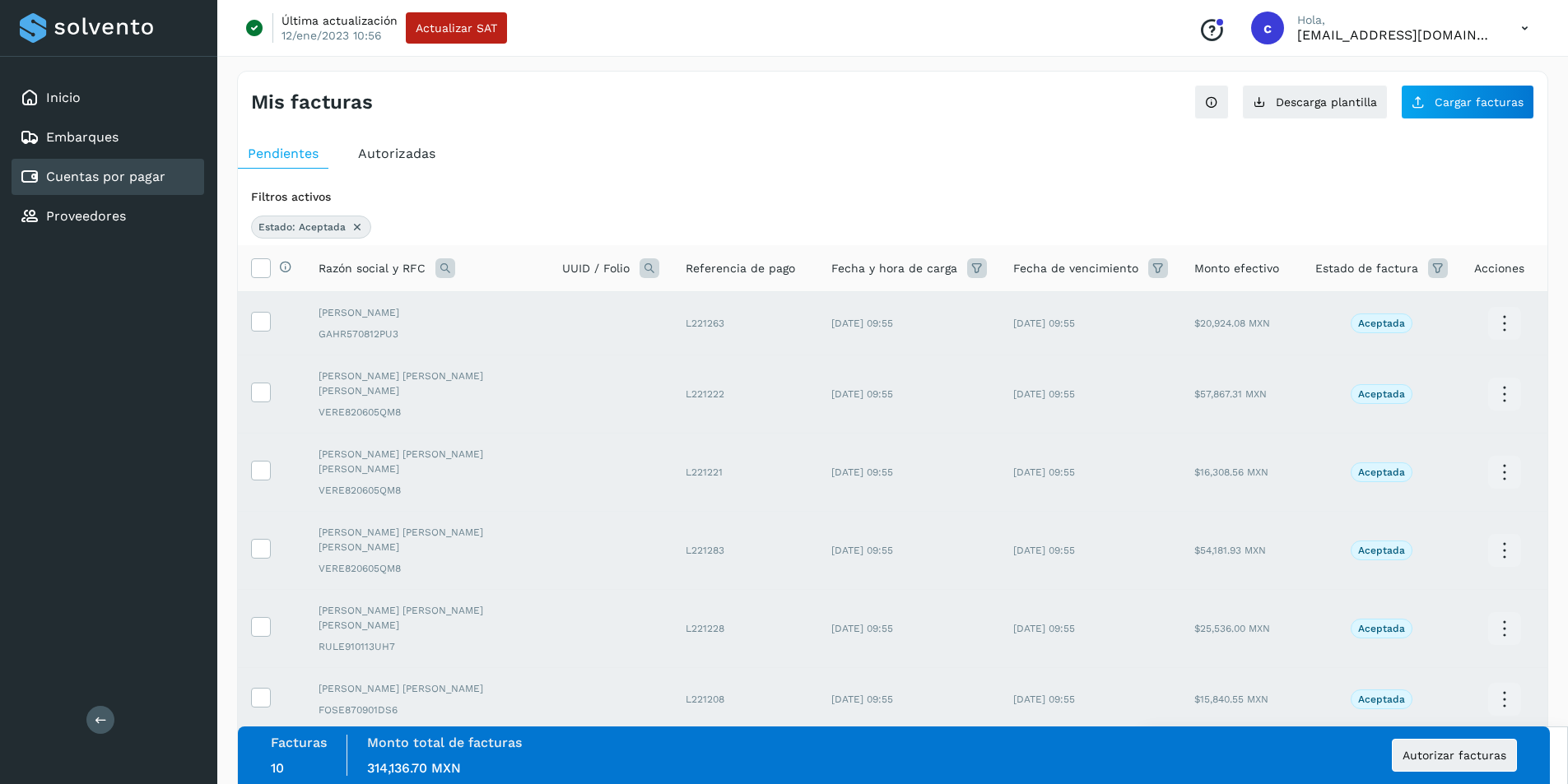
scroll to position [281, 0]
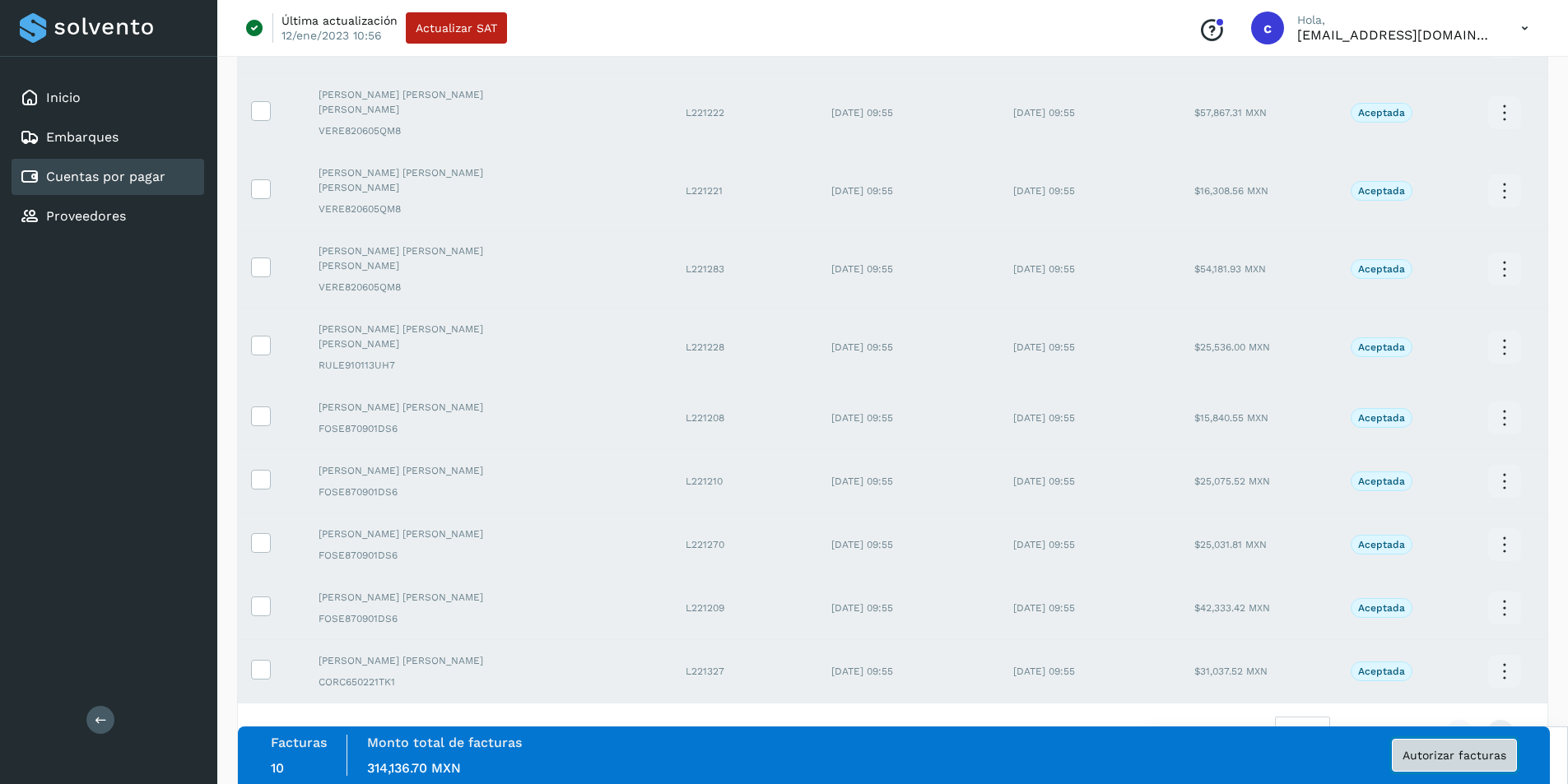
click at [1486, 760] on span "Autorizar facturas" at bounding box center [1454, 755] width 103 height 11
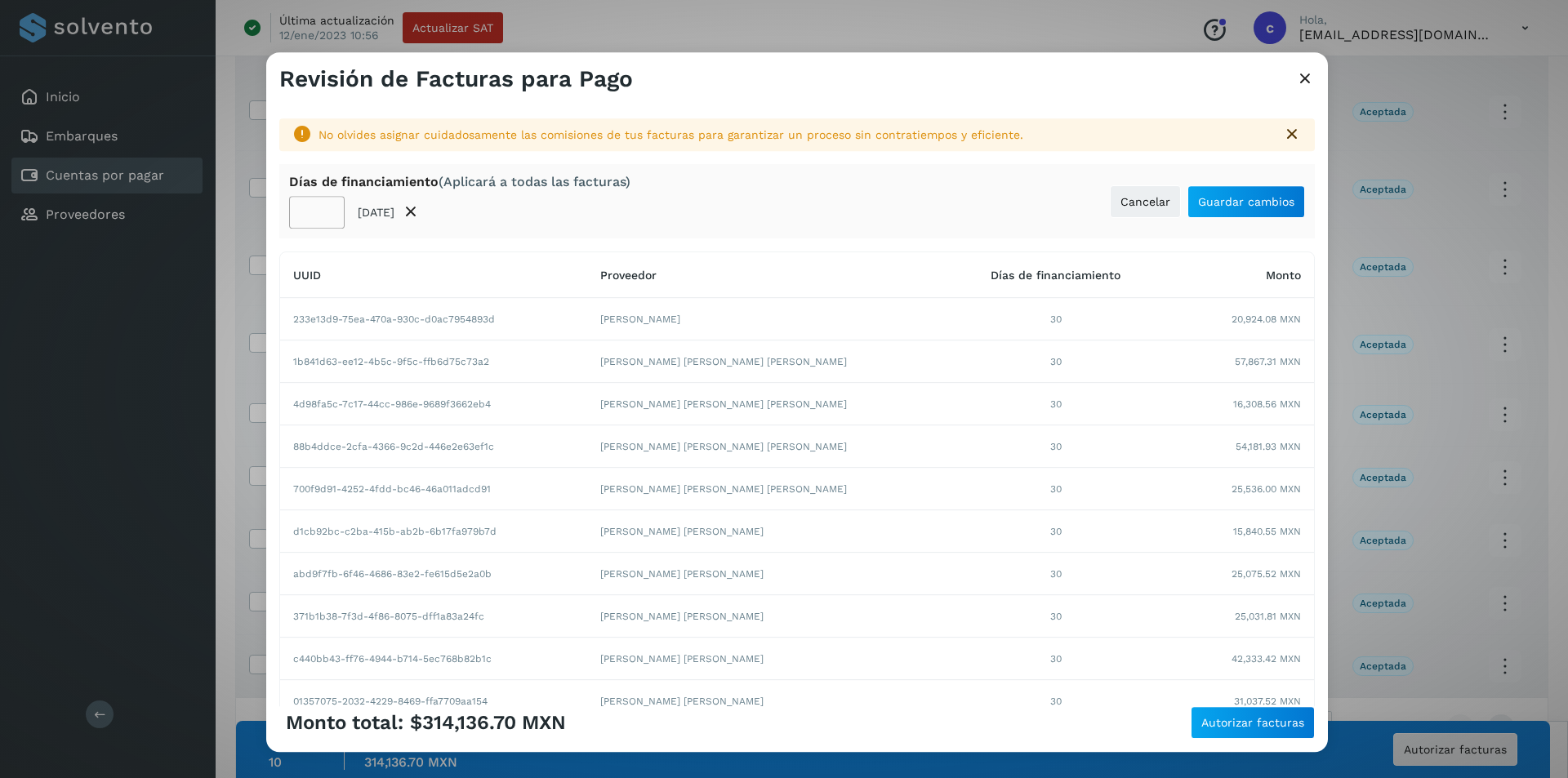
click at [307, 214] on input "**" at bounding box center [316, 212] width 56 height 32
type input "**"
click at [1302, 717] on span "Autorizar facturas" at bounding box center [1252, 722] width 102 height 11
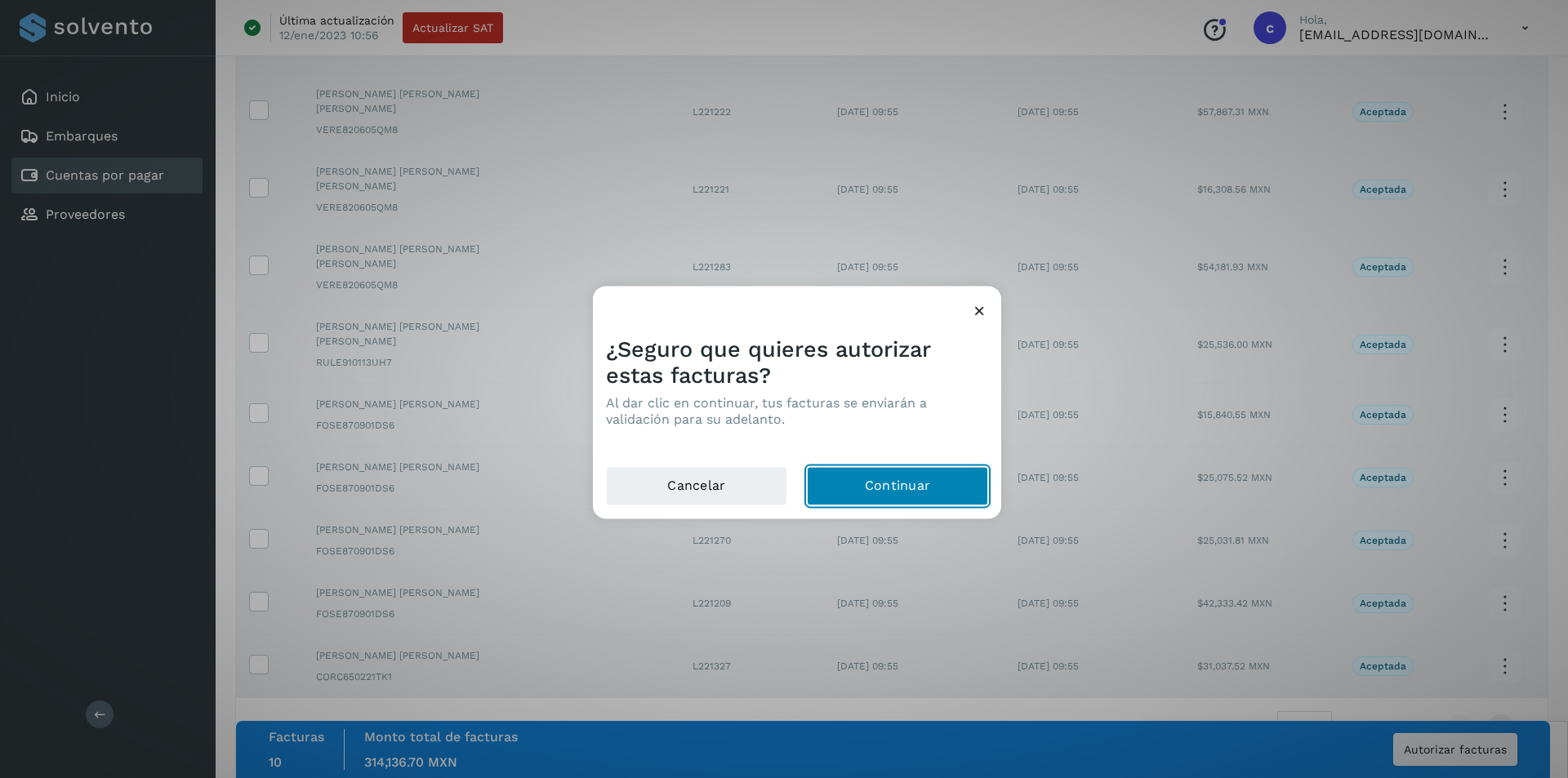
click at [870, 483] on button "Continuar" at bounding box center [898, 486] width 181 height 39
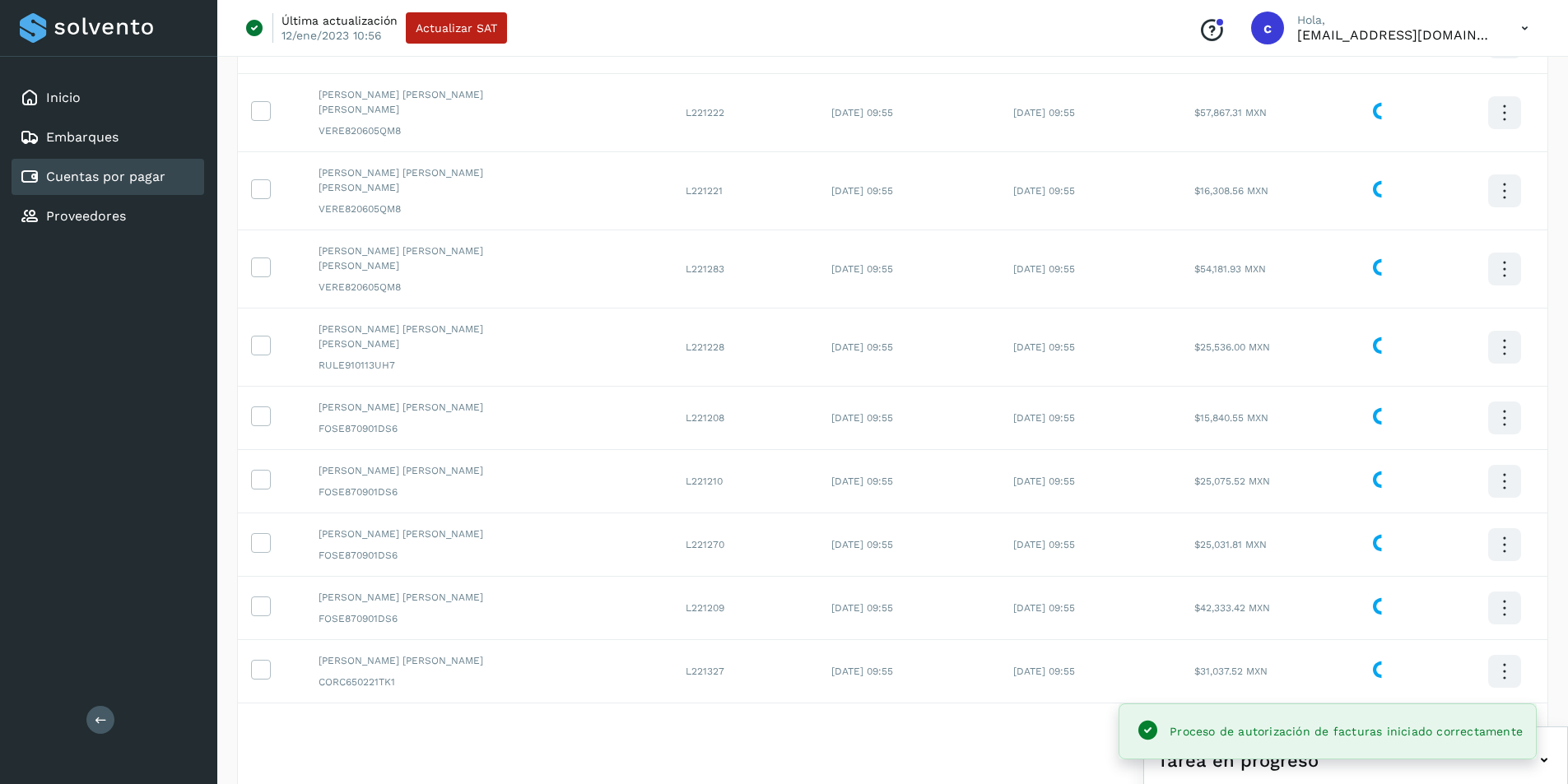
scroll to position [0, 0]
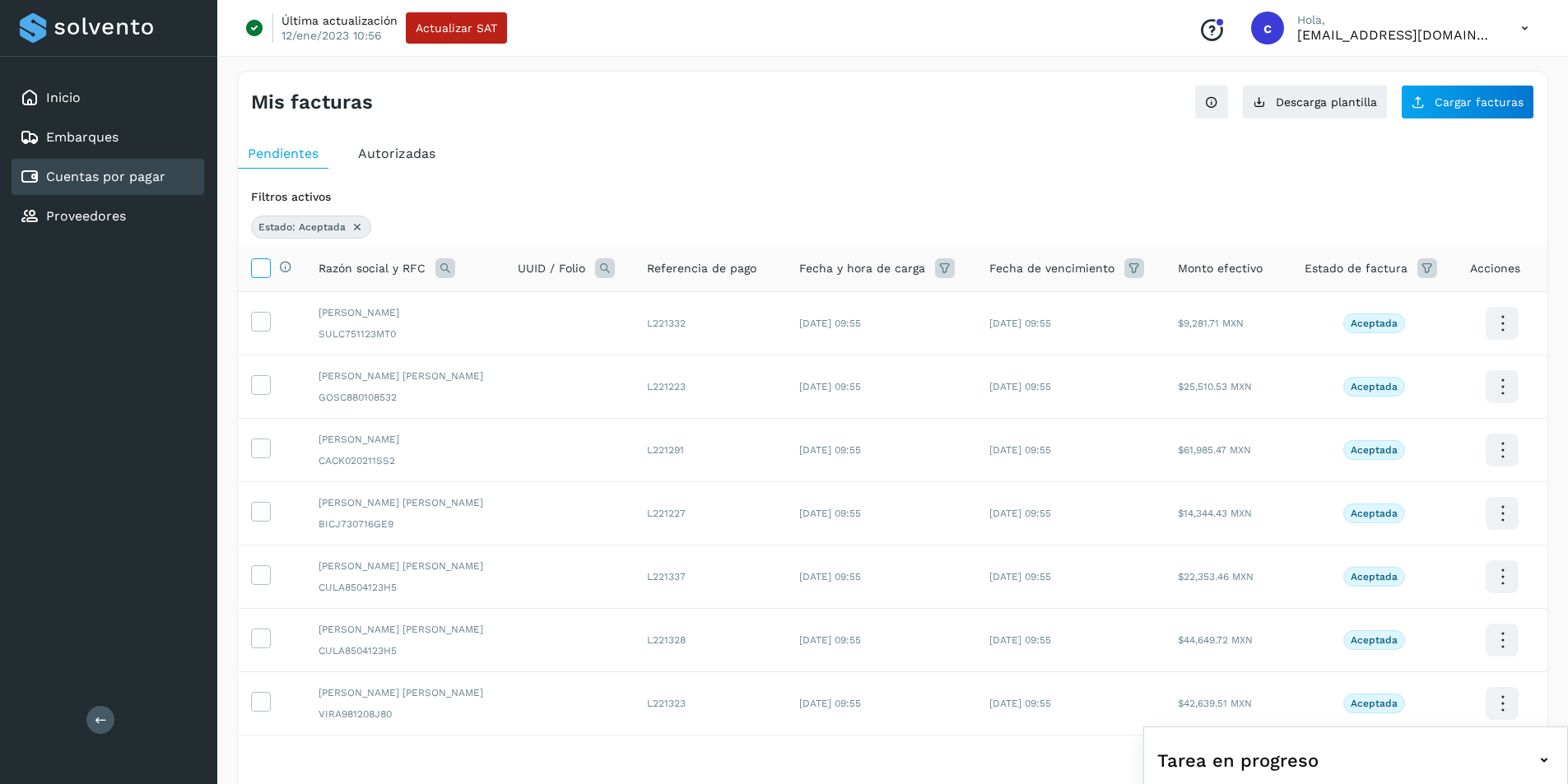
click at [264, 271] on icon at bounding box center [261, 267] width 17 height 17
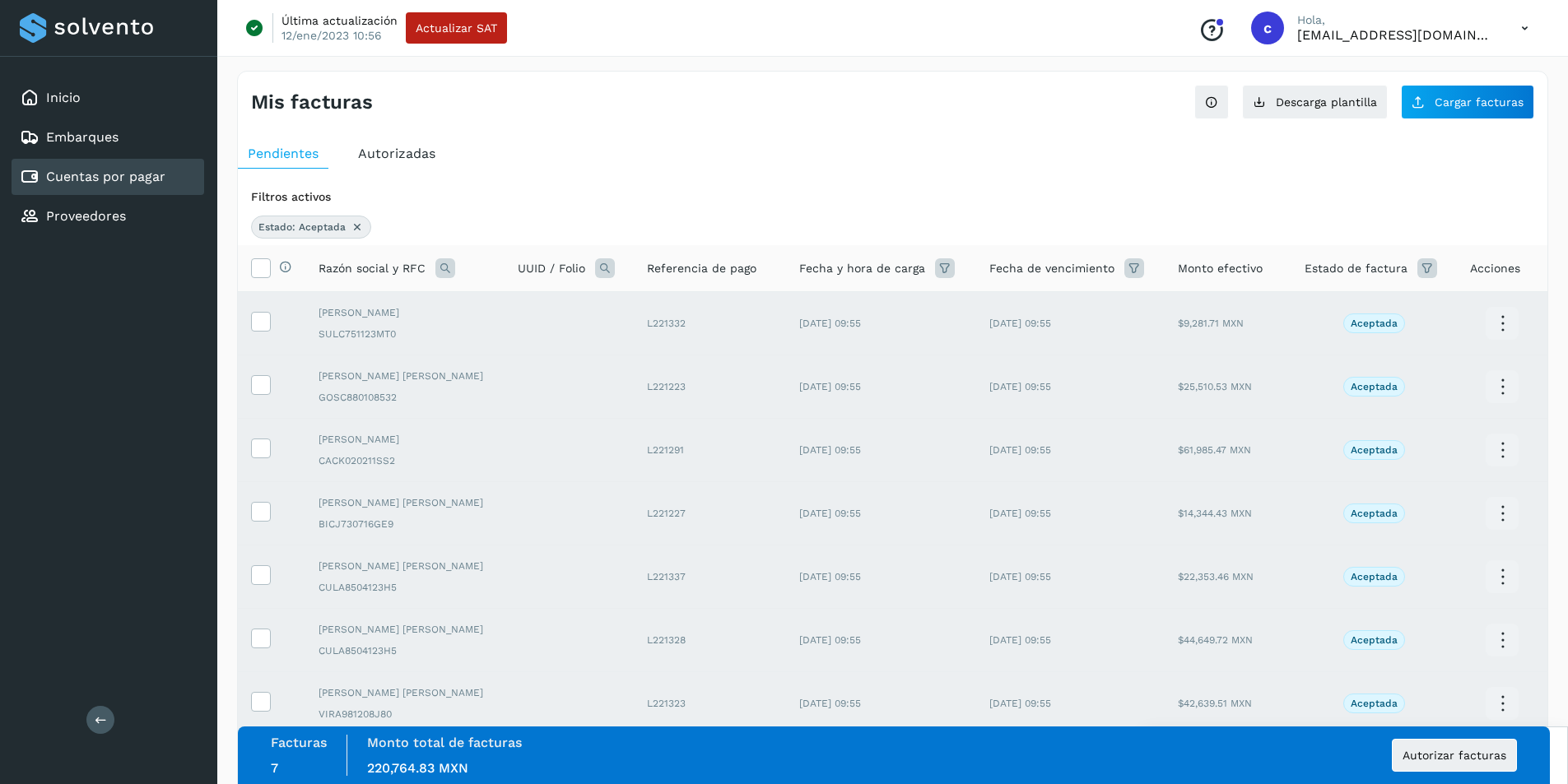
scroll to position [91, 0]
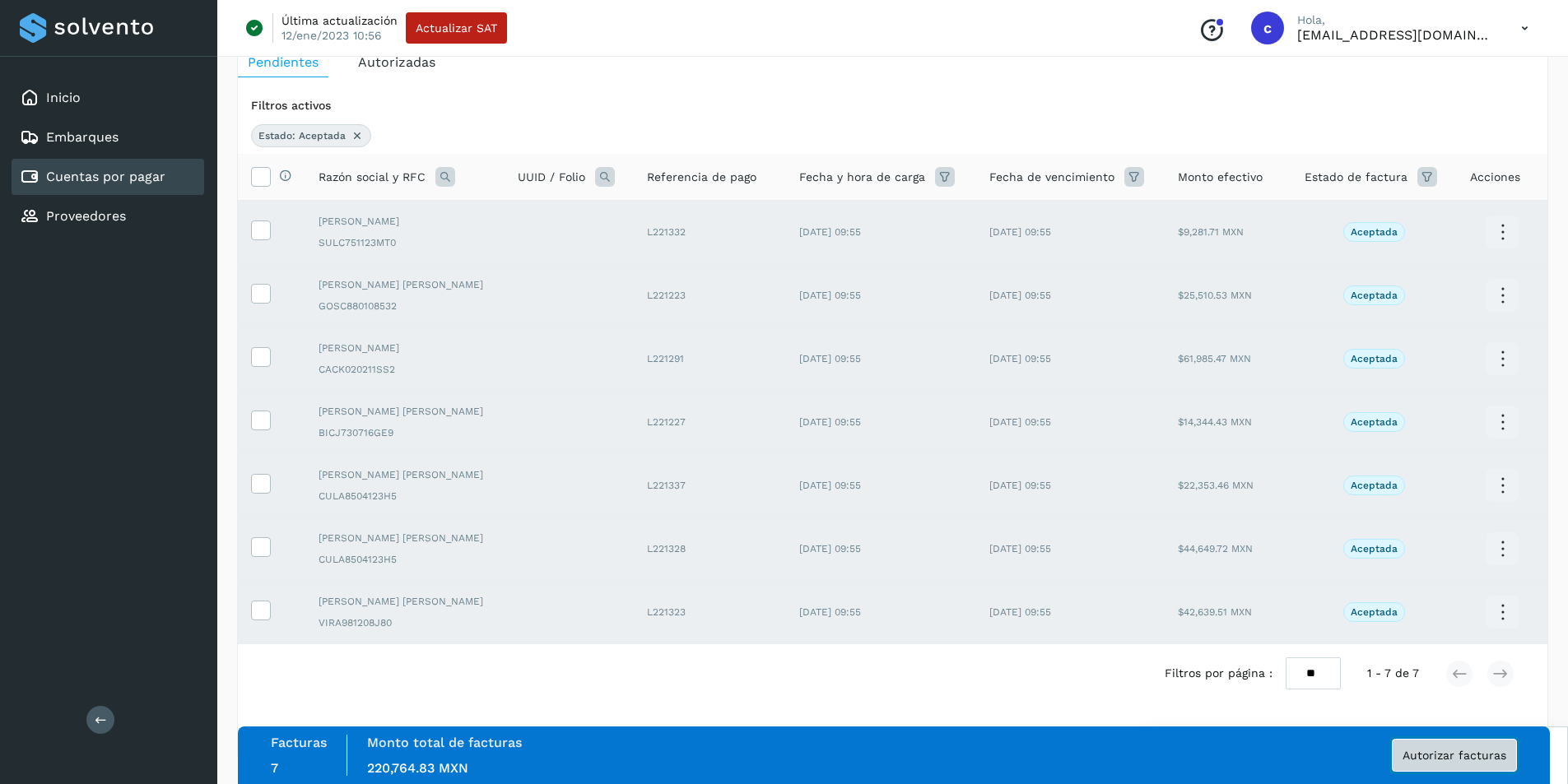
click at [1478, 753] on span "Autorizar facturas" at bounding box center [1454, 755] width 103 height 11
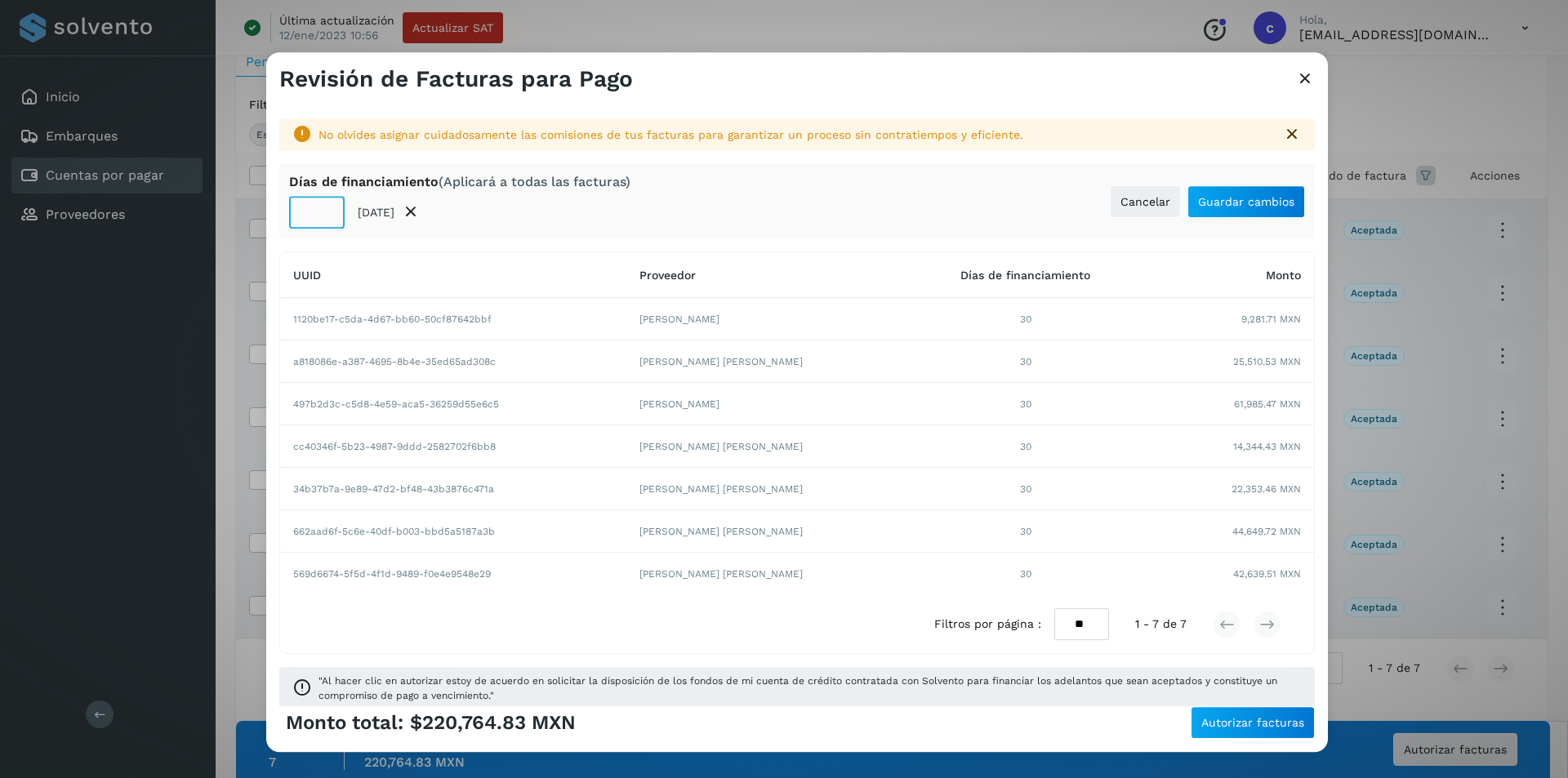
click at [302, 214] on input "**" at bounding box center [316, 212] width 56 height 32
type input "**"
click at [1203, 208] on button "Guardar cambios" at bounding box center [1246, 202] width 118 height 32
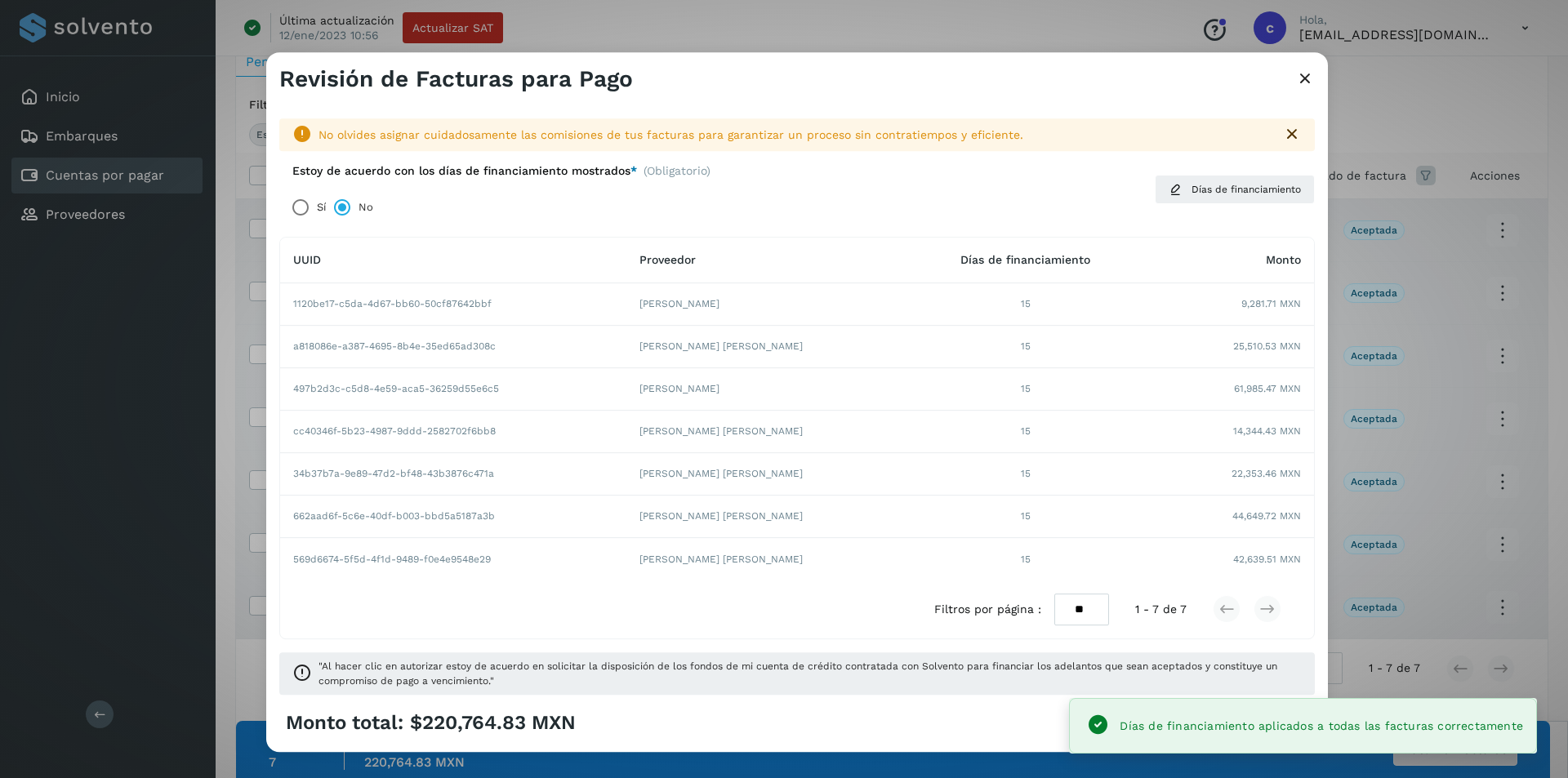
click at [986, 731] on div "Monto total: $220,764.83 MXN Autorizar facturas" at bounding box center [797, 722] width 1035 height 32
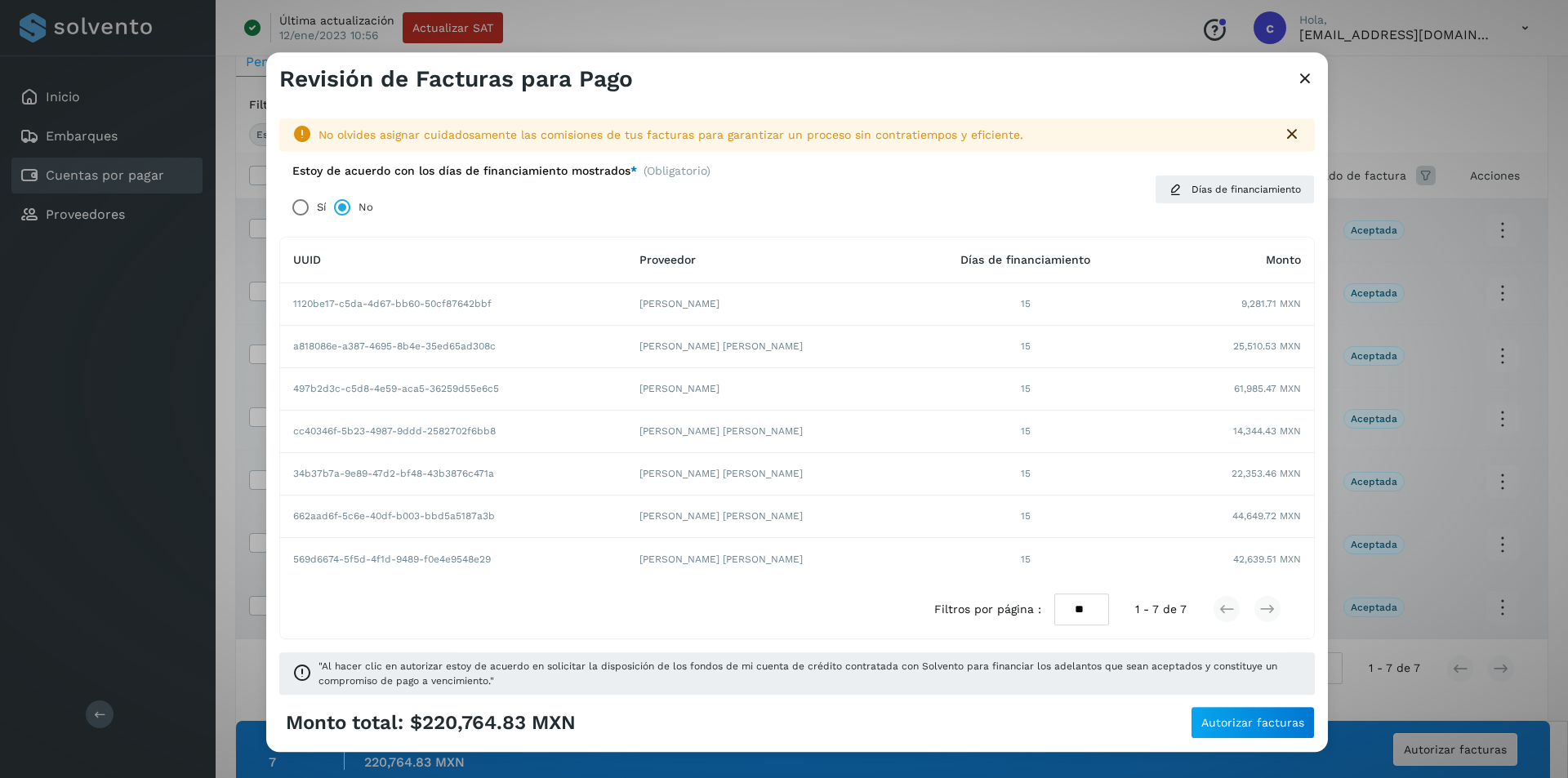
click at [986, 731] on div "Monto total: $220,764.83 MXN Autorizar facturas" at bounding box center [797, 722] width 1035 height 32
click at [1241, 727] on span "Autorizar facturas" at bounding box center [1252, 722] width 102 height 11
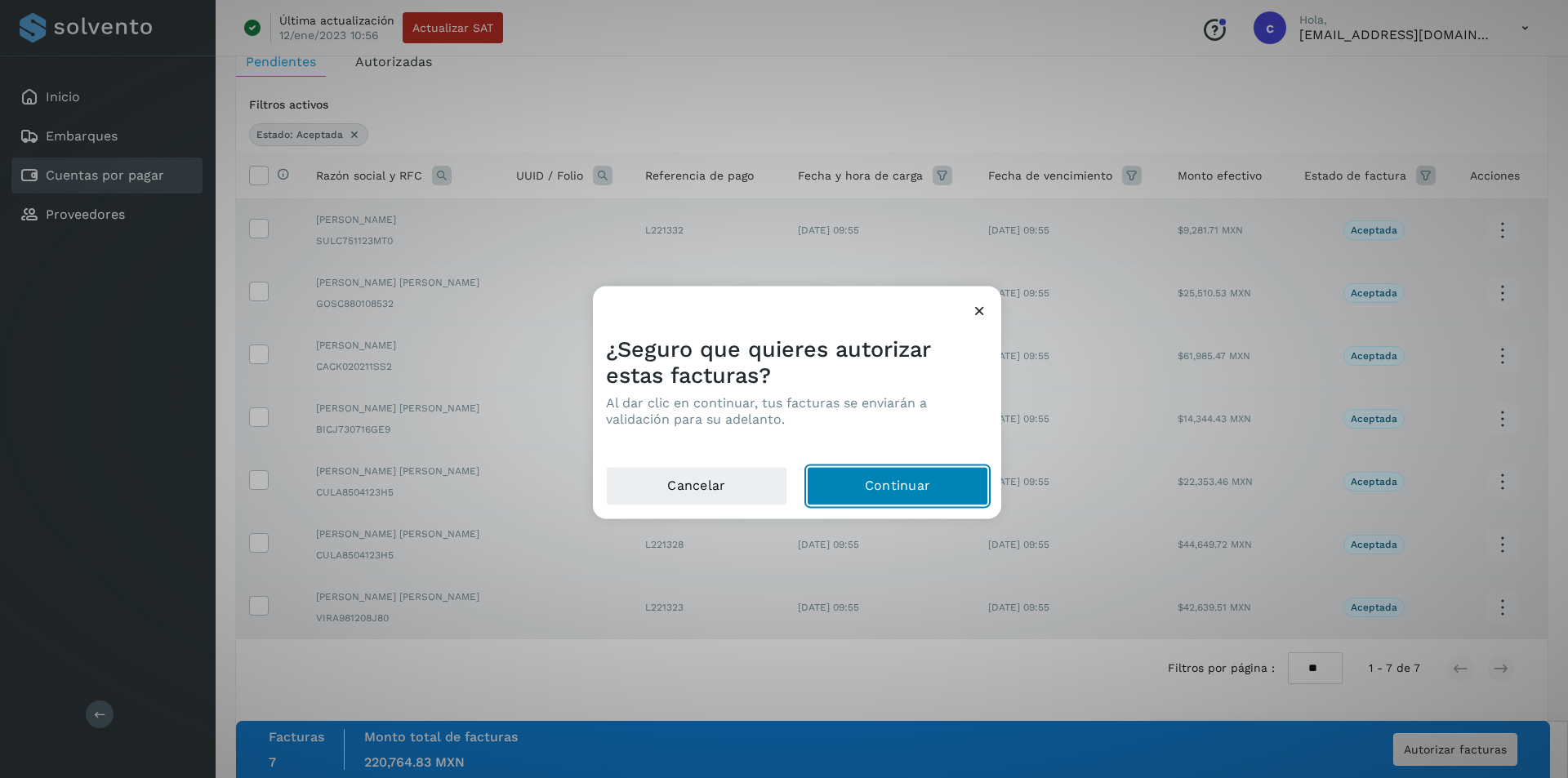
click at [871, 483] on button "Continuar" at bounding box center [898, 486] width 181 height 39
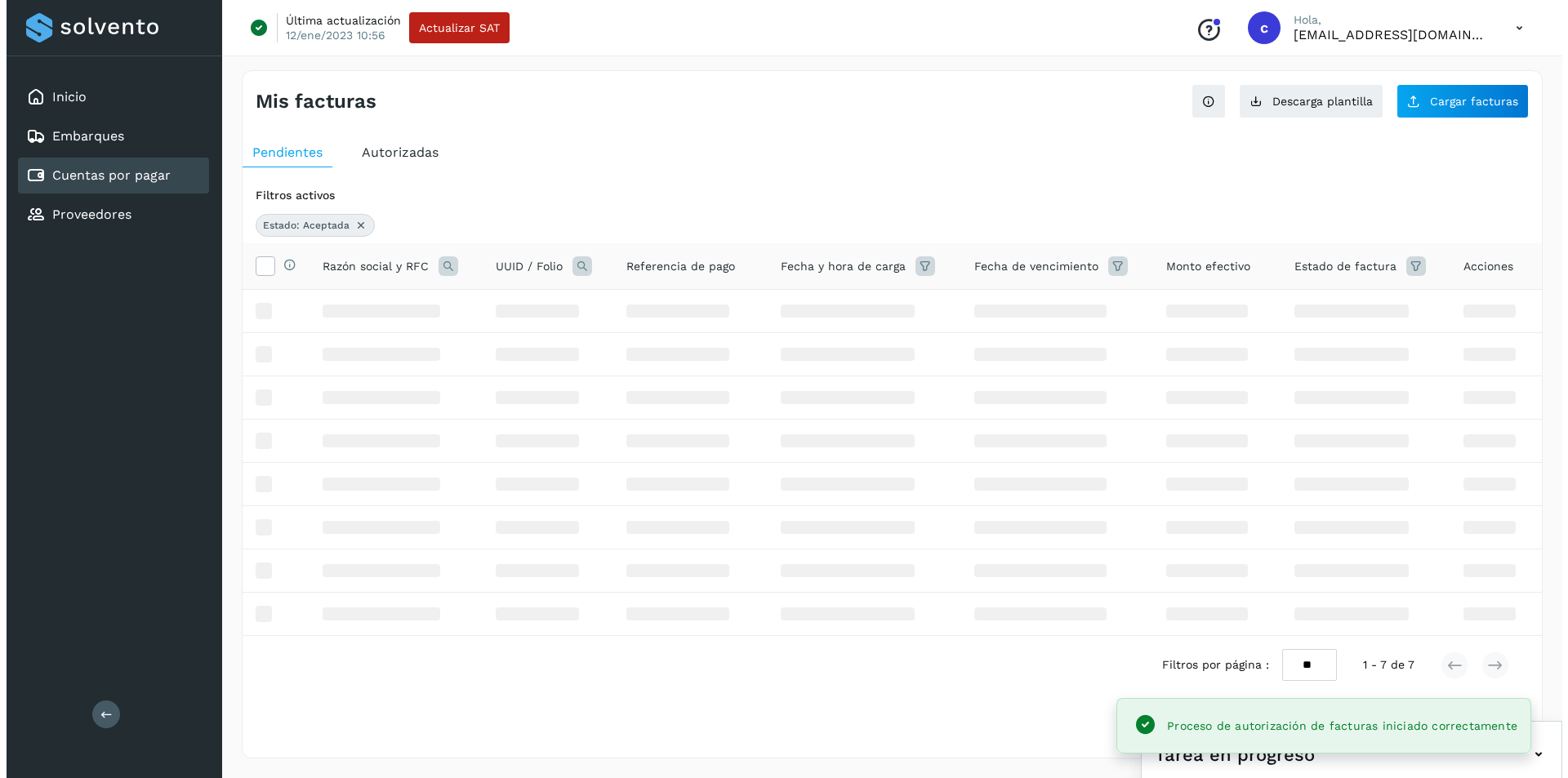
scroll to position [0, 0]
